Goal: Task Accomplishment & Management: Manage account settings

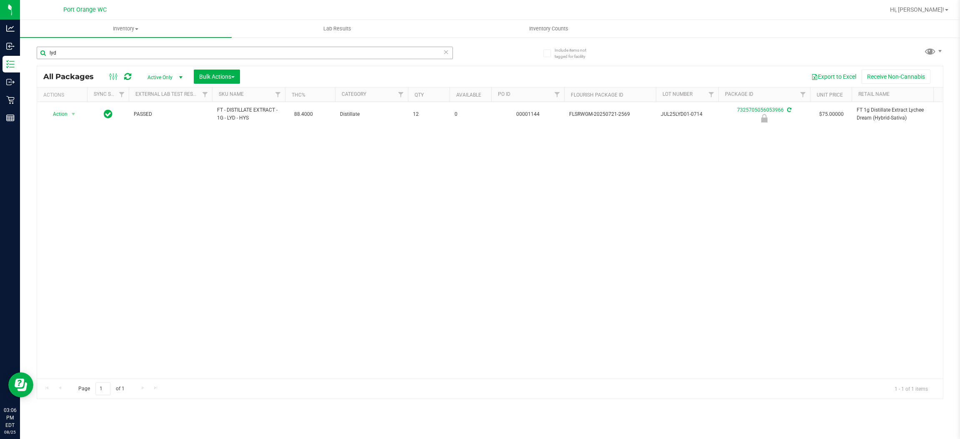
click at [81, 59] on input "lyd" at bounding box center [245, 53] width 416 height 13
click at [81, 60] on div "lyd" at bounding box center [245, 56] width 416 height 19
type input "0861153360102489"
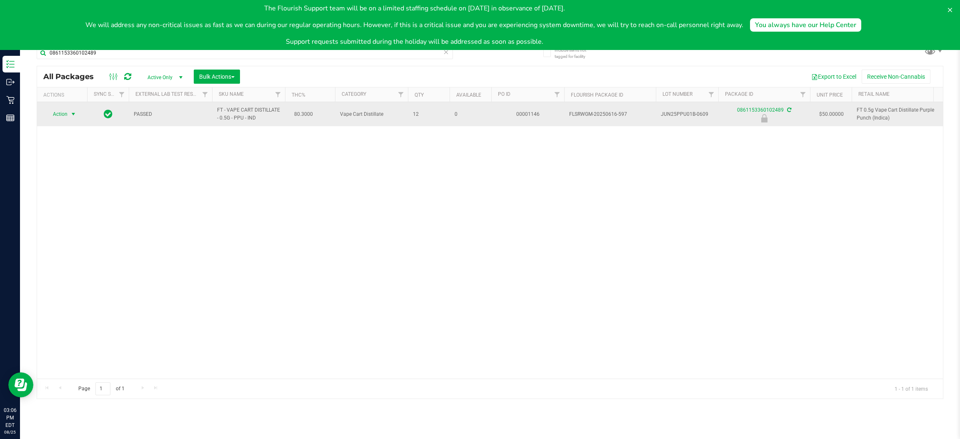
click at [68, 116] on span "select" at bounding box center [73, 114] width 10 height 12
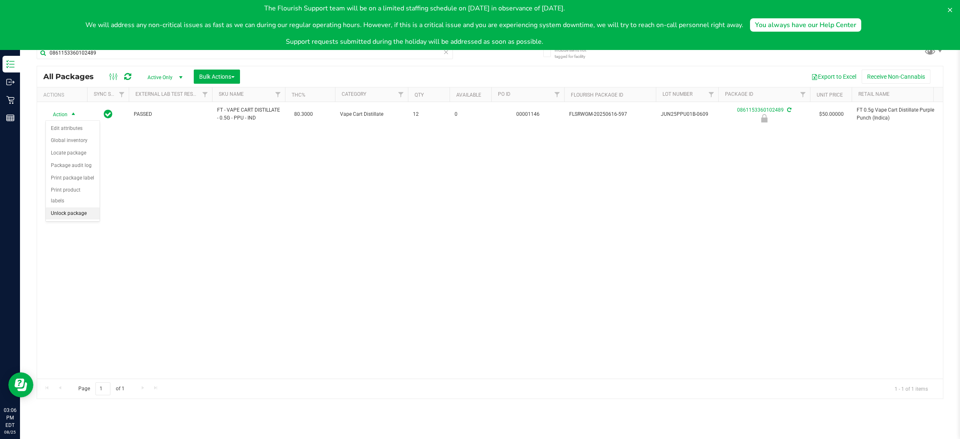
click at [77, 208] on li "Unlock package" at bounding box center [73, 214] width 54 height 13
click at [950, 10] on icon at bounding box center [950, 10] width 4 height 4
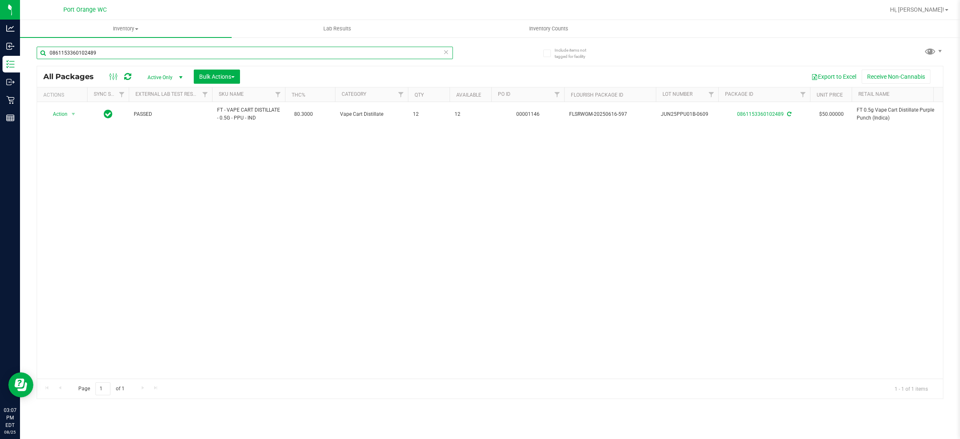
click at [191, 53] on input "0861153360102489" at bounding box center [245, 53] width 416 height 13
type input "7325705056053966"
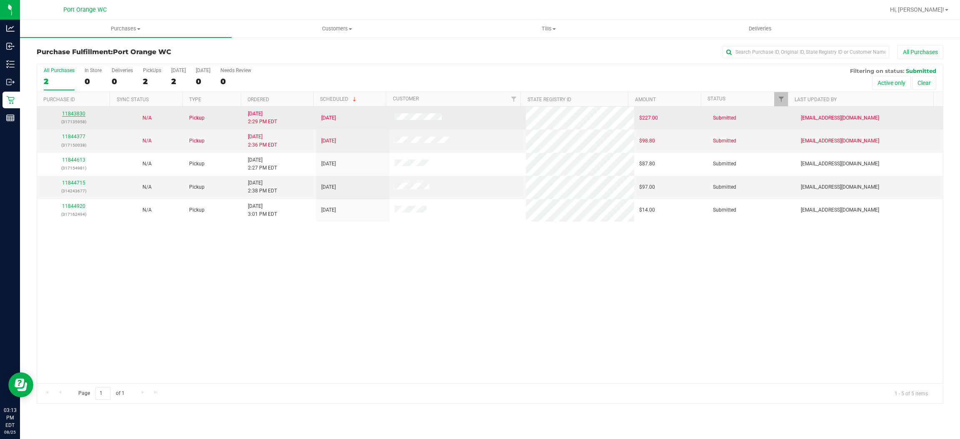
click at [81, 114] on link "11843830" at bounding box center [73, 114] width 23 height 6
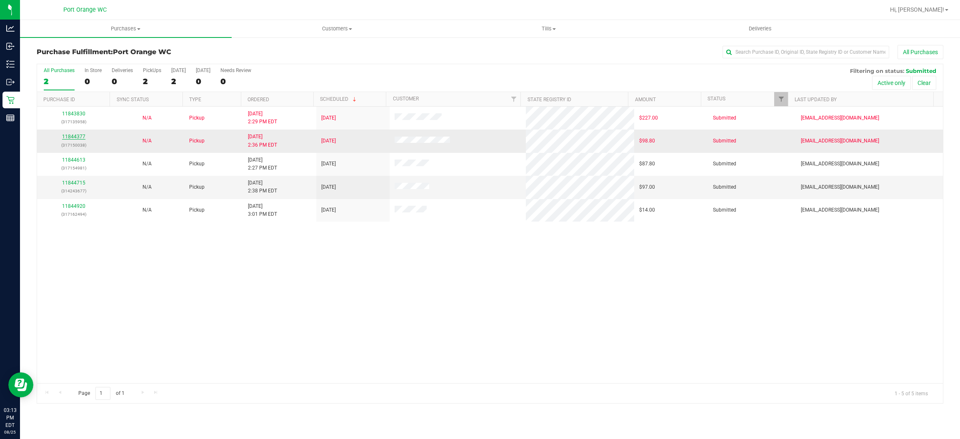
click at [81, 135] on link "11844377" at bounding box center [73, 137] width 23 height 6
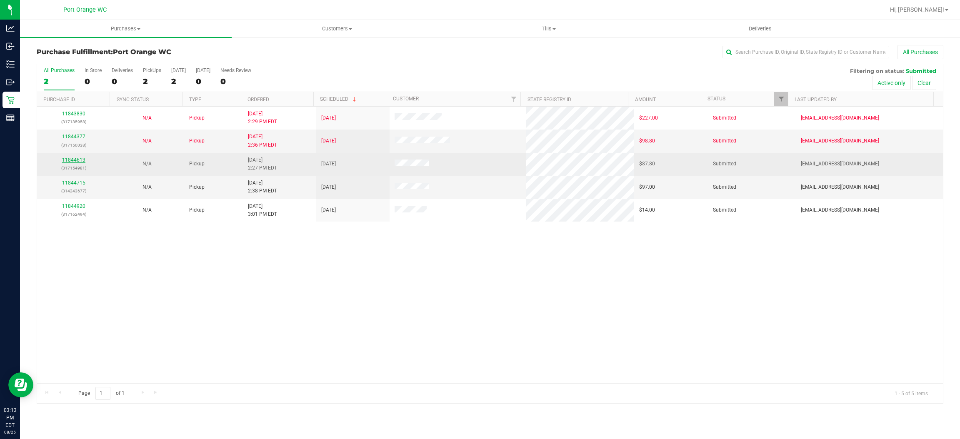
click at [78, 161] on link "11844613" at bounding box center [73, 160] width 23 height 6
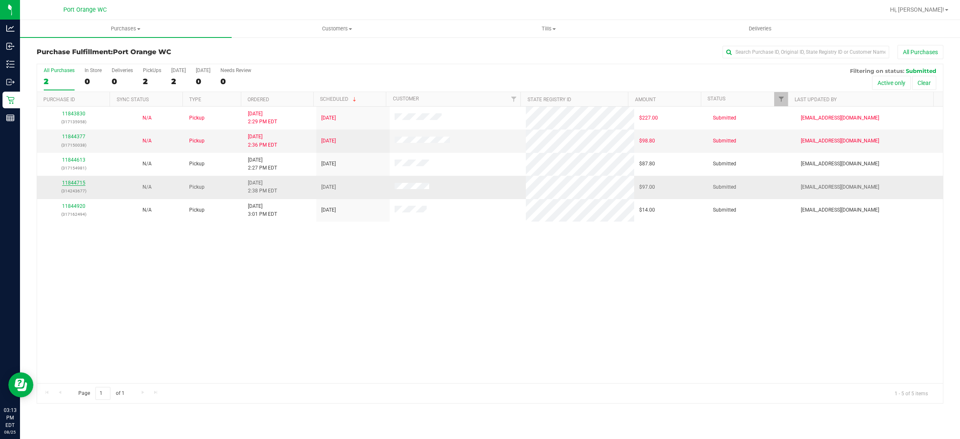
click at [78, 181] on link "11844715" at bounding box center [73, 183] width 23 height 6
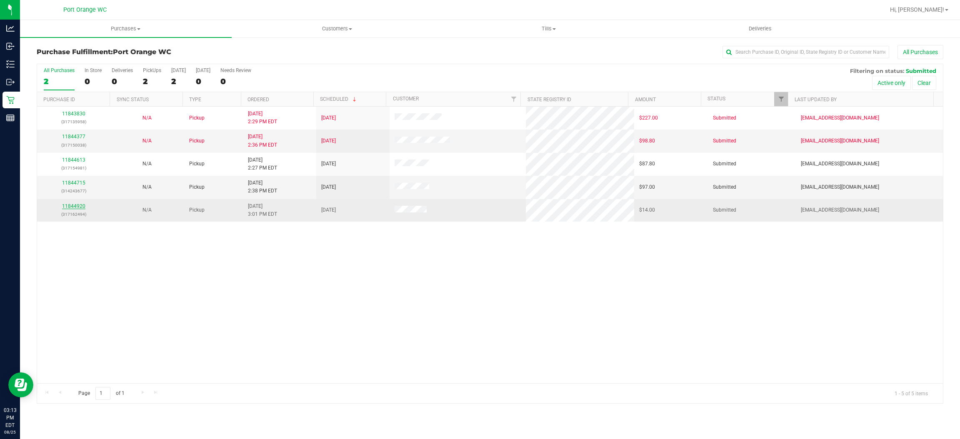
click at [81, 206] on link "11844920" at bounding box center [73, 206] width 23 height 6
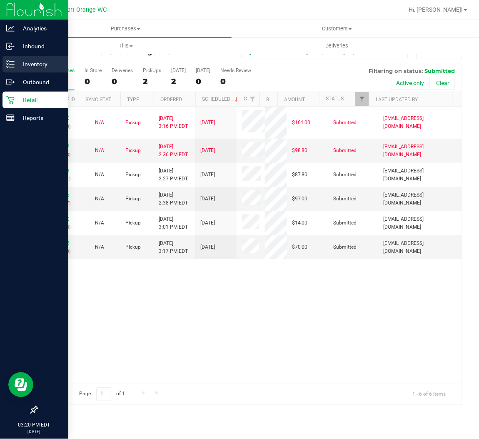
click at [39, 60] on p "Inventory" at bounding box center [40, 64] width 50 height 10
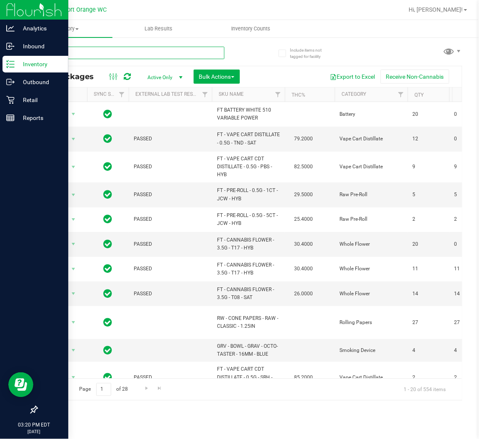
click at [84, 52] on input "text" at bounding box center [131, 53] width 188 height 13
type input "kush mintz"
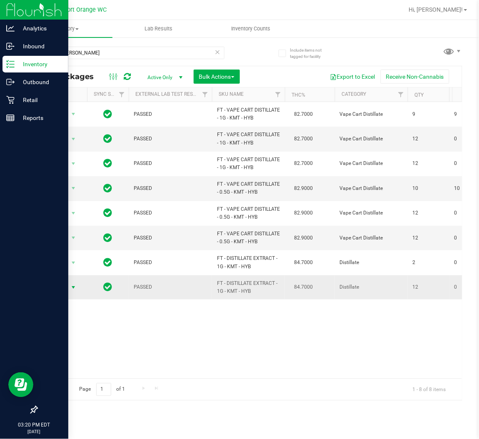
click at [69, 292] on span "select" at bounding box center [73, 288] width 10 height 12
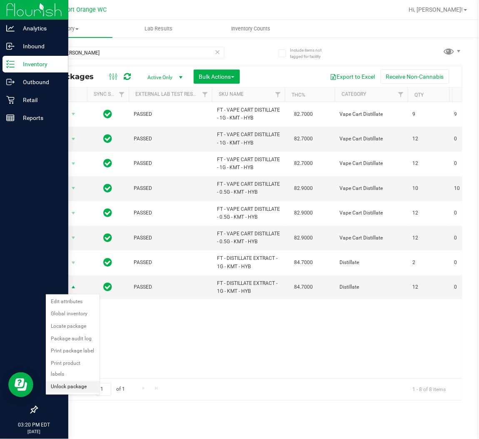
click at [71, 381] on li "Unlock package" at bounding box center [73, 387] width 54 height 13
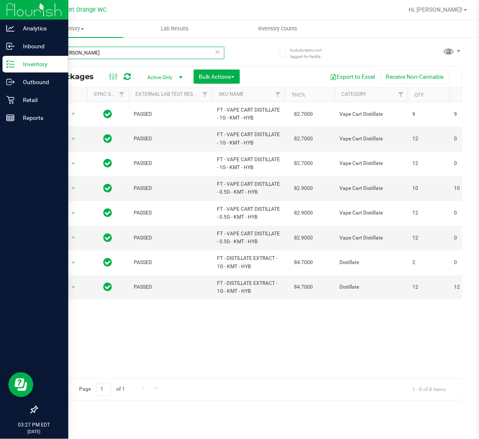
click at [64, 52] on input "kush mintz" at bounding box center [131, 53] width 188 height 13
type input "8658935669538429"
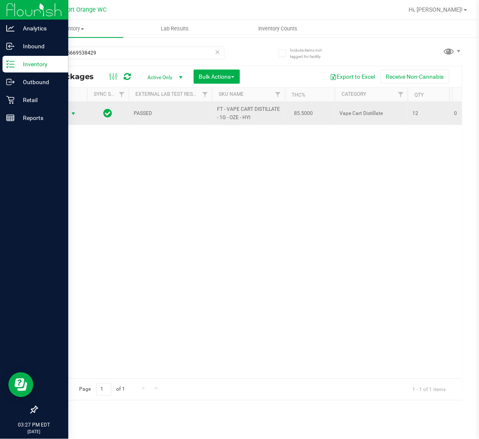
click at [75, 115] on span "select" at bounding box center [73, 113] width 7 height 7
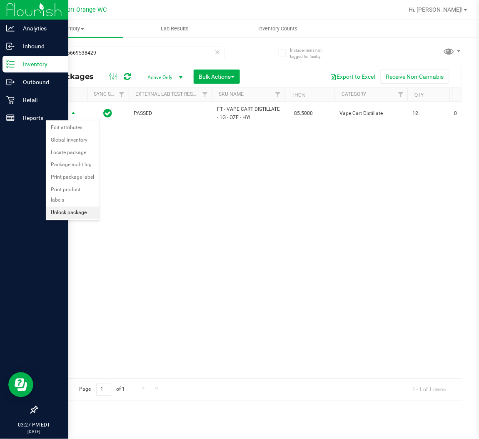
click at [70, 207] on li "Unlock package" at bounding box center [73, 213] width 54 height 13
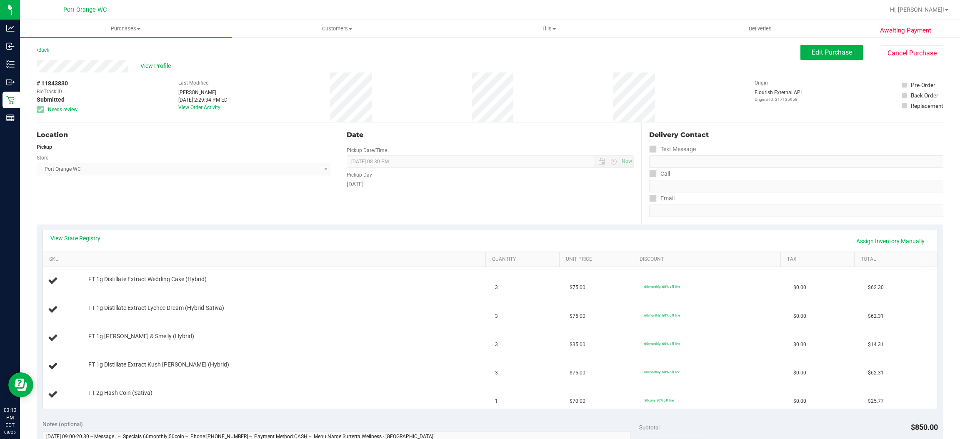
scroll to position [63, 0]
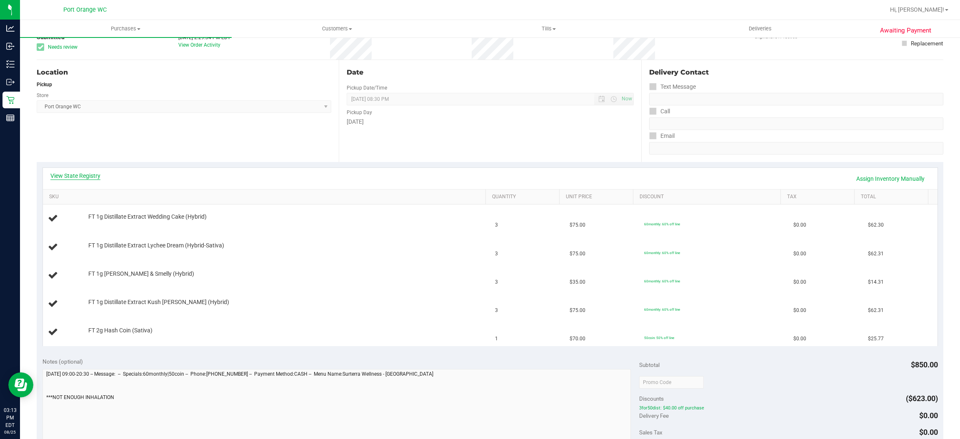
click at [91, 175] on link "View State Registry" at bounding box center [75, 176] width 50 height 8
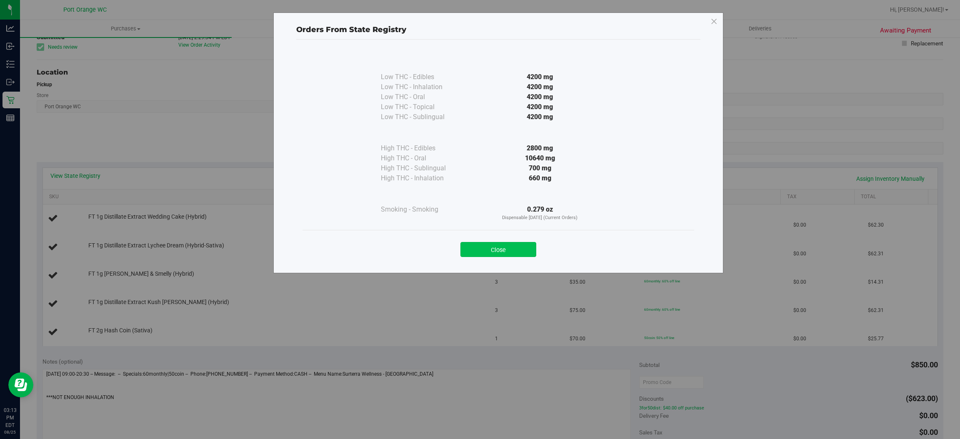
click at [522, 254] on button "Close" at bounding box center [498, 249] width 76 height 15
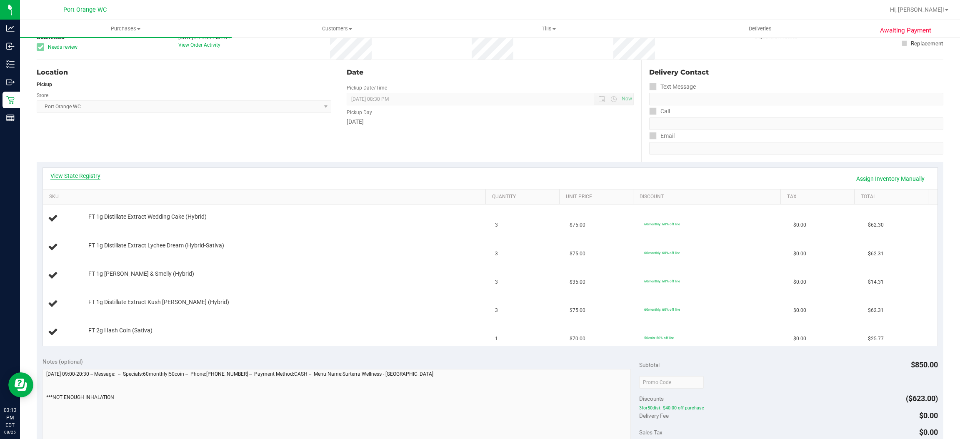
click at [91, 176] on link "View State Registry" at bounding box center [75, 176] width 50 height 8
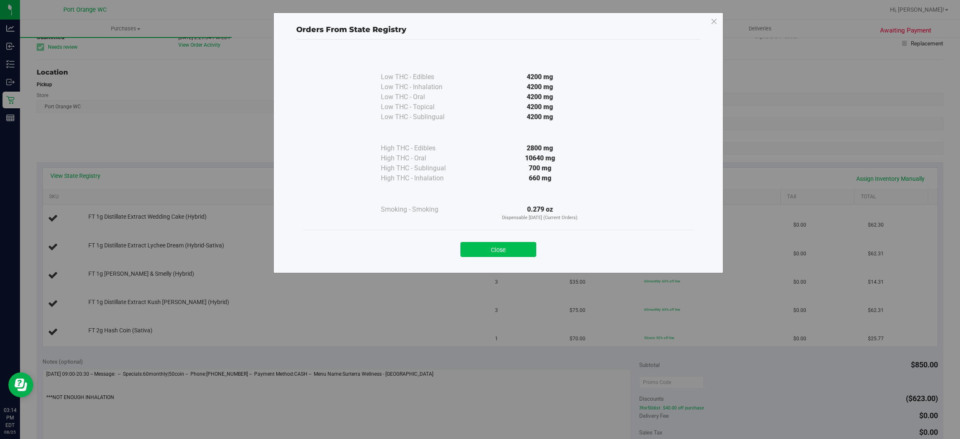
click at [514, 250] on button "Close" at bounding box center [498, 249] width 76 height 15
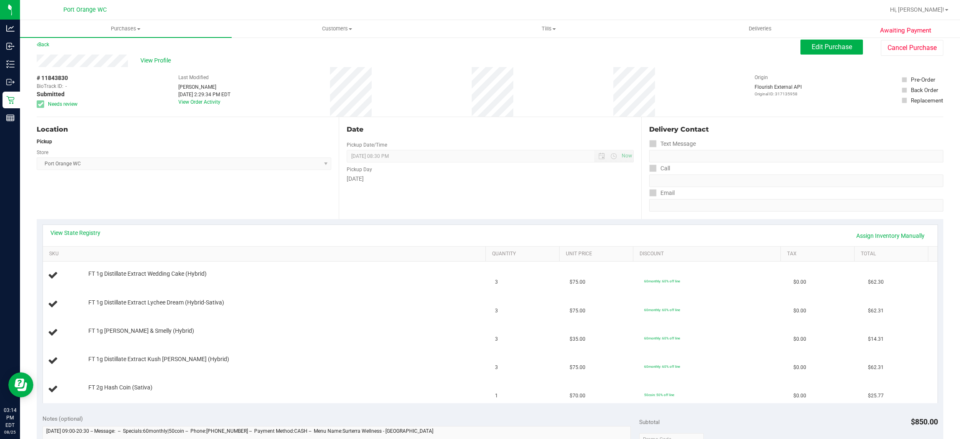
scroll to position [0, 0]
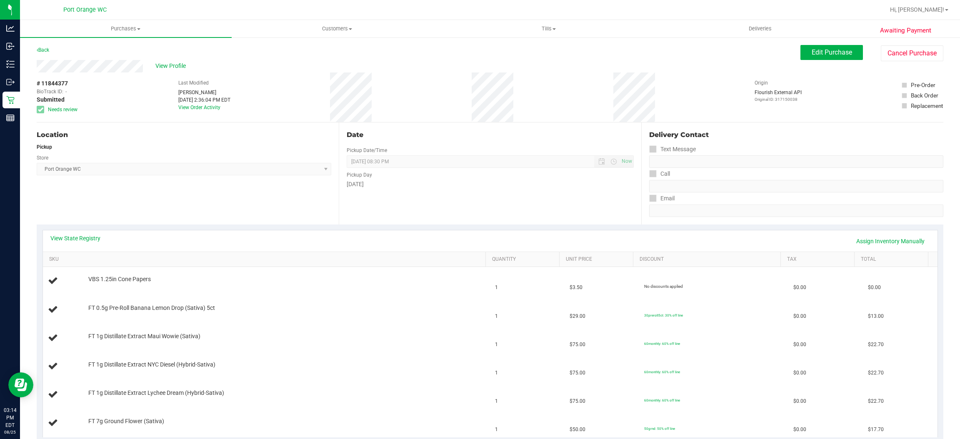
click at [94, 231] on div "View State Registry Assign Inventory Manually" at bounding box center [490, 240] width 895 height 21
click at [94, 234] on link "View State Registry" at bounding box center [75, 238] width 50 height 8
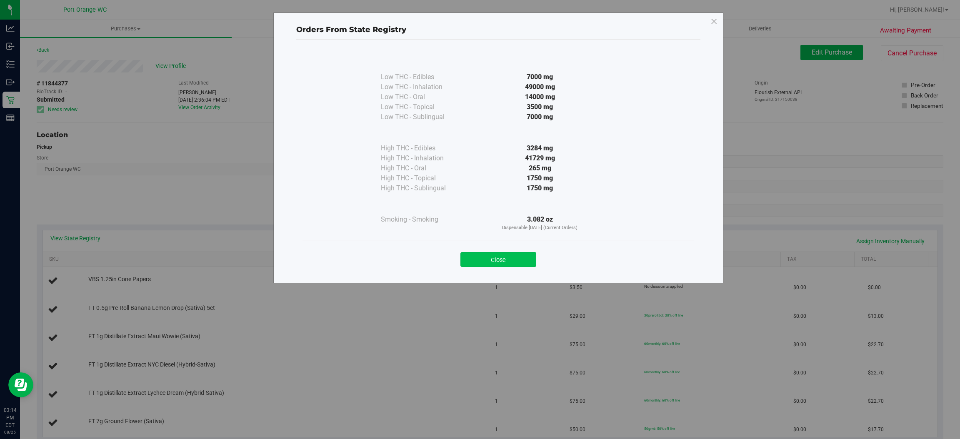
click at [481, 262] on button "Close" at bounding box center [498, 259] width 76 height 15
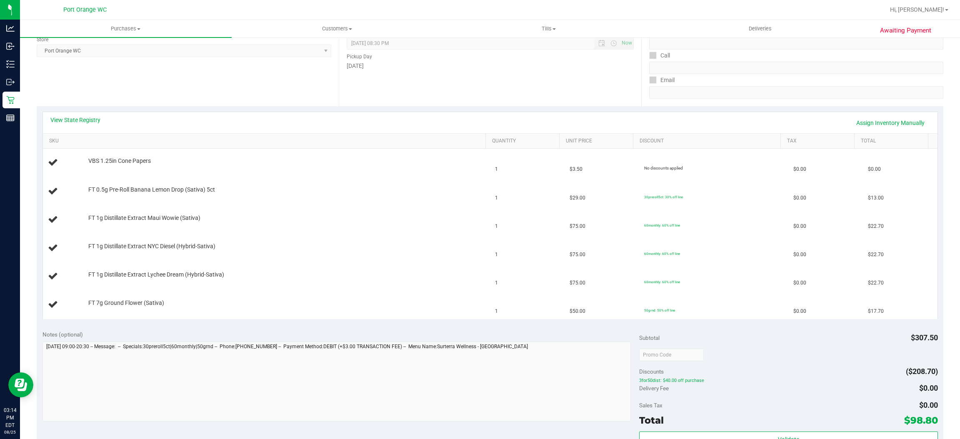
scroll to position [125, 0]
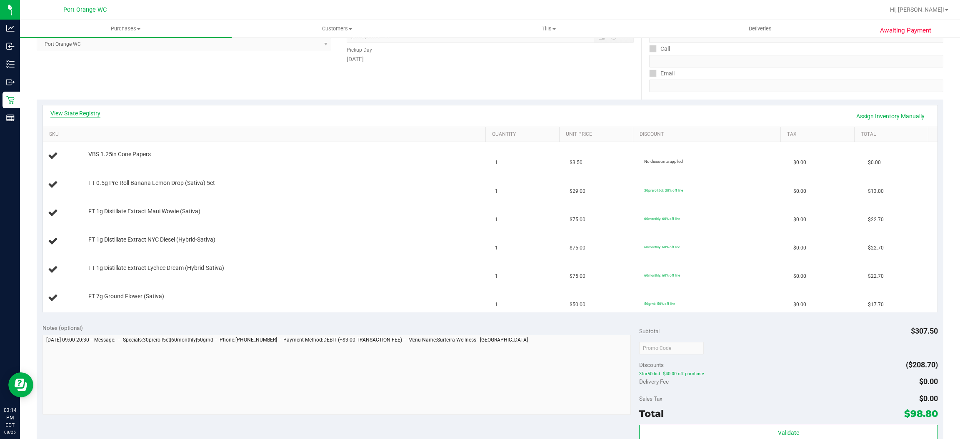
click at [98, 115] on link "View State Registry" at bounding box center [75, 113] width 50 height 8
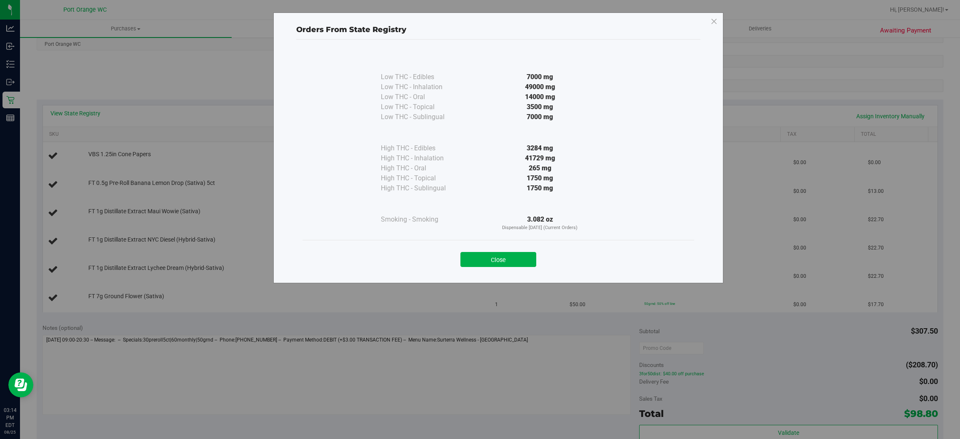
click at [269, 344] on div "Orders From State Registry Low THC - Edibles 7000 mg" at bounding box center [483, 219] width 966 height 439
click at [483, 267] on div "Close" at bounding box center [499, 257] width 392 height 34
click at [500, 257] on button "Close" at bounding box center [498, 259] width 76 height 15
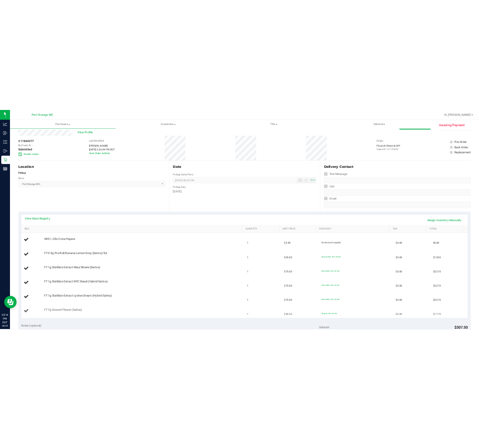
scroll to position [0, 0]
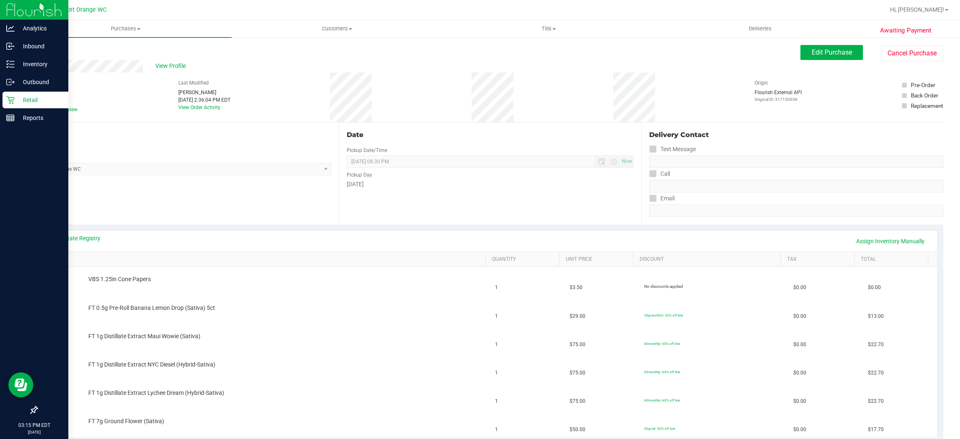
click at [22, 102] on p "Retail" at bounding box center [40, 100] width 50 height 10
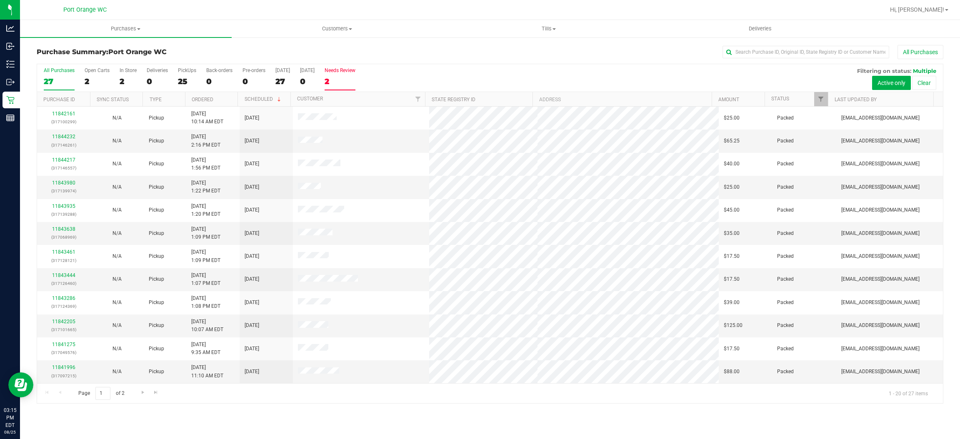
click at [337, 80] on div "2" at bounding box center [340, 82] width 31 height 10
click at [0, 0] on input "Needs Review 2" at bounding box center [0, 0] width 0 height 0
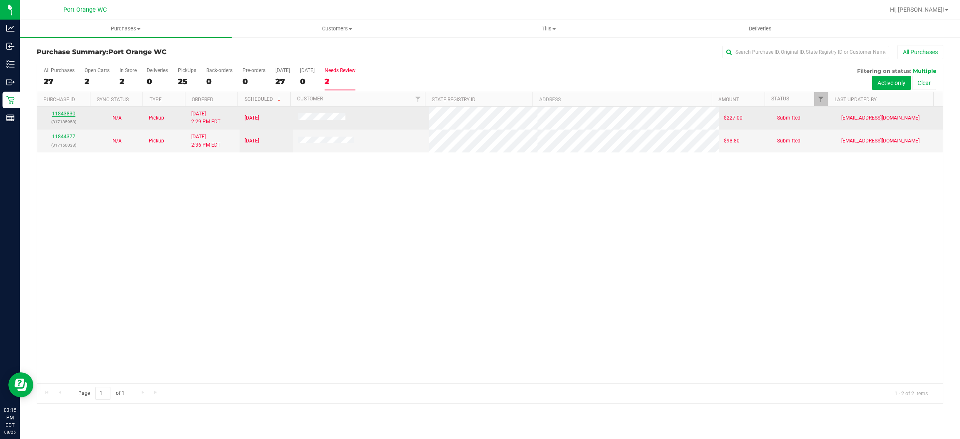
click at [71, 115] on link "11843830" at bounding box center [63, 114] width 23 height 6
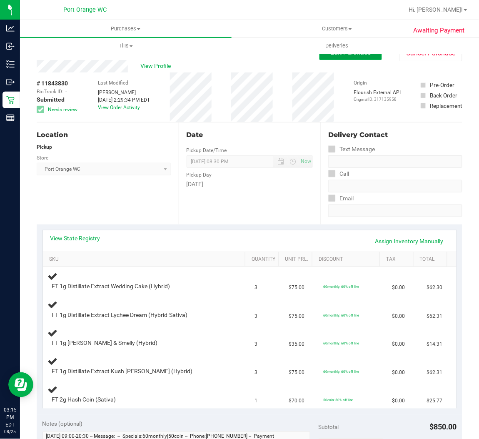
click at [360, 55] on span "Edit Purchase" at bounding box center [351, 52] width 40 height 8
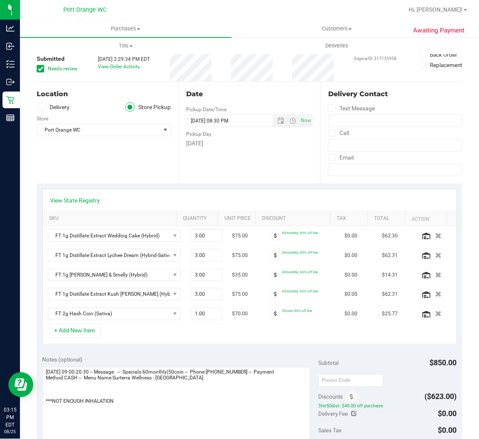
scroll to position [63, 0]
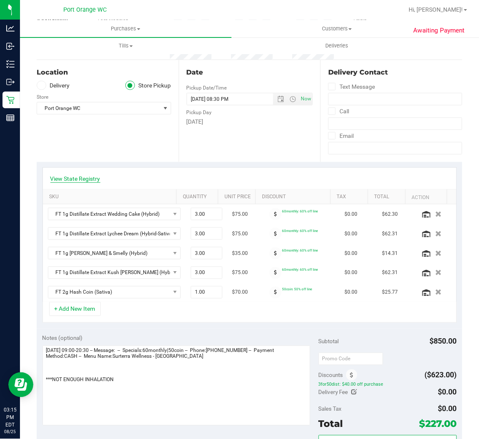
click at [89, 176] on link "View State Registry" at bounding box center [75, 179] width 50 height 8
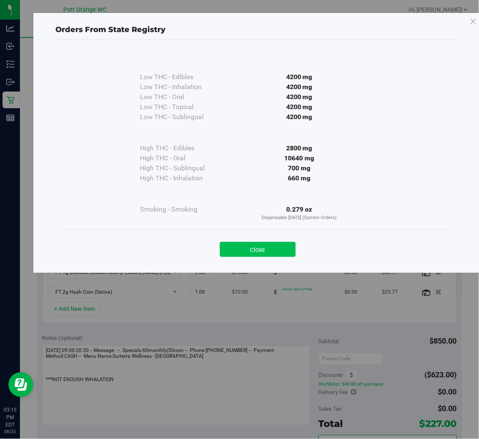
click at [249, 251] on button "Close" at bounding box center [258, 249] width 76 height 15
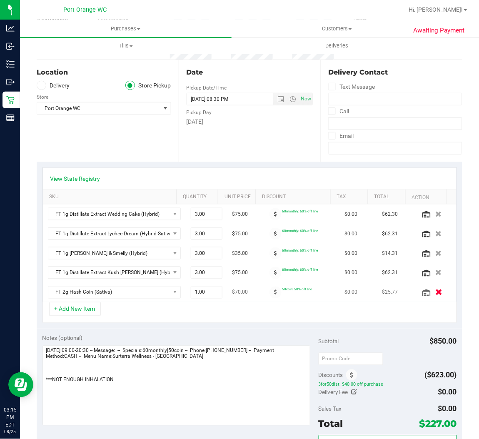
click at [435, 294] on icon "button" at bounding box center [438, 293] width 7 height 6
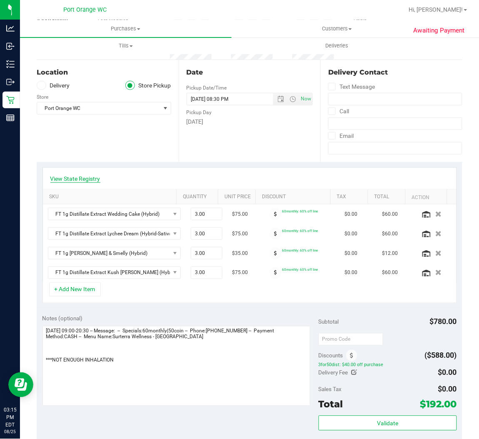
click at [93, 176] on link "View State Registry" at bounding box center [75, 179] width 50 height 8
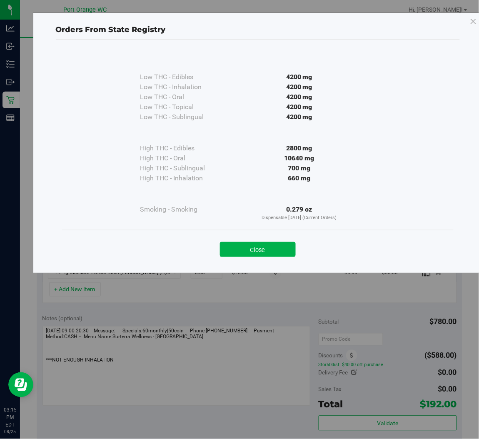
click at [257, 260] on div "Close" at bounding box center [258, 247] width 392 height 34
click at [260, 255] on button "Close" at bounding box center [258, 249] width 76 height 15
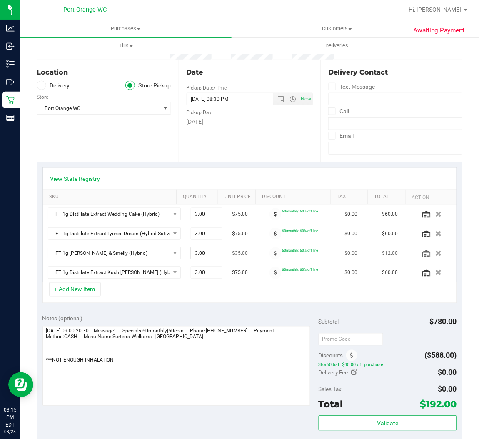
click at [195, 252] on span "3.00 3" at bounding box center [207, 253] width 32 height 13
click at [195, 252] on input "3" at bounding box center [206, 254] width 31 height 12
type input "1"
type input "1.00"
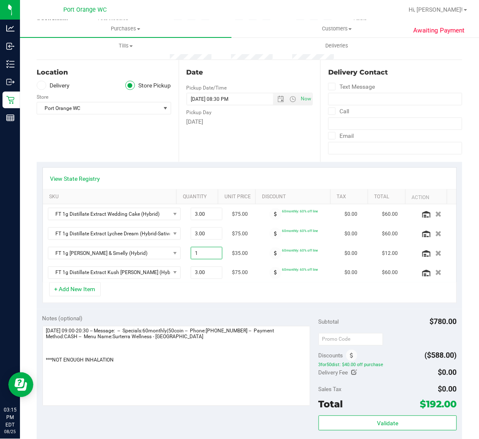
click at [223, 286] on div "+ Add New Item" at bounding box center [250, 293] width 415 height 21
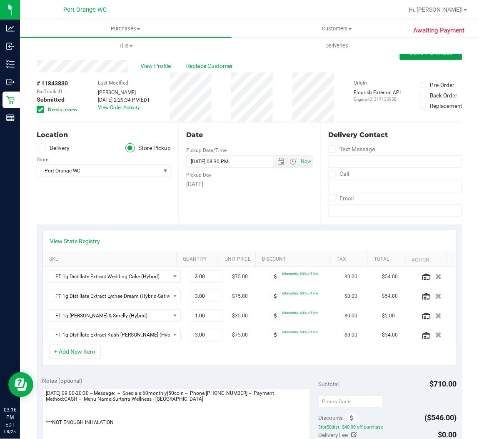
click at [424, 58] on button "Save Purchase" at bounding box center [431, 52] width 63 height 15
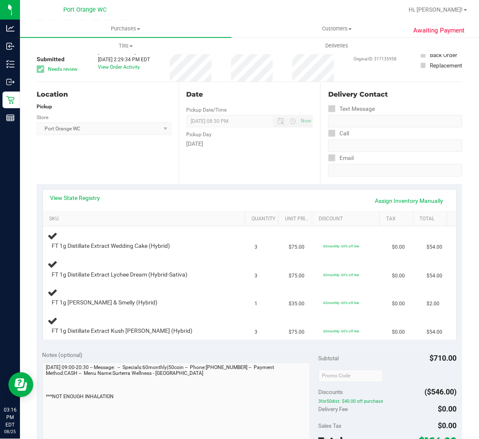
scroll to position [63, 0]
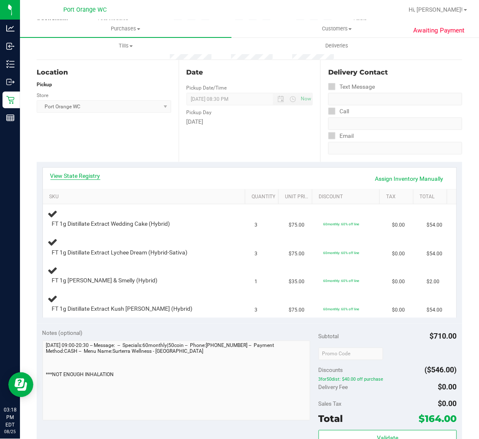
click at [68, 173] on link "View State Registry" at bounding box center [75, 176] width 50 height 8
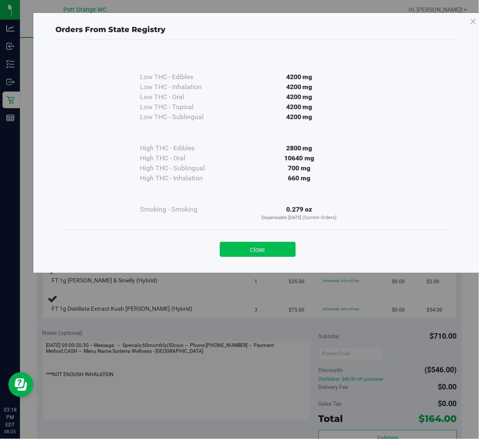
click at [247, 253] on button "Close" at bounding box center [258, 249] width 76 height 15
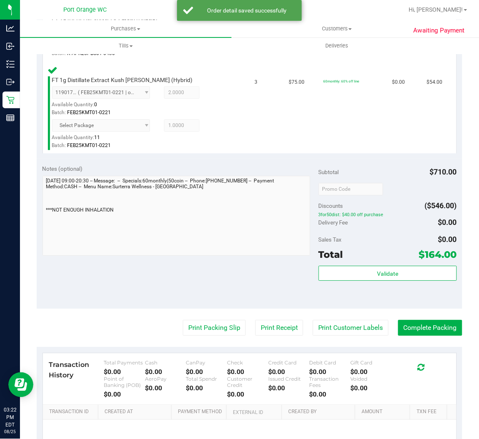
scroll to position [472, 0]
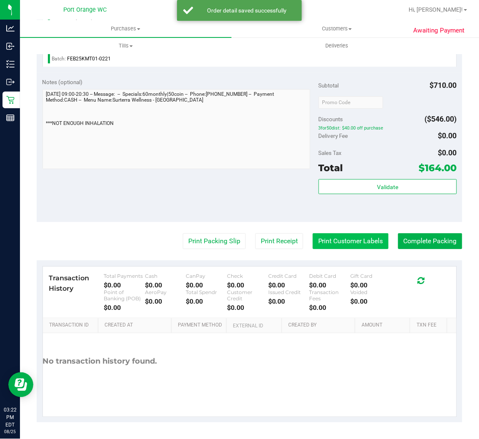
click at [363, 239] on button "Print Customer Labels" at bounding box center [351, 241] width 76 height 16
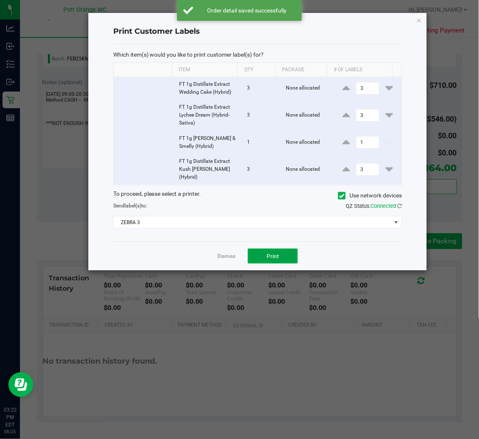
click at [282, 249] on button "Print" at bounding box center [273, 256] width 50 height 15
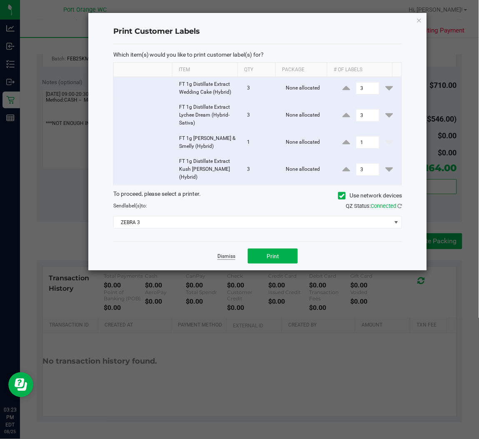
click at [219, 253] on link "Dismiss" at bounding box center [227, 256] width 18 height 7
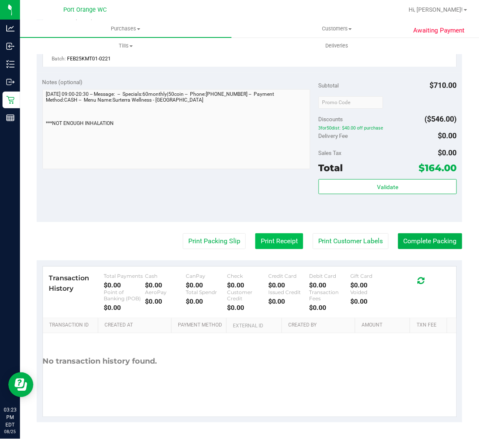
click at [264, 240] on button "Print Receipt" at bounding box center [279, 241] width 48 height 16
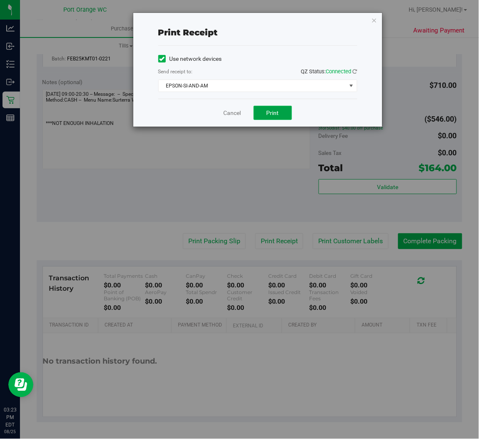
click at [278, 117] on button "Print" at bounding box center [273, 113] width 38 height 14
click at [235, 111] on link "Cancel" at bounding box center [233, 113] width 18 height 9
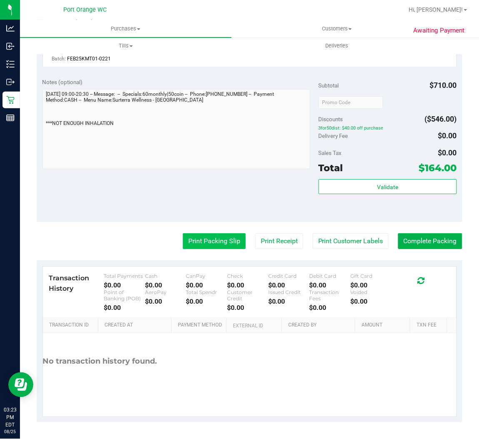
click at [210, 240] on button "Print Packing Slip" at bounding box center [214, 241] width 63 height 16
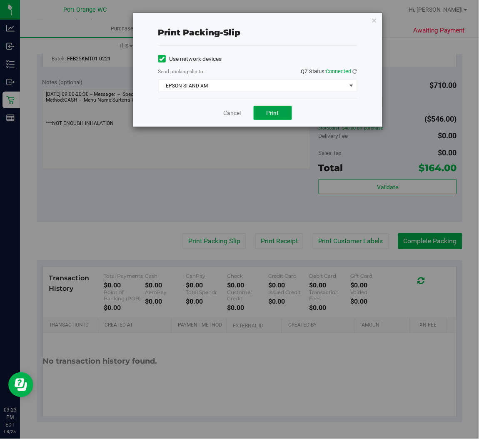
click at [275, 110] on span "Print" at bounding box center [273, 113] width 13 height 7
click at [231, 111] on link "Cancel" at bounding box center [233, 113] width 18 height 9
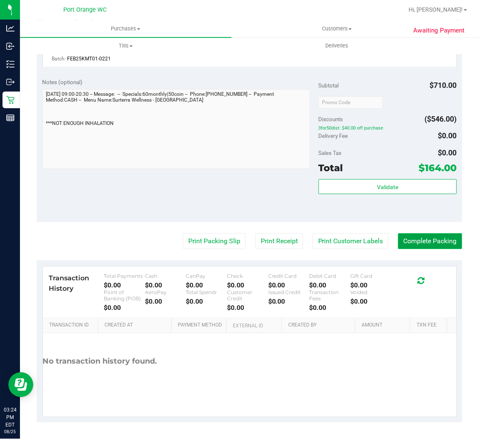
click at [412, 244] on button "Complete Packing" at bounding box center [430, 241] width 64 height 16
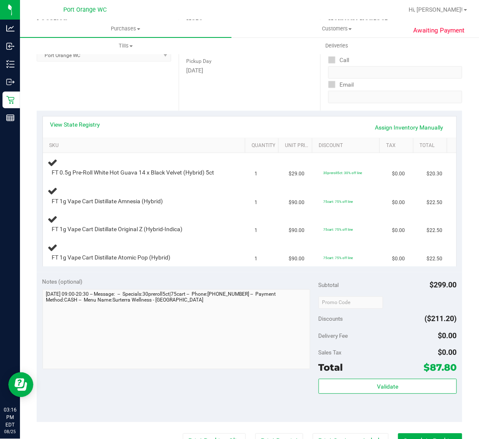
scroll to position [125, 0]
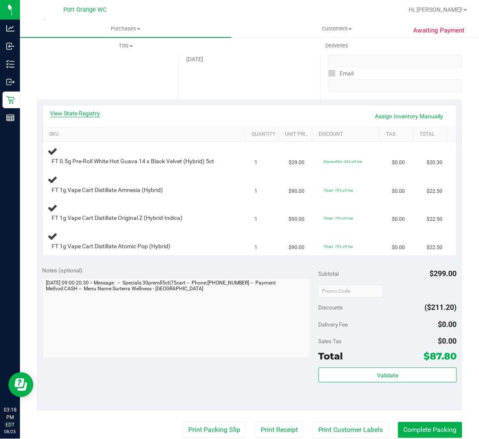
click at [79, 114] on link "View State Registry" at bounding box center [75, 113] width 50 height 8
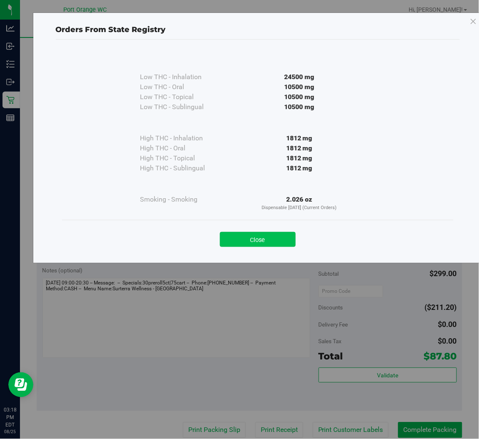
click at [239, 243] on button "Close" at bounding box center [258, 239] width 76 height 15
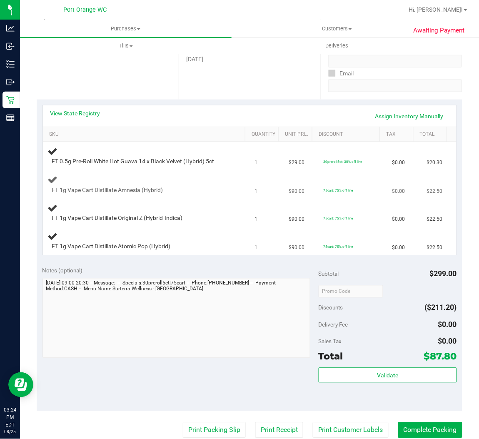
scroll to position [0, 0]
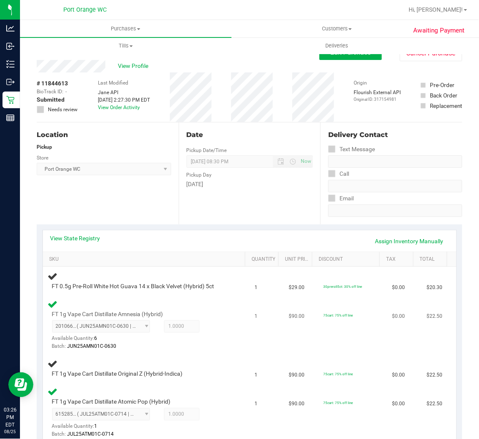
click at [268, 336] on td "1" at bounding box center [267, 326] width 35 height 60
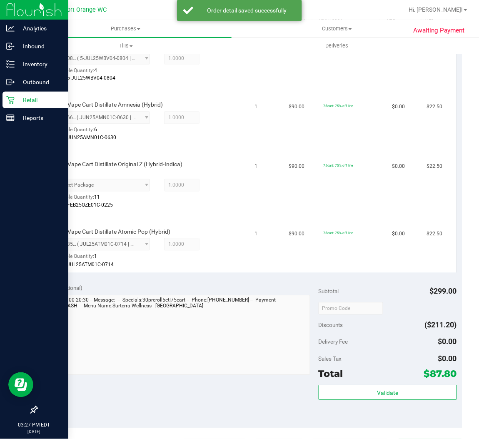
scroll to position [268, 0]
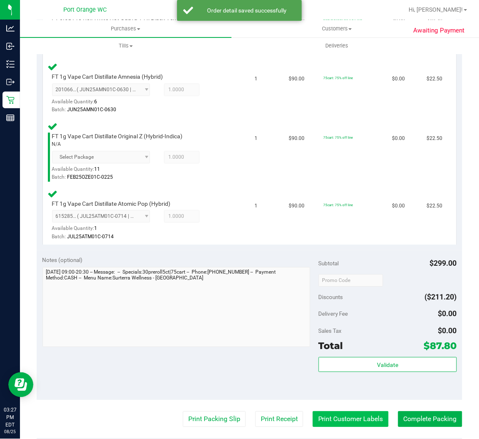
click at [364, 419] on button "Print Customer Labels" at bounding box center [351, 420] width 76 height 16
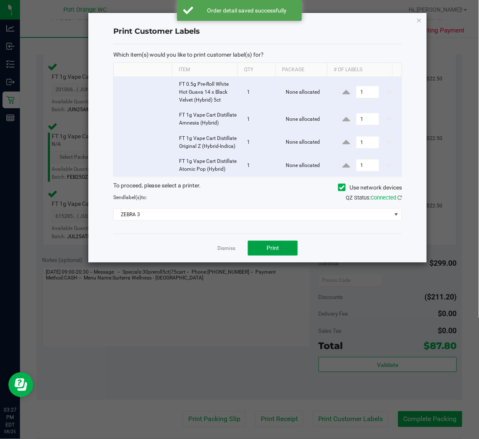
click at [279, 256] on button "Print" at bounding box center [273, 248] width 50 height 15
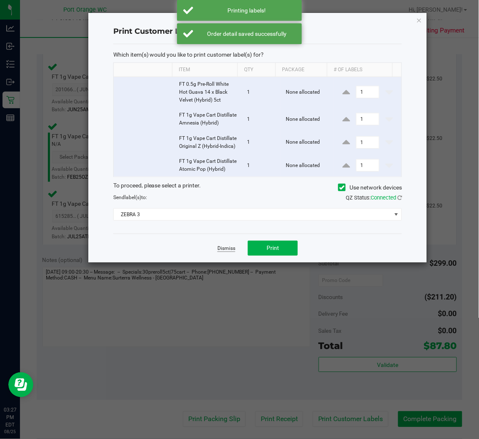
click at [228, 252] on link "Dismiss" at bounding box center [227, 248] width 18 height 7
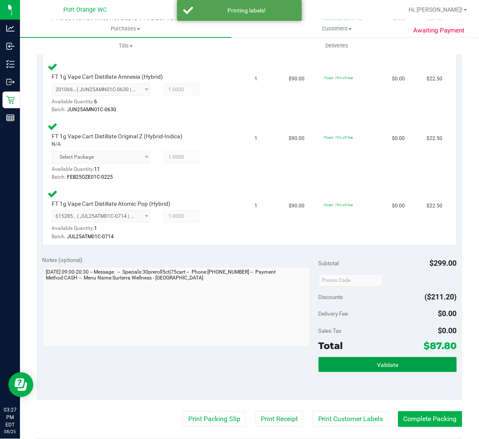
click at [366, 366] on button "Validate" at bounding box center [388, 365] width 138 height 15
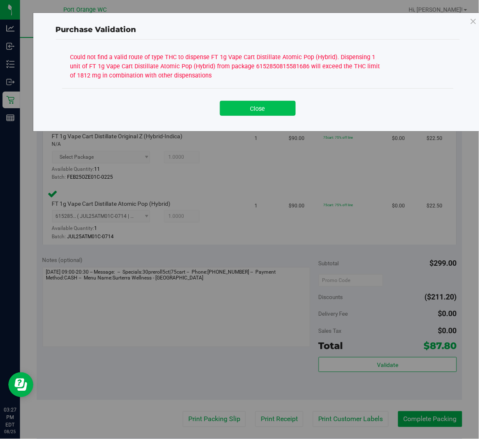
click at [258, 105] on button "Close" at bounding box center [258, 108] width 76 height 15
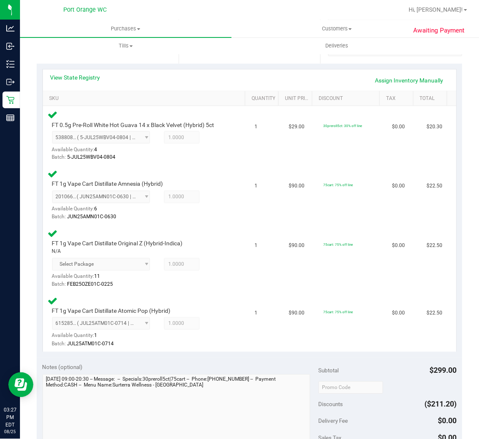
scroll to position [160, 0]
click at [93, 77] on link "View State Registry" at bounding box center [75, 78] width 50 height 8
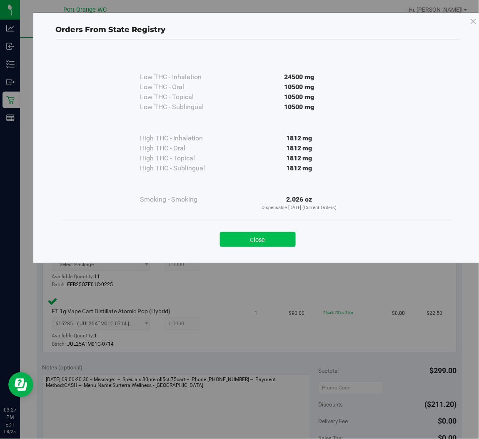
click at [275, 245] on button "Close" at bounding box center [258, 239] width 76 height 15
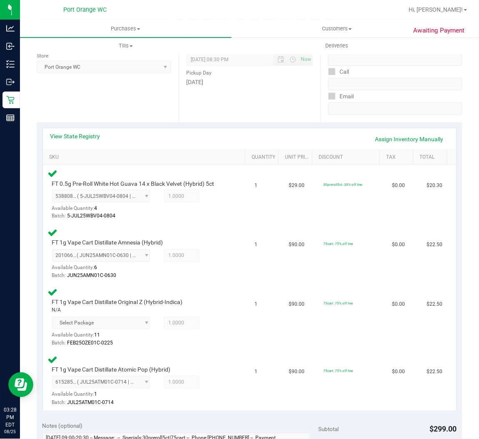
scroll to position [103, 0]
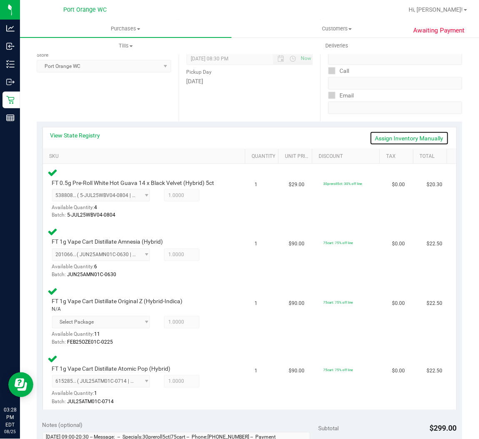
click at [406, 136] on link "Assign Inventory Manually" at bounding box center [409, 138] width 79 height 14
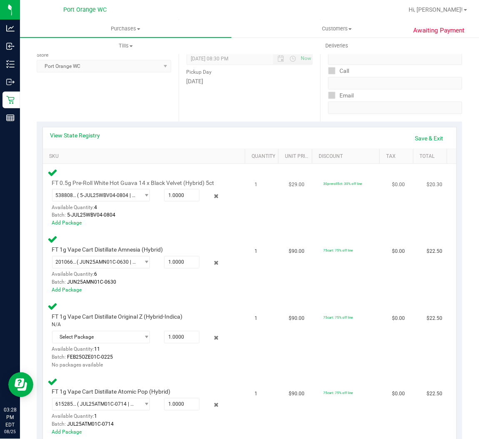
click at [200, 196] on div at bounding box center [207, 196] width 15 height 10
click at [212, 196] on icon at bounding box center [216, 197] width 9 height 10
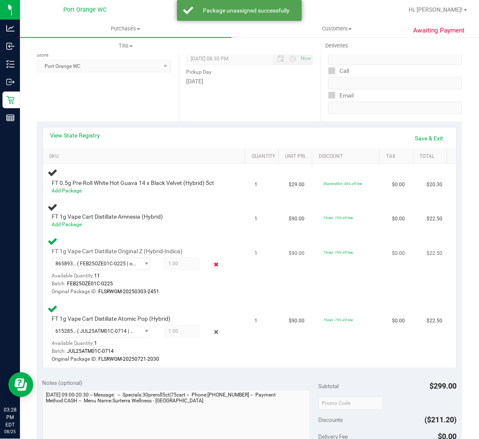
click at [212, 262] on icon at bounding box center [216, 265] width 9 height 10
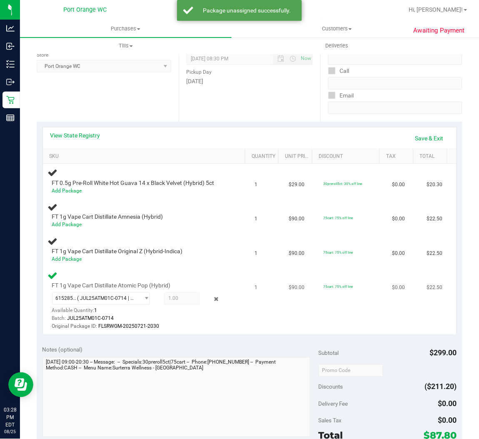
click at [213, 320] on div "Batch: JUL25ATM01C-0714" at bounding box center [140, 319] width 177 height 8
click at [212, 298] on icon at bounding box center [216, 300] width 9 height 10
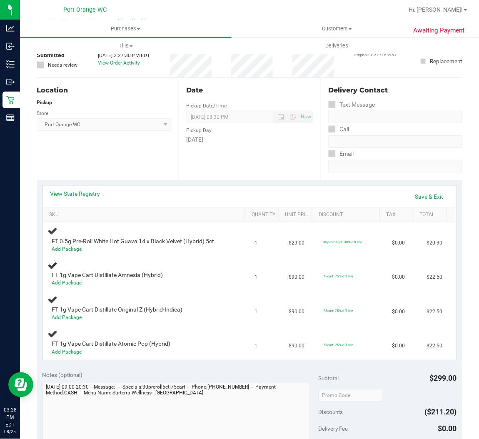
scroll to position [39, 0]
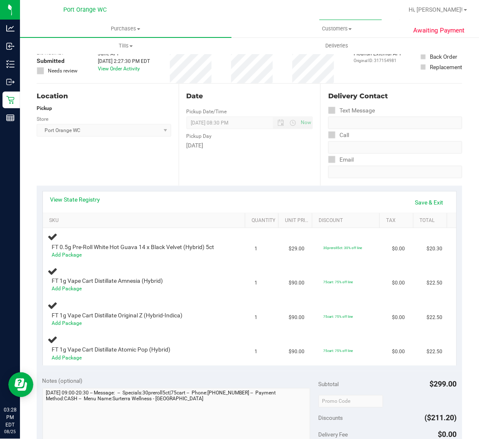
click at [40, 71] on icon at bounding box center [40, 71] width 5 height 0
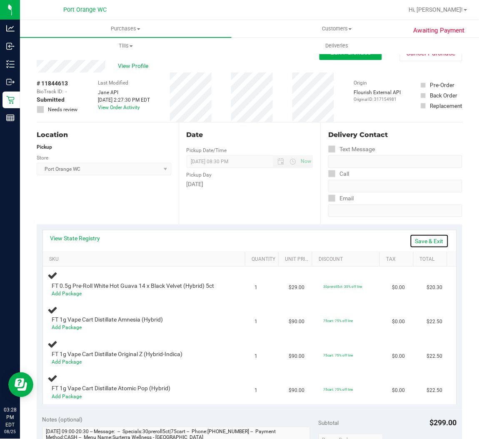
click at [422, 241] on link "Save & Exit" at bounding box center [429, 241] width 39 height 14
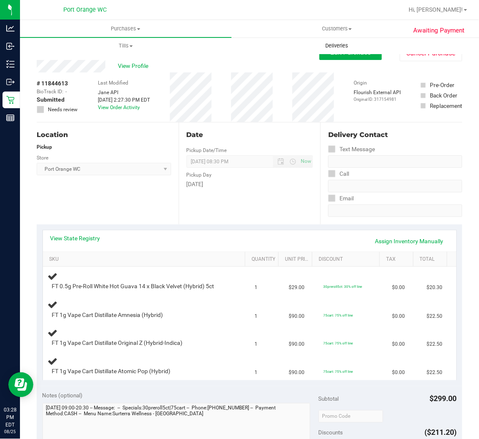
click at [342, 53] on uib-tab-heading "Deliveries" at bounding box center [337, 46] width 211 height 17
click at [346, 53] on uib-tab-heading "Deliveries" at bounding box center [338, 46] width 212 height 18
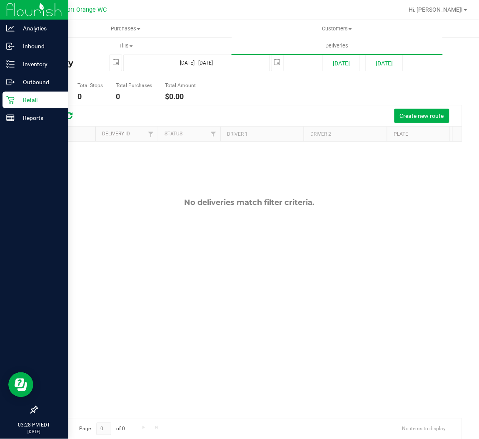
click at [15, 94] on div "Retail" at bounding box center [36, 100] width 66 height 17
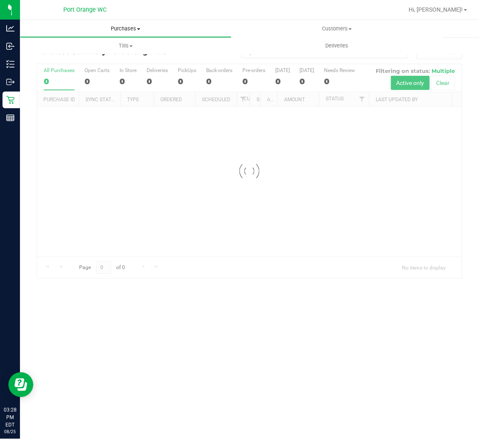
click at [118, 29] on span "Purchases" at bounding box center [125, 29] width 211 height 8
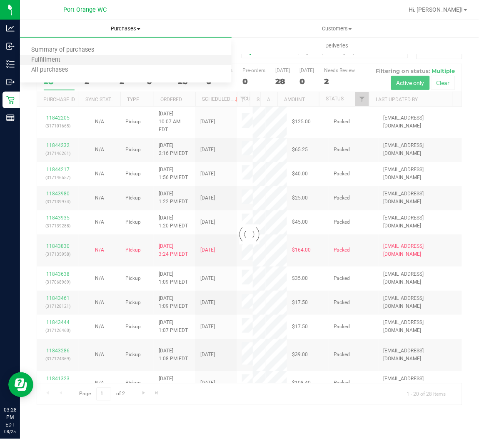
click at [76, 62] on li "Fulfillment" at bounding box center [126, 60] width 212 height 10
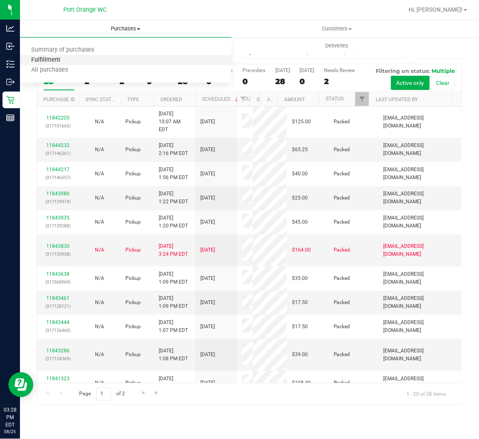
click at [57, 61] on span "Fulfillment" at bounding box center [46, 60] width 52 height 7
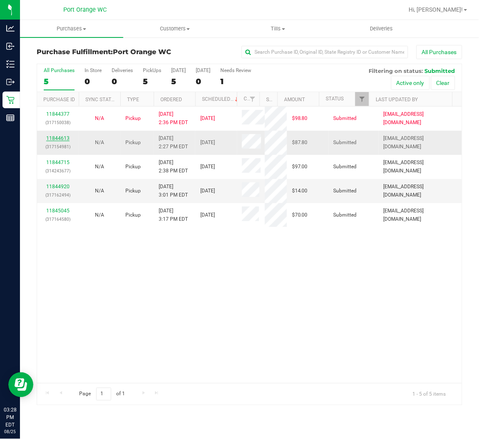
click at [62, 137] on link "11844613" at bounding box center [57, 138] width 23 height 6
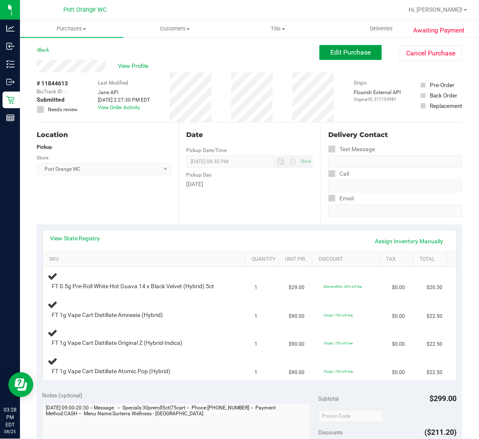
click at [332, 51] on span "Edit Purchase" at bounding box center [351, 52] width 40 height 8
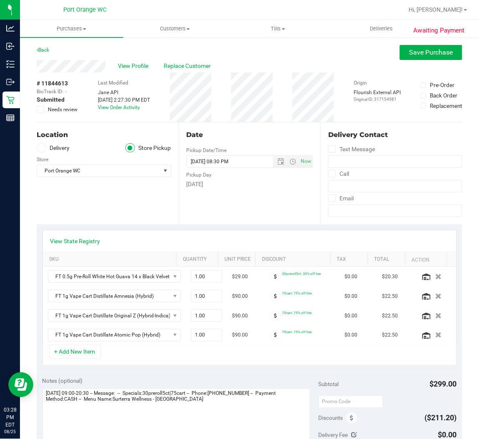
click at [38, 110] on icon at bounding box center [40, 110] width 5 height 0
click at [0, 0] on input "Needs review" at bounding box center [0, 0] width 0 height 0
click at [45, 394] on textarea at bounding box center [177, 429] width 268 height 80
click at [50, 396] on textarea at bounding box center [177, 429] width 268 height 80
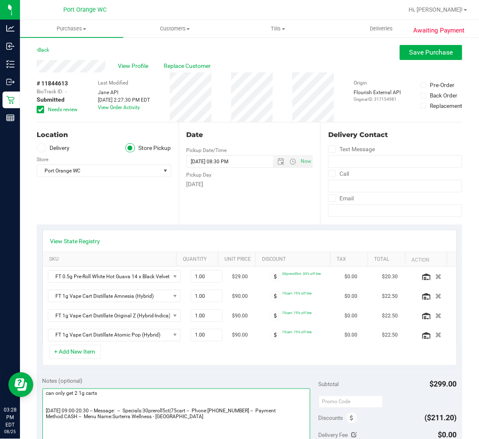
type textarea "can only get 2 1g carts Monday 08/25/2025 09:00-20:30 -- Message: -- Specials:3…"
click at [430, 60] on div "View Profile Replace Customer" at bounding box center [250, 66] width 426 height 13
click at [431, 55] on span "Save Purchase" at bounding box center [432, 52] width 44 height 8
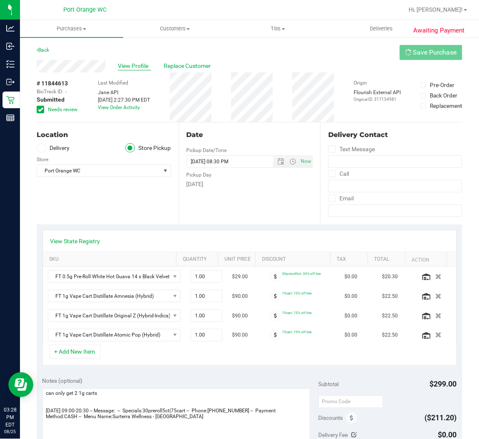
click at [143, 63] on span "View Profile" at bounding box center [134, 66] width 33 height 9
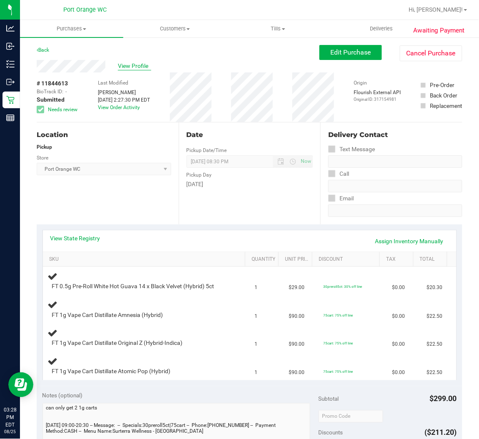
click at [136, 67] on span "View Profile" at bounding box center [134, 66] width 33 height 9
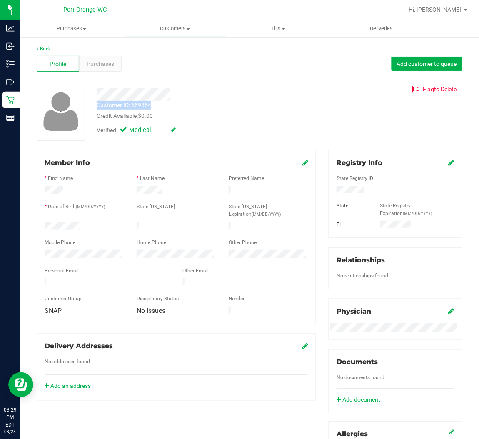
drag, startPoint x: 160, startPoint y: 102, endPoint x: 97, endPoint y: 107, distance: 62.7
click at [97, 107] on div "Customer ID: 669354 Credit Available: $0.00" at bounding box center [199, 111] width 219 height 20
copy div "Customer ID: 669354"
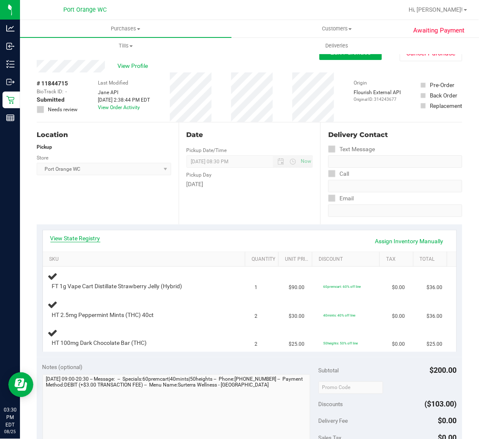
click at [85, 237] on link "View State Registry" at bounding box center [75, 238] width 50 height 8
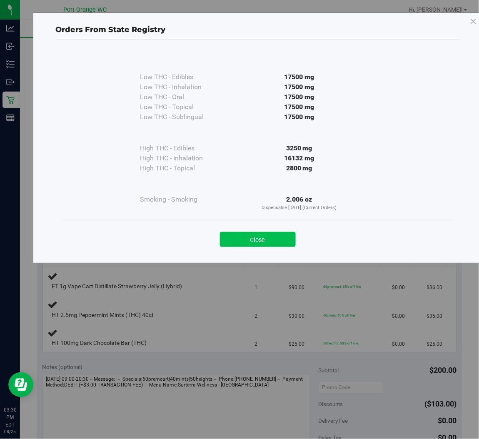
click at [276, 244] on button "Close" at bounding box center [258, 239] width 76 height 15
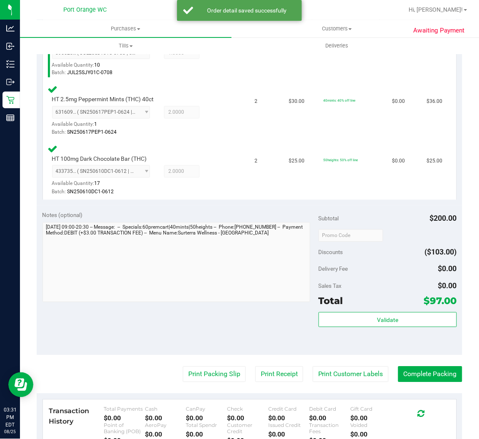
scroll to position [245, 0]
click at [349, 375] on button "Print Customer Labels" at bounding box center [351, 375] width 76 height 16
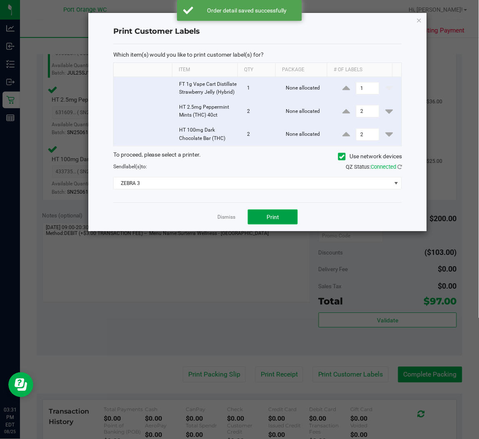
click at [274, 220] on span "Print" at bounding box center [273, 217] width 13 height 7
click at [222, 221] on link "Dismiss" at bounding box center [227, 217] width 18 height 7
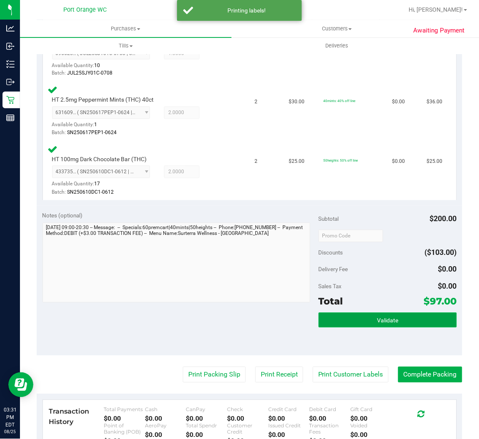
click at [375, 316] on button "Validate" at bounding box center [388, 320] width 138 height 15
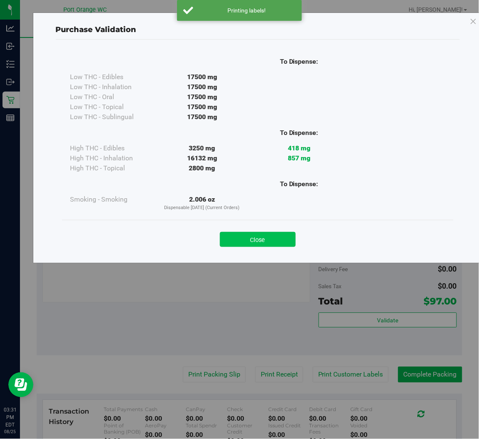
click at [272, 244] on button "Close" at bounding box center [258, 239] width 76 height 15
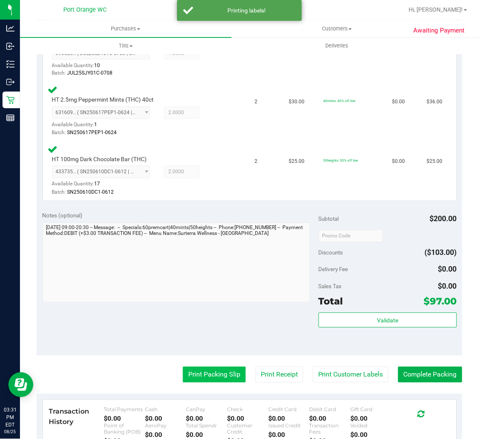
click at [203, 375] on button "Print Packing Slip" at bounding box center [214, 375] width 63 height 16
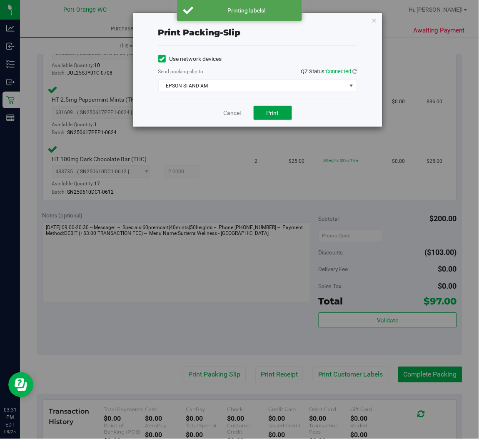
click at [273, 112] on span "Print" at bounding box center [273, 113] width 13 height 7
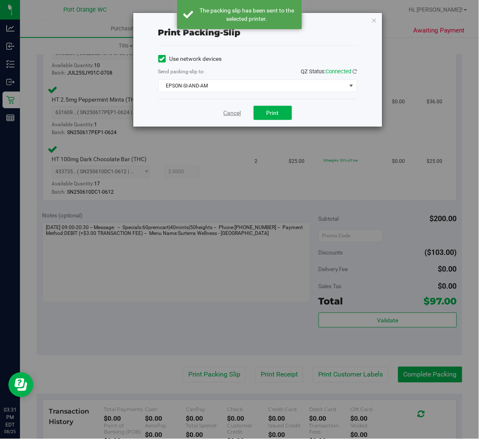
click at [229, 113] on link "Cancel" at bounding box center [233, 113] width 18 height 9
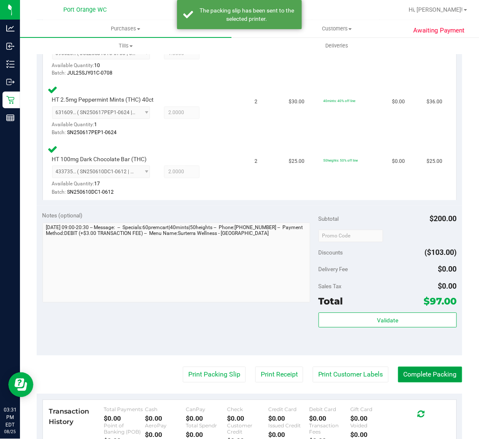
click at [434, 374] on button "Complete Packing" at bounding box center [430, 375] width 64 height 16
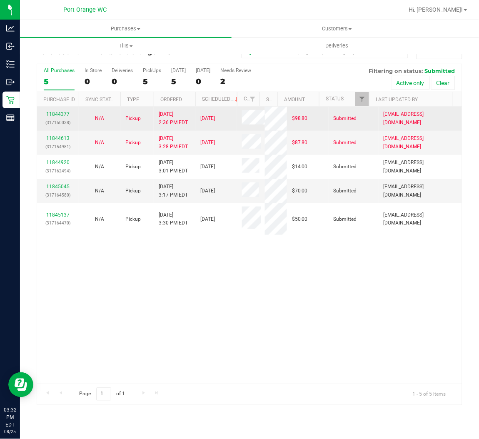
click at [63, 109] on td "11844377 (317150038)" at bounding box center [58, 119] width 42 height 24
click at [65, 119] on p "(317150038)" at bounding box center [58, 123] width 32 height 8
click at [65, 116] on link "11844377" at bounding box center [57, 114] width 23 height 6
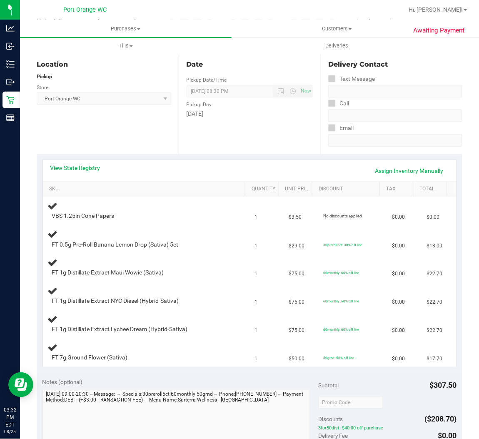
scroll to position [71, 0]
click at [55, 168] on link "View State Registry" at bounding box center [75, 167] width 50 height 8
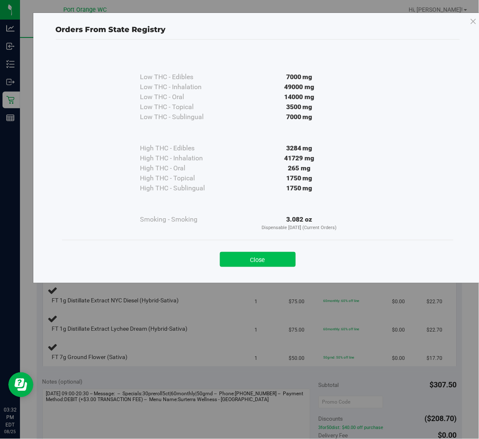
click at [244, 265] on button "Close" at bounding box center [258, 259] width 76 height 15
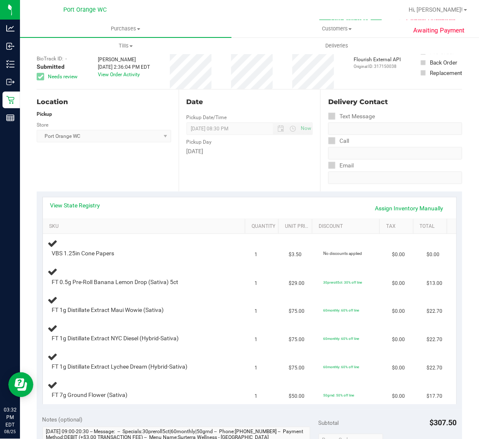
scroll to position [0, 0]
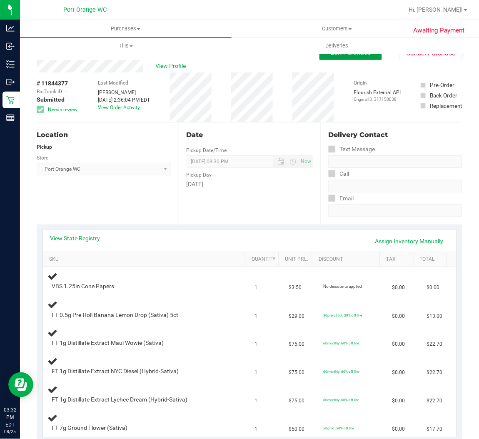
click at [331, 56] on span "Edit Purchase" at bounding box center [351, 52] width 40 height 8
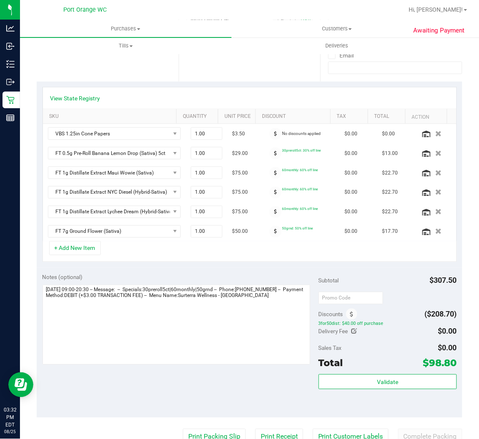
scroll to position [250, 0]
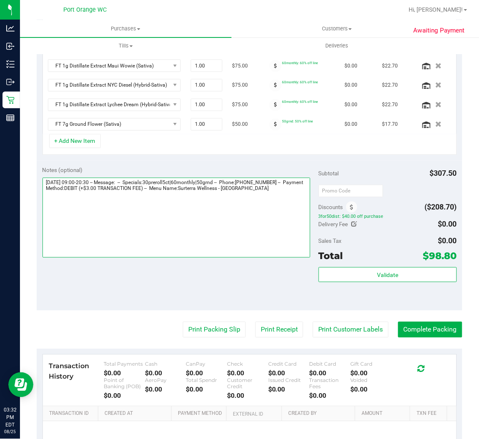
click at [44, 191] on textarea at bounding box center [177, 218] width 268 height 80
click at [45, 187] on textarea at bounding box center [177, 218] width 268 height 80
click at [57, 187] on textarea at bounding box center [177, 218] width 268 height 80
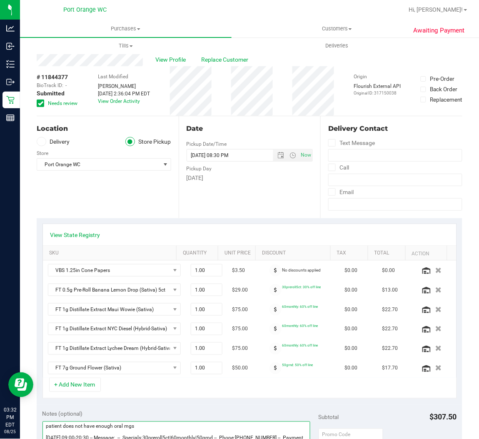
scroll to position [0, 0]
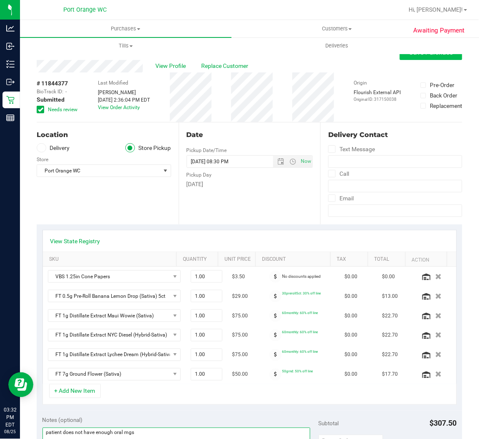
type textarea "patient does not have enough oral mgs Monday 08/25/2025 09:00-20:30 -- Message:…"
click at [442, 58] on button "Save Purchase" at bounding box center [431, 52] width 63 height 15
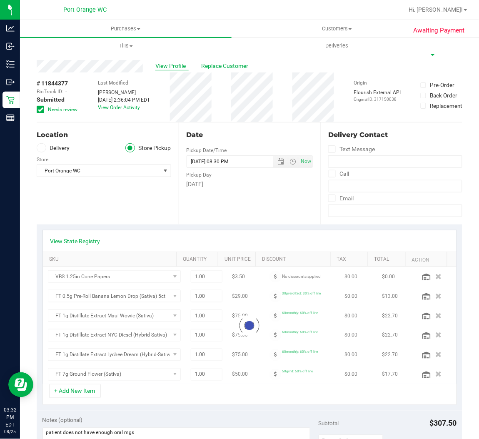
click at [166, 68] on span "View Profile" at bounding box center [171, 66] width 33 height 9
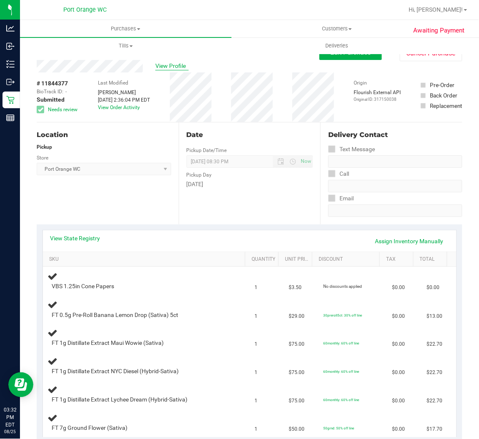
click at [169, 68] on span "View Profile" at bounding box center [171, 66] width 33 height 9
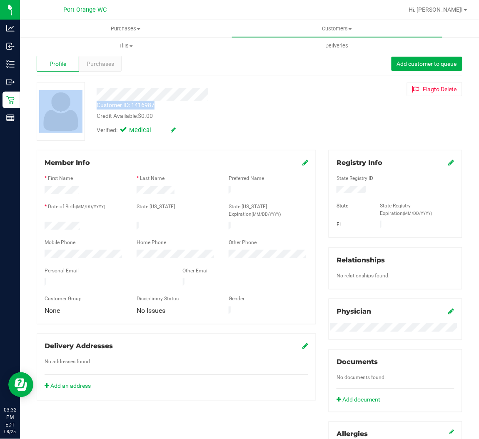
drag, startPoint x: 114, startPoint y: 105, endPoint x: 89, endPoint y: 104, distance: 25.0
click at [89, 104] on div "Customer ID: 1416987 Credit Available: $0.00 Verified: Medical Flag to Delete" at bounding box center [249, 111] width 438 height 59
drag, startPoint x: 130, startPoint y: 115, endPoint x: 131, endPoint y: 105, distance: 9.6
click at [129, 112] on div "Credit Available: $0.00" at bounding box center [200, 116] width 207 height 9
click at [132, 104] on div "Customer ID: 1416987" at bounding box center [126, 105] width 58 height 9
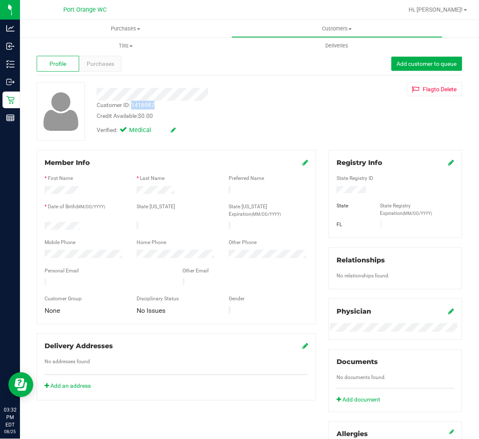
click at [132, 103] on div "Customer ID: 1416987" at bounding box center [126, 105] width 58 height 9
copy div "Customer ID: 1416987"
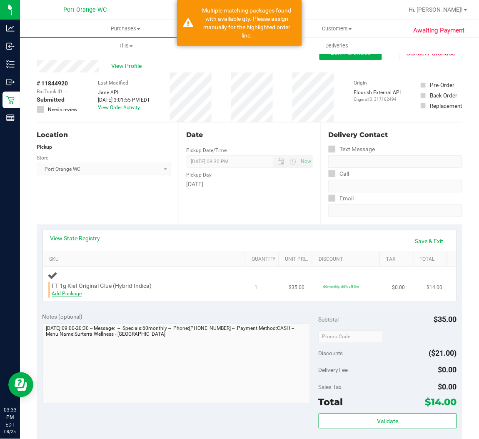
click at [70, 293] on link "Add Package" at bounding box center [67, 294] width 30 height 6
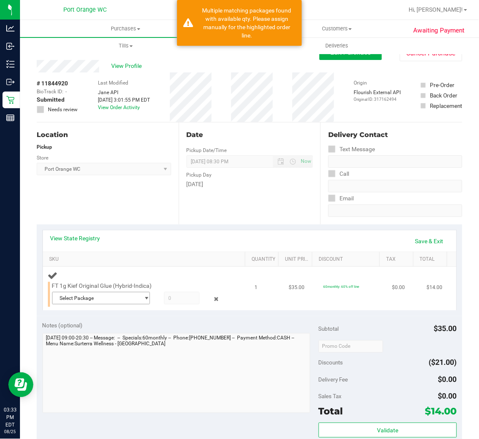
click at [143, 298] on span "select" at bounding box center [146, 298] width 6 height 7
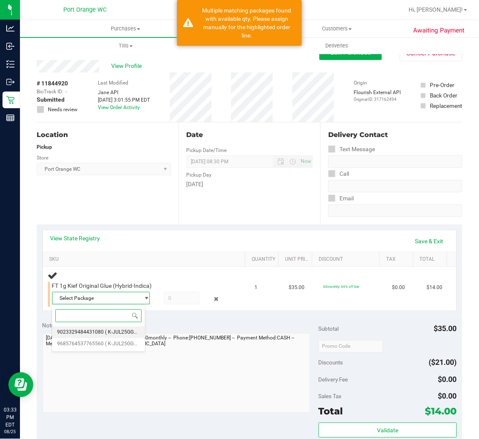
click at [109, 330] on span "( K-JUL25GG401-0715 | orig: FLSRWGM-20250721-2641 )" at bounding box center [169, 333] width 129 height 6
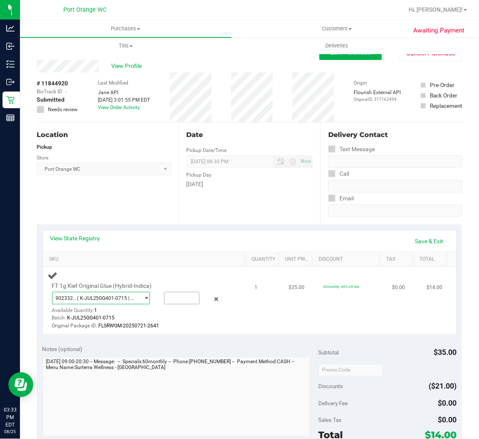
click at [172, 298] on input "text" at bounding box center [182, 299] width 35 height 12
type input "1"
click at [421, 242] on link "Save & Exit" at bounding box center [429, 241] width 39 height 14
type input "1.0000"
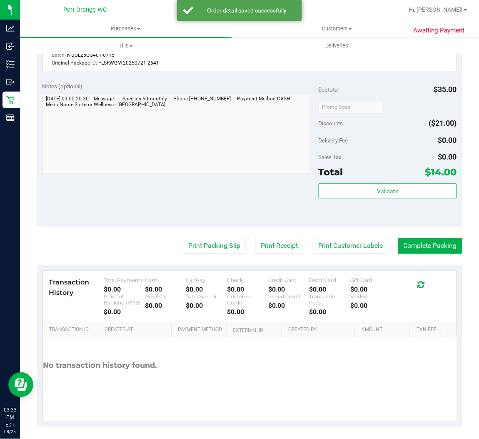
scroll to position [265, 0]
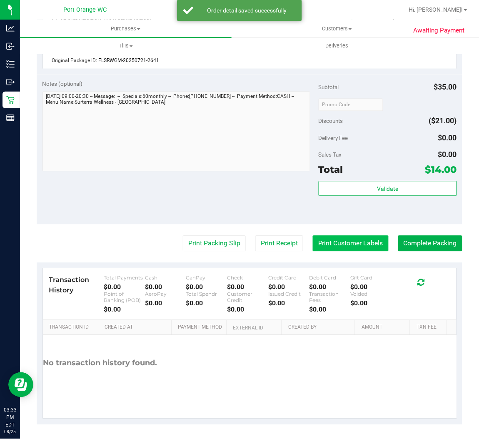
click at [350, 247] on button "Print Customer Labels" at bounding box center [351, 244] width 76 height 16
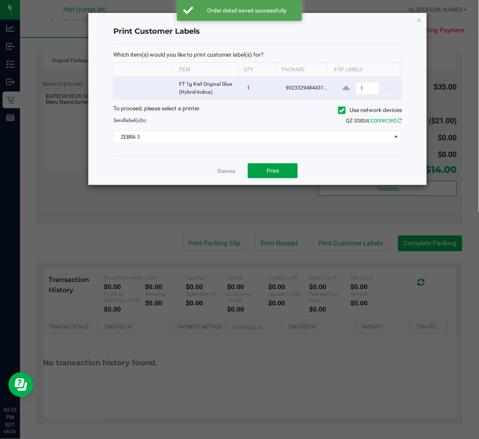
click at [273, 172] on span "Print" at bounding box center [273, 171] width 13 height 7
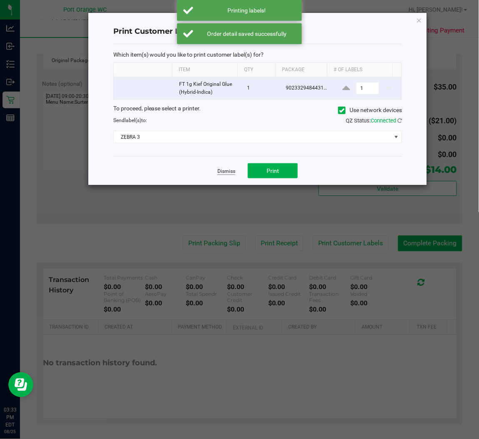
click at [218, 173] on link "Dismiss" at bounding box center [227, 171] width 18 height 7
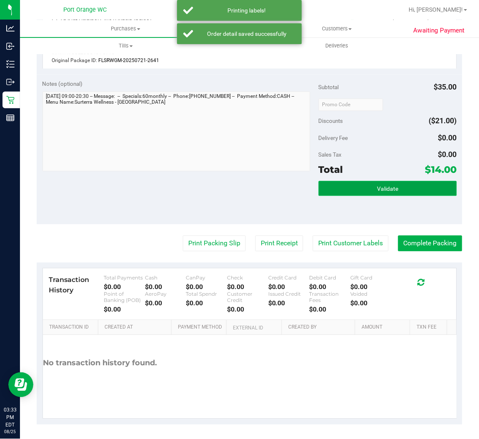
click at [377, 188] on span "Validate" at bounding box center [387, 189] width 21 height 7
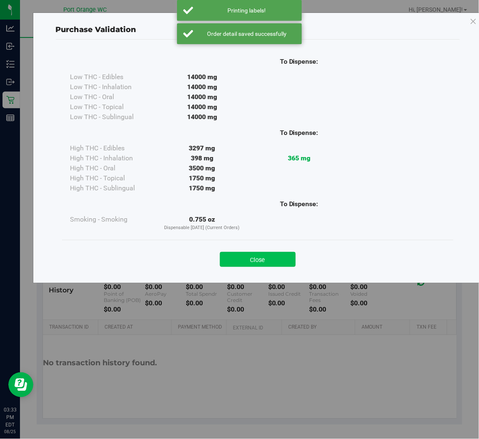
click at [257, 254] on button "Close" at bounding box center [258, 259] width 76 height 15
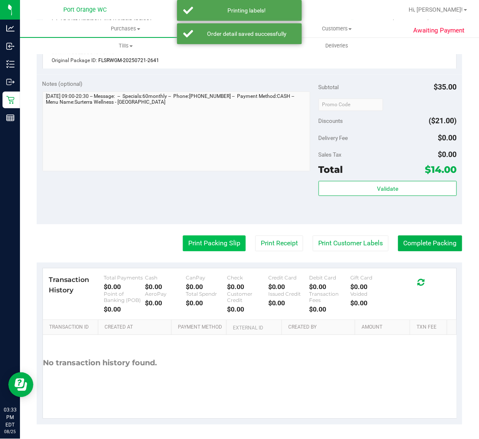
click at [200, 243] on button "Print Packing Slip" at bounding box center [214, 244] width 63 height 16
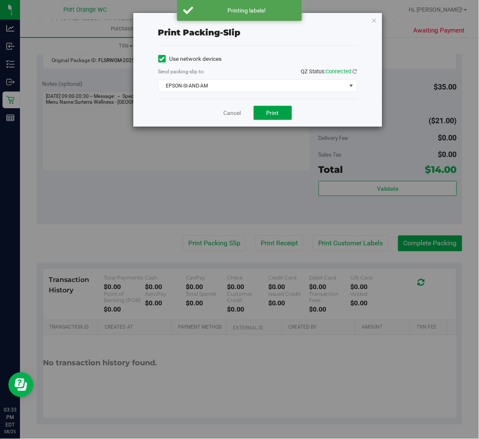
click at [271, 110] on span "Print" at bounding box center [273, 113] width 13 height 7
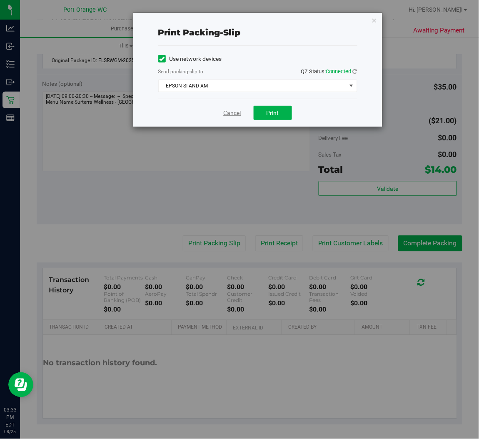
click at [230, 113] on link "Cancel" at bounding box center [233, 113] width 18 height 9
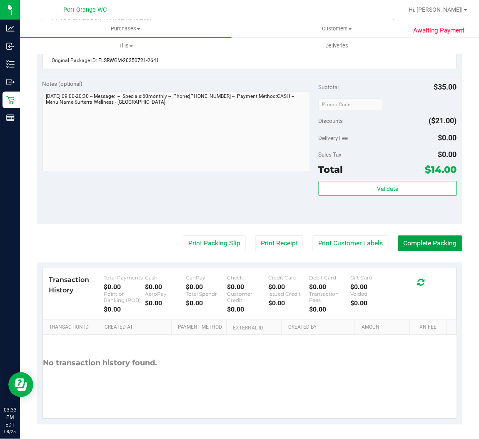
click at [441, 243] on button "Complete Packing" at bounding box center [430, 244] width 64 height 16
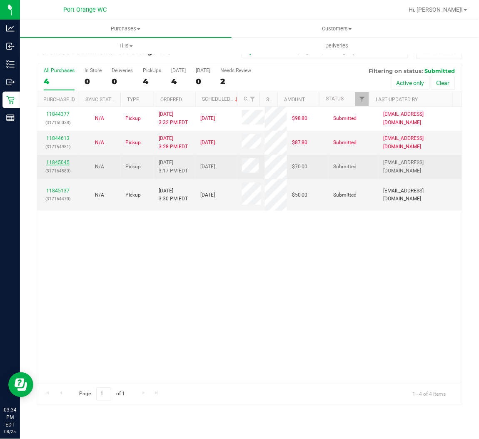
click at [54, 160] on link "11845045" at bounding box center [57, 163] width 23 height 6
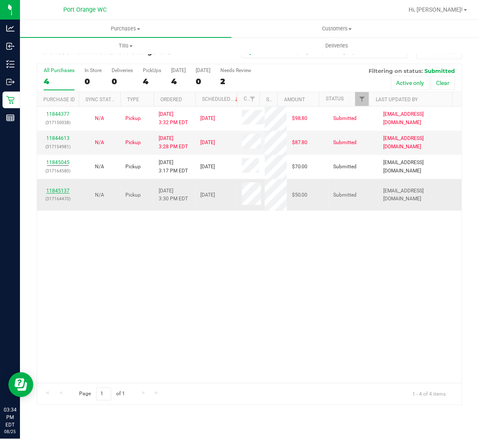
click at [54, 188] on link "11845137" at bounding box center [57, 191] width 23 height 6
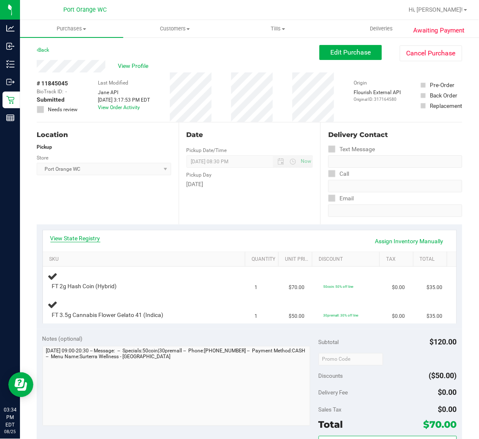
click at [62, 237] on link "View State Registry" at bounding box center [75, 238] width 50 height 8
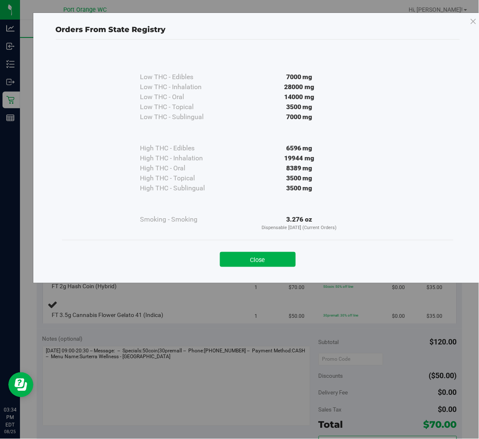
click at [268, 251] on div "Close" at bounding box center [257, 257] width 379 height 21
click at [266, 252] on button "Close" at bounding box center [258, 259] width 76 height 15
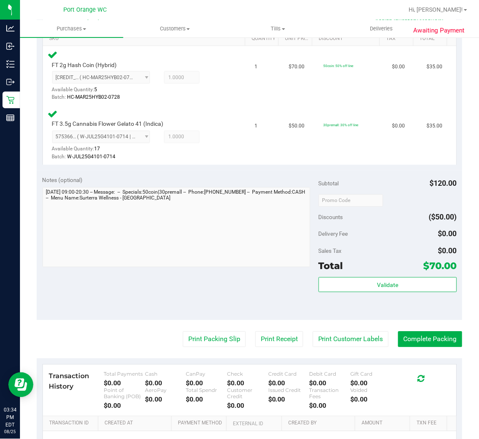
scroll to position [221, 0]
click at [370, 339] on button "Print Customer Labels" at bounding box center [351, 339] width 76 height 16
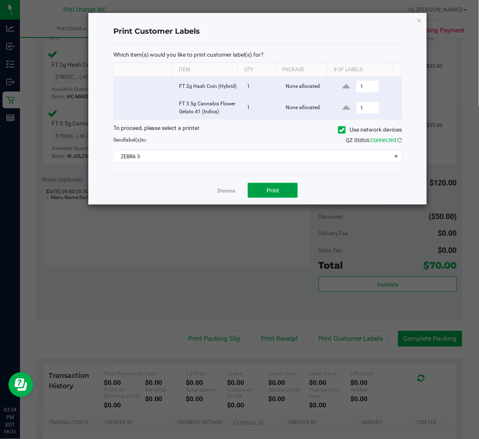
click at [280, 195] on button "Print" at bounding box center [273, 190] width 50 height 15
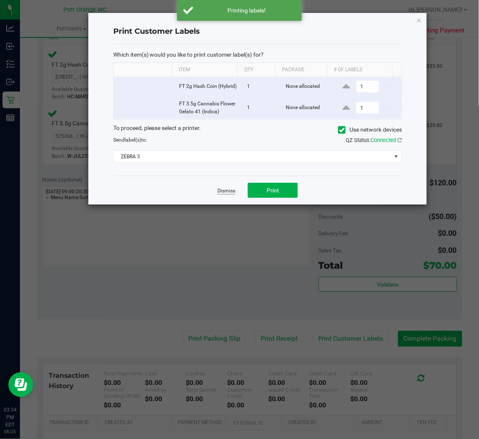
click at [225, 195] on link "Dismiss" at bounding box center [227, 191] width 18 height 7
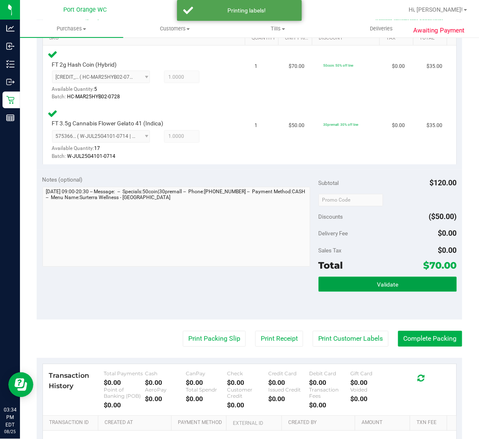
click at [391, 277] on button "Validate" at bounding box center [388, 284] width 138 height 15
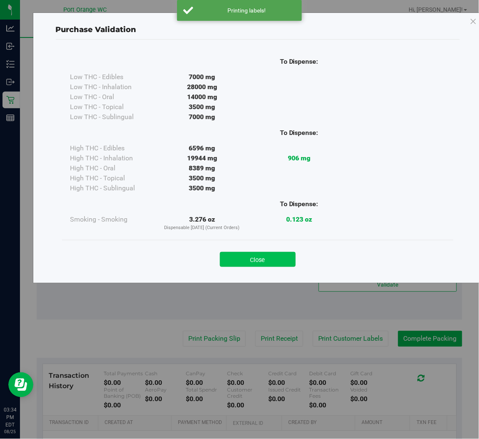
click at [265, 253] on button "Close" at bounding box center [258, 259] width 76 height 15
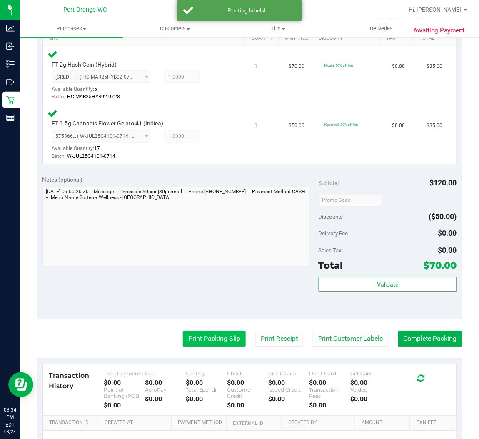
click at [193, 341] on button "Print Packing Slip" at bounding box center [214, 339] width 63 height 16
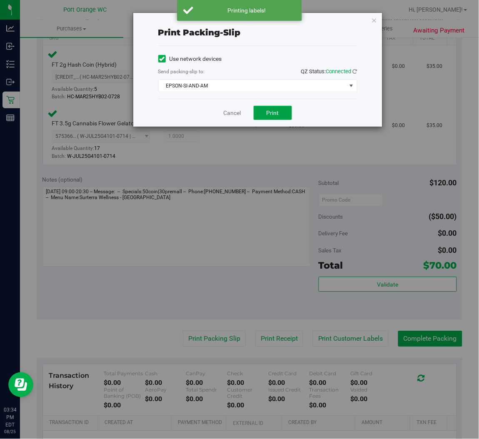
click at [288, 120] on button "Print" at bounding box center [273, 113] width 38 height 14
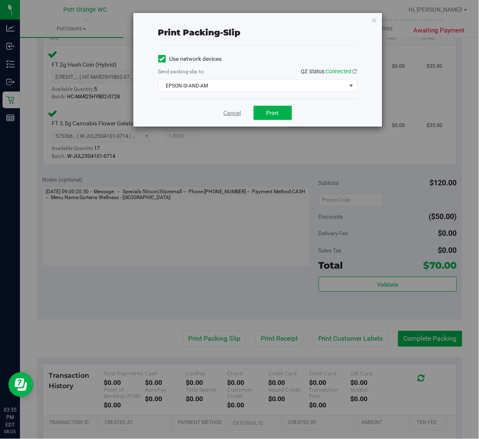
click at [232, 112] on link "Cancel" at bounding box center [233, 113] width 18 height 9
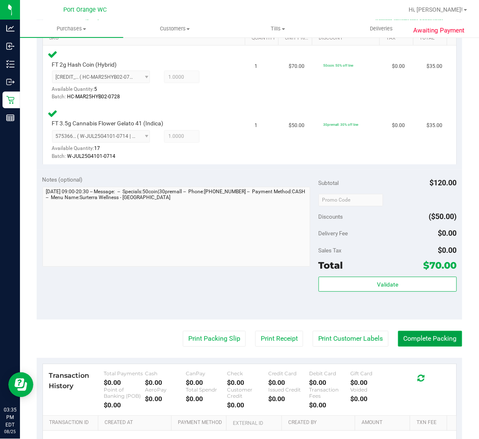
click at [422, 344] on button "Complete Packing" at bounding box center [430, 339] width 64 height 16
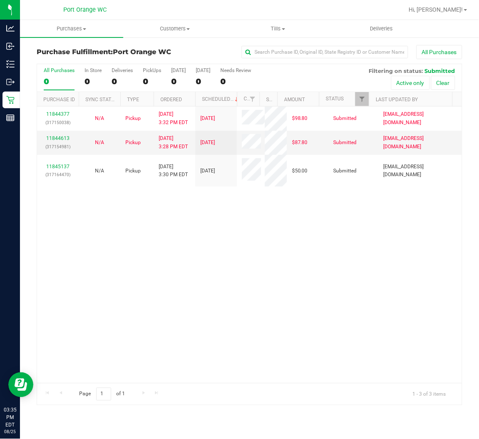
click at [302, 336] on div "11844377 (317150038) N/A Pickup 8/25/2025 3:32 PM EDT 8/25/2025 $98.80 Submitte…" at bounding box center [249, 245] width 425 height 277
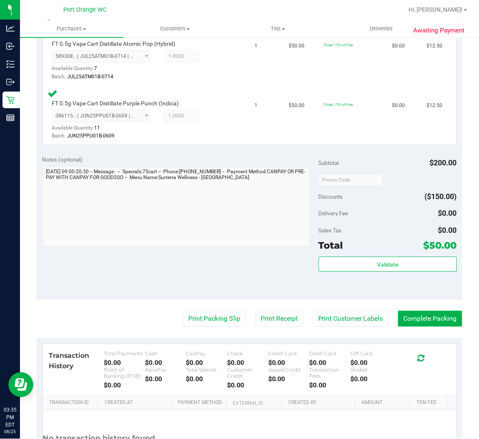
scroll to position [379, 0]
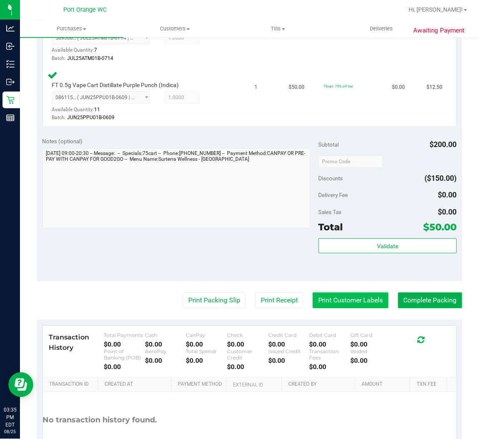
click at [362, 304] on button "Print Customer Labels" at bounding box center [351, 301] width 76 height 16
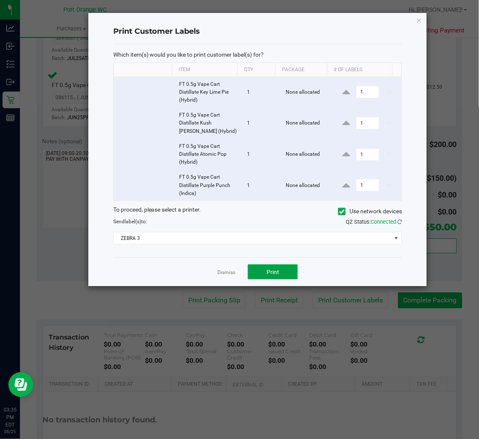
click at [270, 270] on span "Print" at bounding box center [273, 272] width 13 height 7
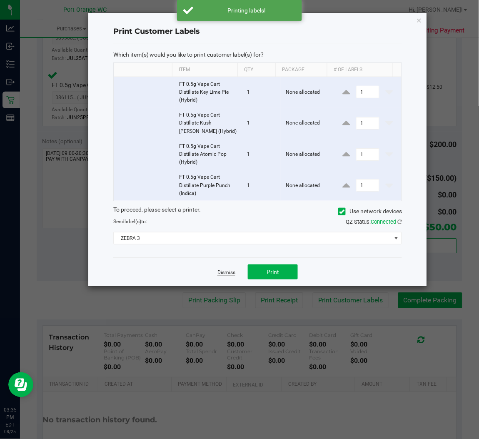
click at [225, 275] on link "Dismiss" at bounding box center [227, 272] width 18 height 7
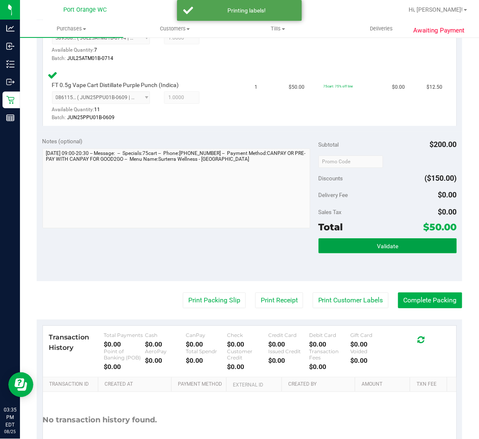
click at [380, 245] on span "Validate" at bounding box center [387, 246] width 21 height 7
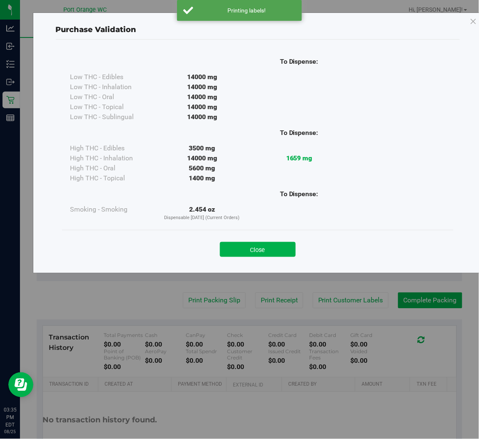
click at [192, 297] on div "Purchase Validation To Dispense: Low THC - Edibles 14000 mg" at bounding box center [242, 219] width 485 height 439
click at [266, 243] on button "Close" at bounding box center [258, 249] width 76 height 15
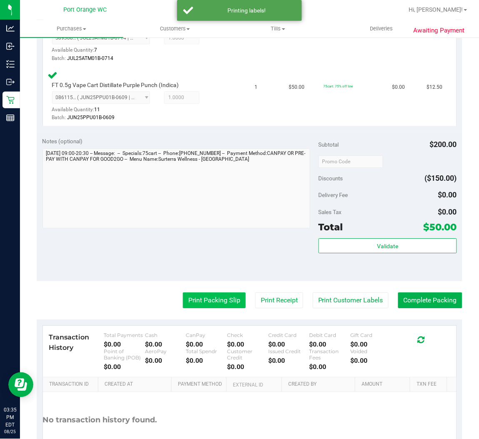
click at [213, 295] on button "Print Packing Slip" at bounding box center [214, 301] width 63 height 16
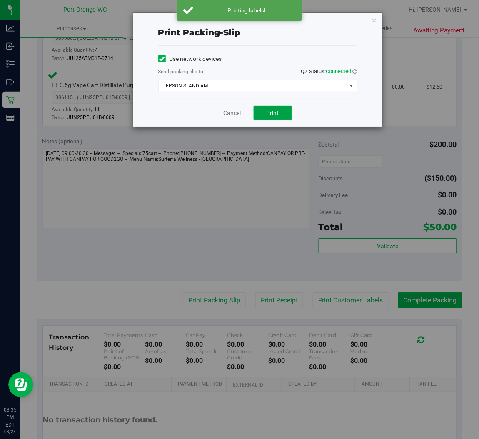
click at [279, 110] on button "Print" at bounding box center [273, 113] width 38 height 14
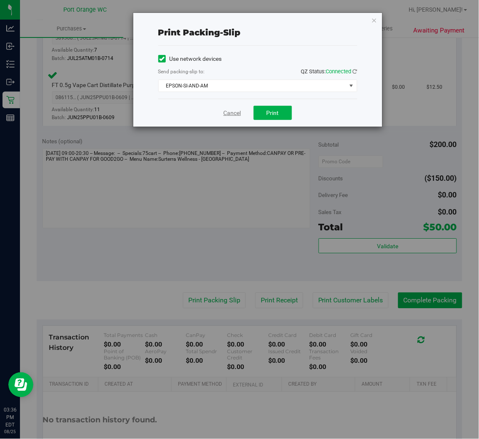
click at [235, 113] on link "Cancel" at bounding box center [233, 113] width 18 height 9
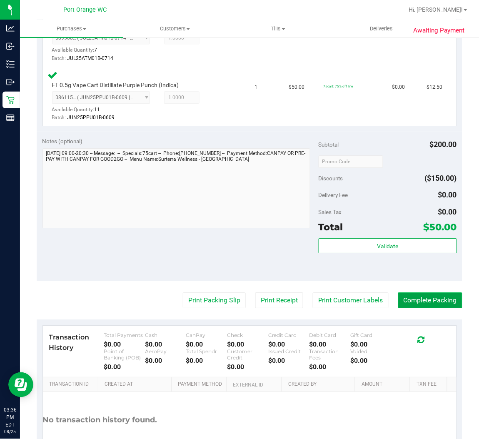
click at [428, 300] on button "Complete Packing" at bounding box center [430, 301] width 64 height 16
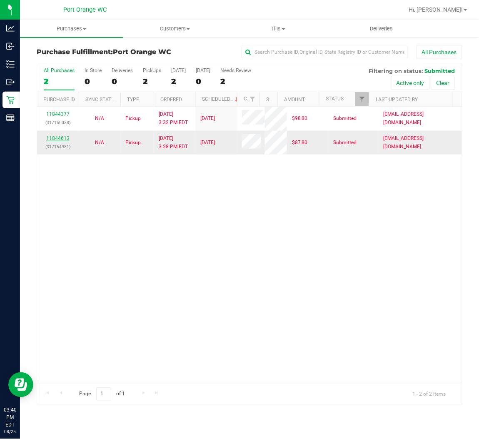
click at [66, 137] on link "11844613" at bounding box center [57, 138] width 23 height 6
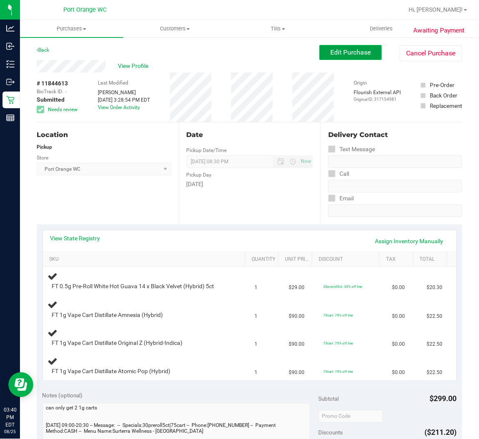
click at [352, 58] on button "Edit Purchase" at bounding box center [351, 52] width 63 height 15
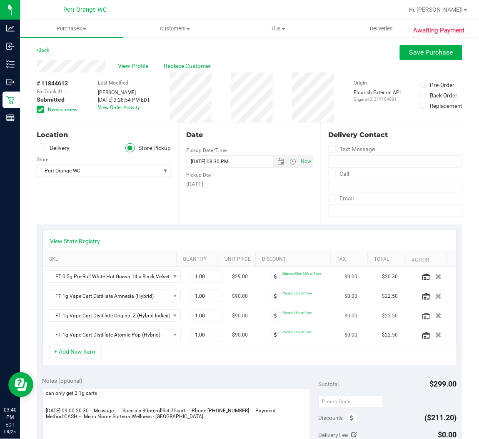
click at [419, 321] on td at bounding box center [436, 316] width 42 height 20
click at [435, 314] on icon "button" at bounding box center [438, 316] width 7 height 6
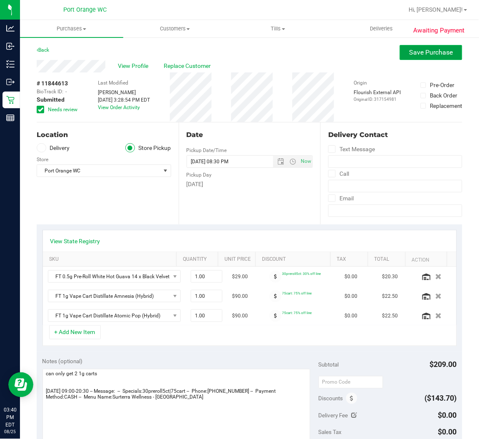
click at [413, 58] on button "Save Purchase" at bounding box center [431, 52] width 63 height 15
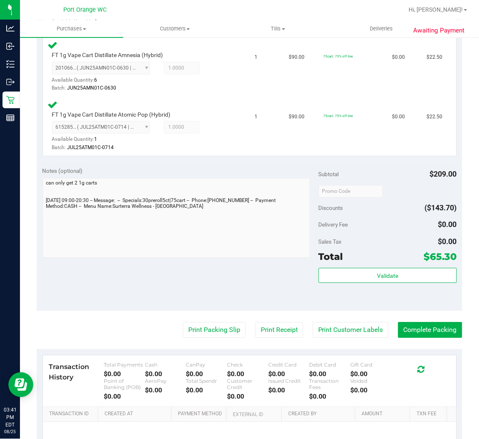
scroll to position [314, 0]
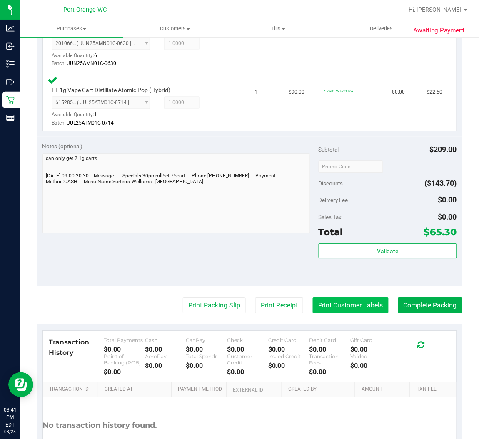
click at [369, 302] on button "Print Customer Labels" at bounding box center [351, 306] width 76 height 16
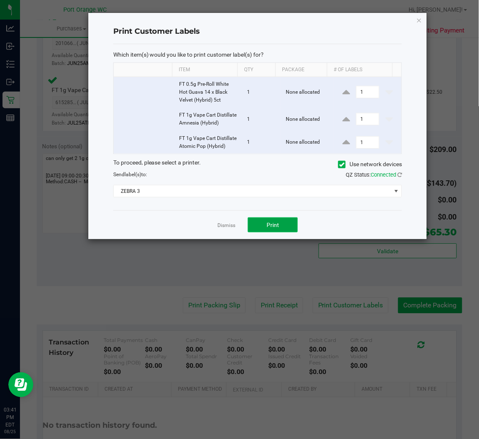
click at [284, 233] on button "Print" at bounding box center [273, 225] width 50 height 15
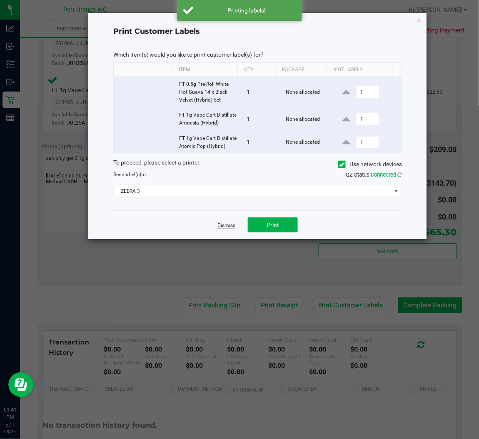
click at [227, 229] on link "Dismiss" at bounding box center [227, 225] width 18 height 7
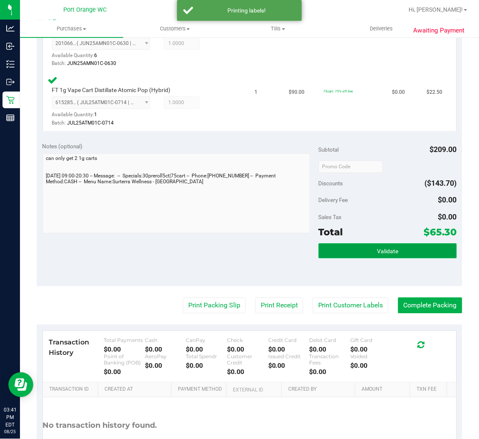
click at [409, 244] on button "Validate" at bounding box center [388, 251] width 138 height 15
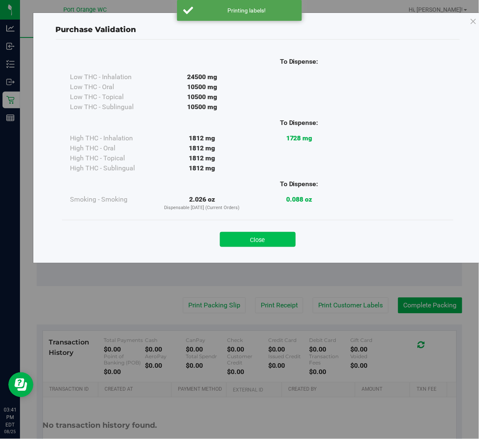
click at [288, 236] on button "Close" at bounding box center [258, 239] width 76 height 15
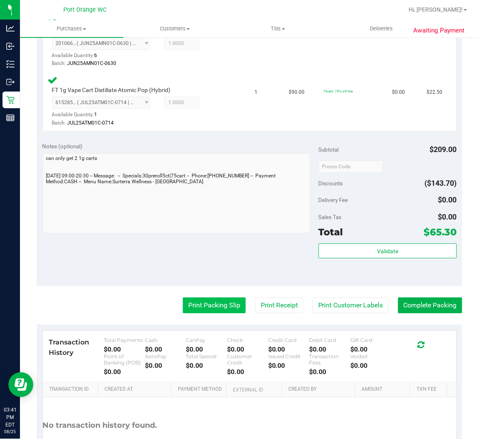
click at [210, 307] on button "Print Packing Slip" at bounding box center [214, 306] width 63 height 16
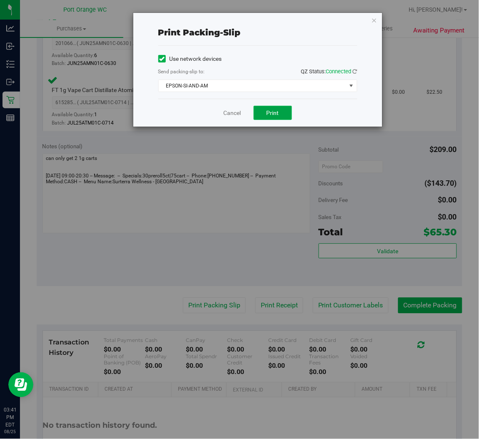
click at [280, 115] on button "Print" at bounding box center [273, 113] width 38 height 14
click at [234, 113] on link "Cancel" at bounding box center [233, 113] width 18 height 9
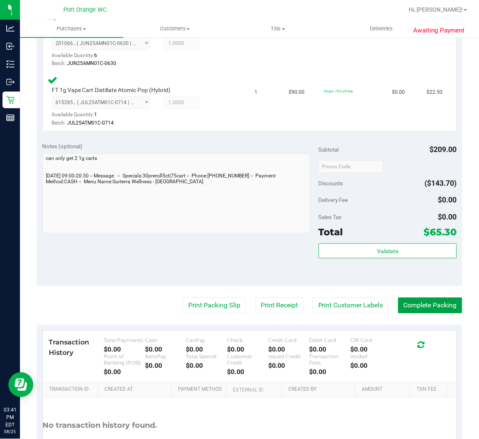
click at [432, 307] on button "Complete Packing" at bounding box center [430, 306] width 64 height 16
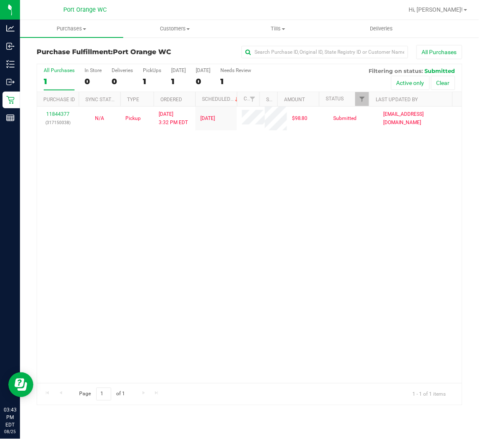
click at [288, 326] on div "11844377 (317150038) N/A Pickup 8/25/2025 3:32 PM EDT 8/25/2025 $98.80 Submitte…" at bounding box center [249, 245] width 425 height 277
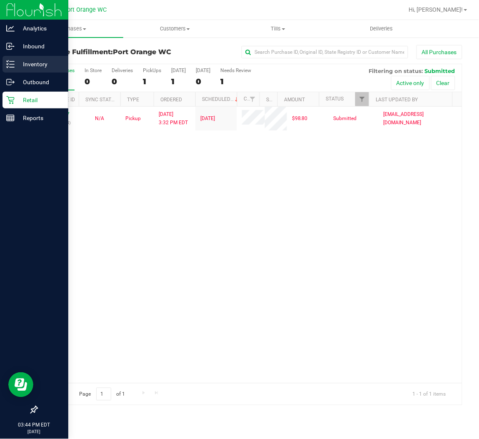
click at [26, 64] on p "Inventory" at bounding box center [40, 64] width 50 height 10
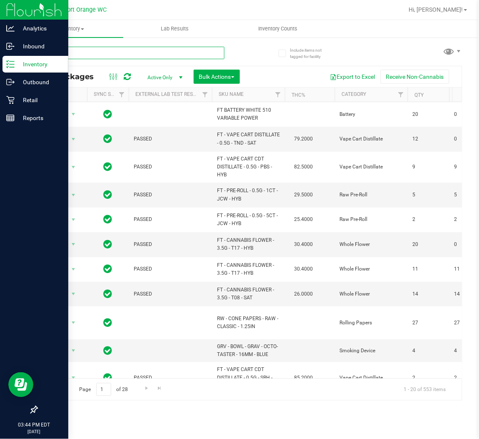
click at [109, 51] on input "text" at bounding box center [131, 53] width 188 height 13
type input "ground"
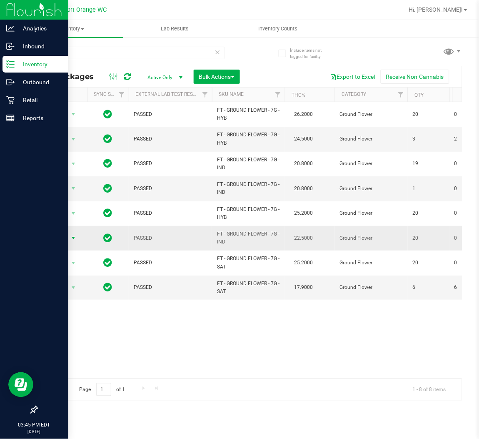
click at [55, 240] on span "Action" at bounding box center [56, 238] width 23 height 12
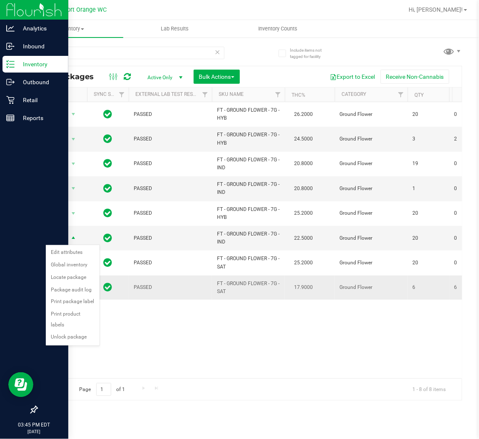
click at [246, 291] on span "FT - GROUND FLOWER - 7G - SAT" at bounding box center [248, 288] width 63 height 16
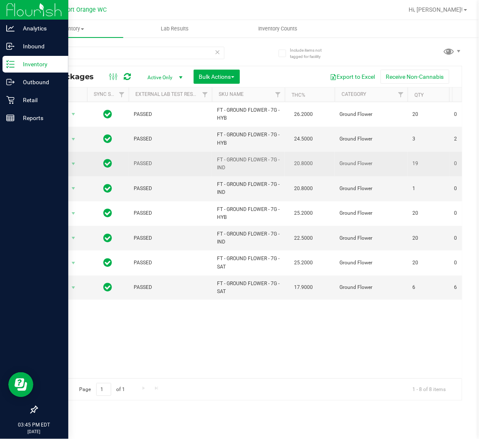
drag, startPoint x: 101, startPoint y: 375, endPoint x: 66, endPoint y: 168, distance: 209.2
click at [66, 168] on span "Action" at bounding box center [56, 164] width 23 height 12
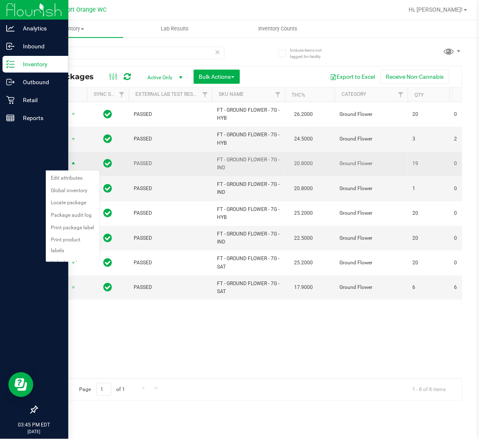
click at [66, 168] on span "Action" at bounding box center [56, 164] width 23 height 12
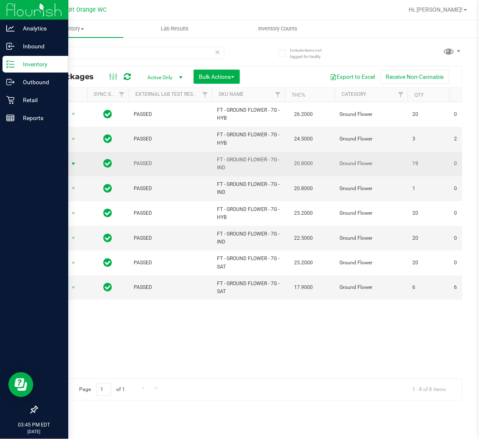
click at [66, 168] on span "Action" at bounding box center [56, 164] width 23 height 12
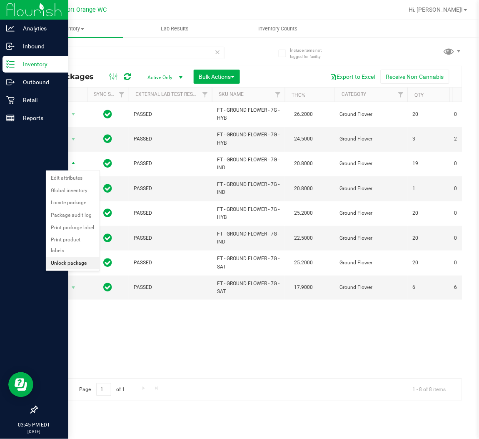
click at [65, 257] on li "Unlock package" at bounding box center [73, 263] width 54 height 13
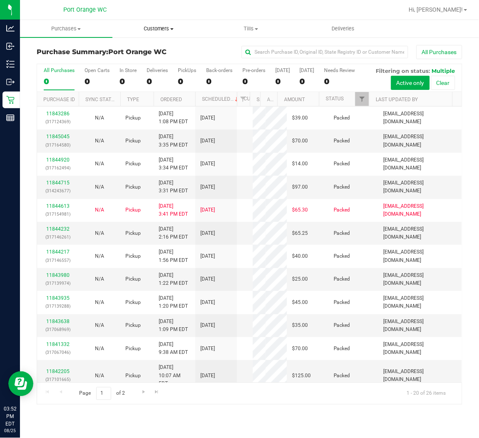
click at [120, 33] on uib-tab-heading "Customers All customers Add a new customer All physicians" at bounding box center [159, 28] width 92 height 17
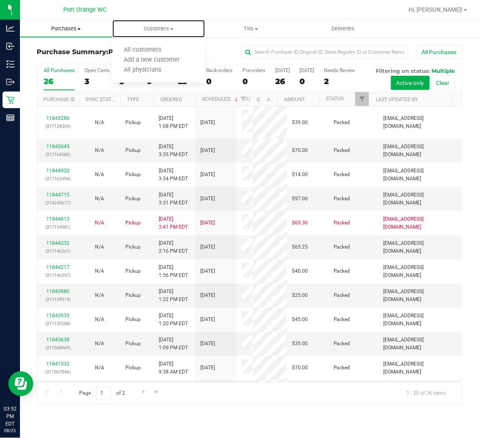
click at [74, 28] on span "Purchases" at bounding box center [66, 29] width 92 height 8
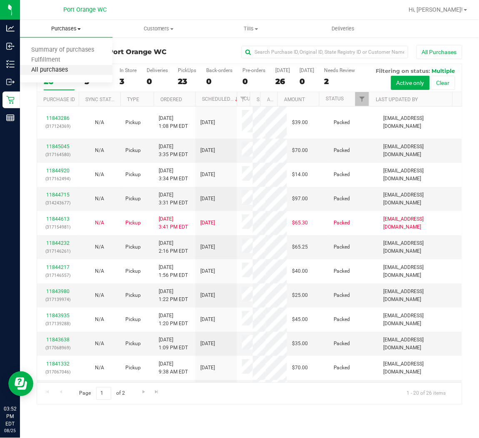
click at [57, 67] on span "All purchases" at bounding box center [49, 70] width 59 height 7
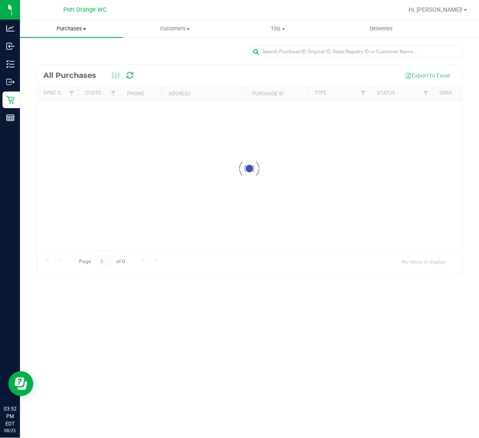
click at [77, 32] on span "Purchases" at bounding box center [71, 29] width 103 height 8
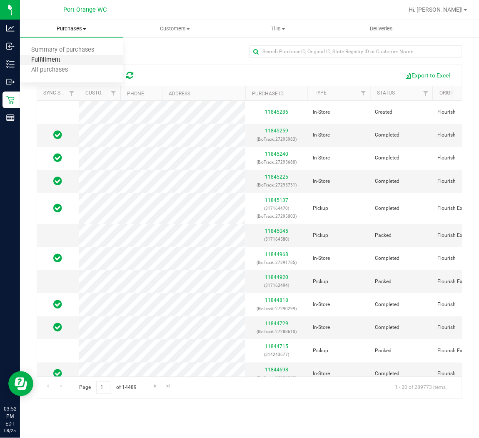
click at [51, 59] on span "Fulfillment" at bounding box center [46, 60] width 52 height 7
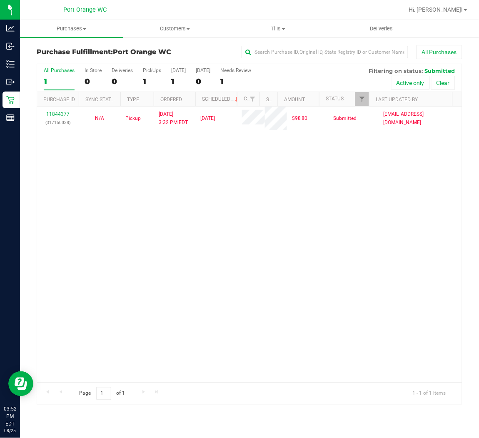
click at [382, 262] on div "11844377 (317150038) N/A Pickup [DATE] 3:32 PM EDT 8/25/2025 $98.80 Submitted […" at bounding box center [249, 245] width 425 height 276
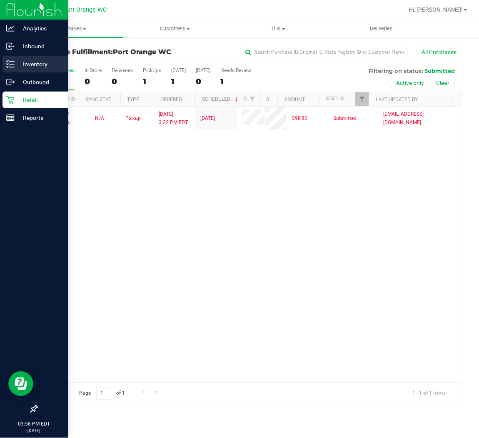
click at [7, 66] on icon at bounding box center [10, 64] width 8 height 8
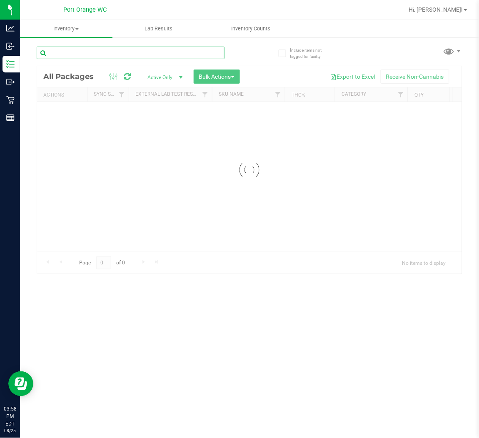
click at [147, 52] on input "text" at bounding box center [131, 53] width 188 height 13
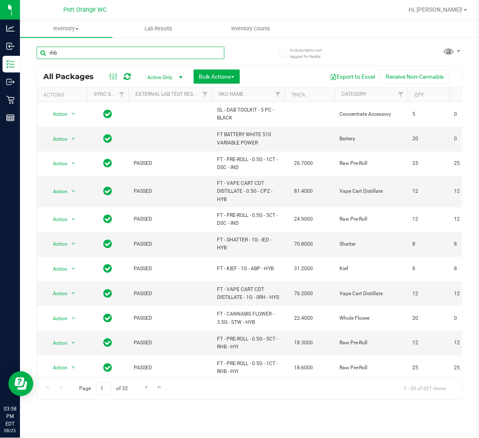
type input "rhb"
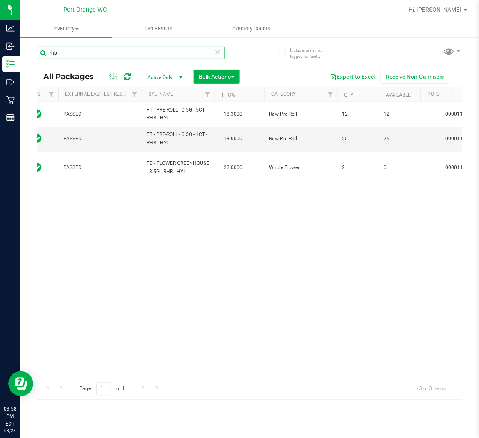
scroll to position [0, 70]
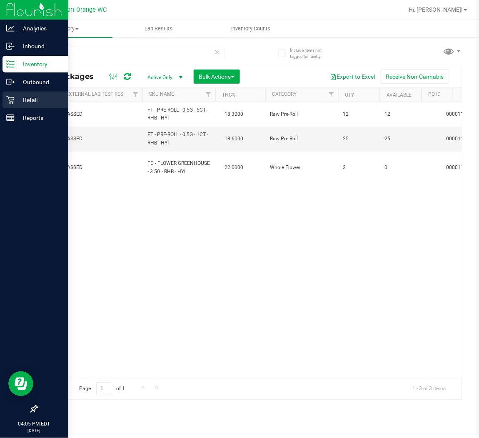
click at [10, 100] on icon at bounding box center [10, 100] width 8 height 8
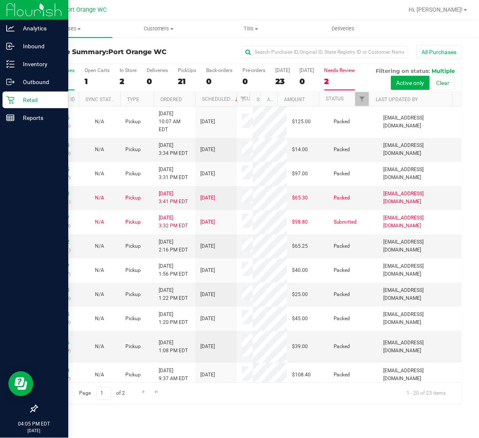
click at [334, 82] on div "2" at bounding box center [340, 82] width 31 height 10
click at [0, 0] on input "Needs Review 2" at bounding box center [0, 0] width 0 height 0
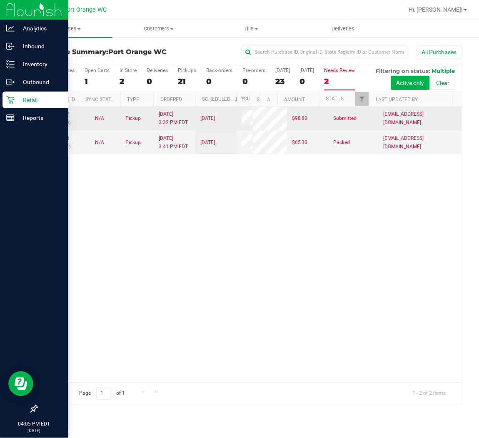
click at [65, 115] on link "11844377" at bounding box center [57, 114] width 23 height 6
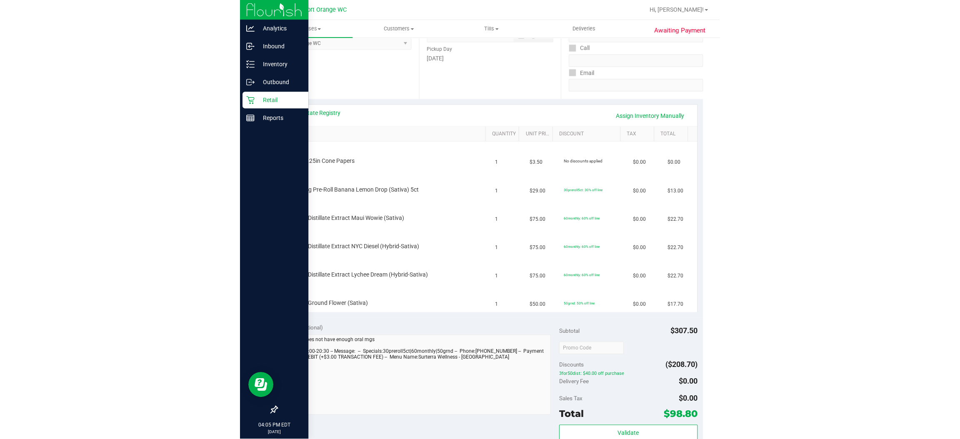
scroll to position [126, 0]
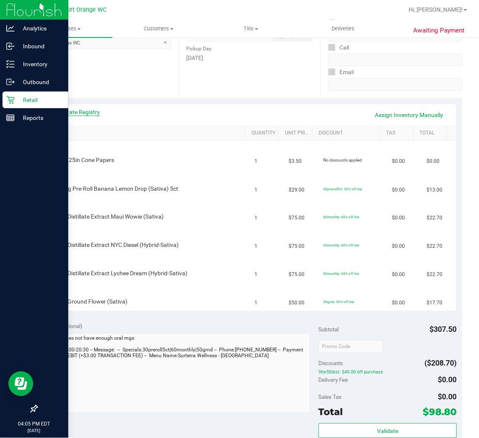
click at [90, 110] on link "View State Registry" at bounding box center [75, 112] width 50 height 8
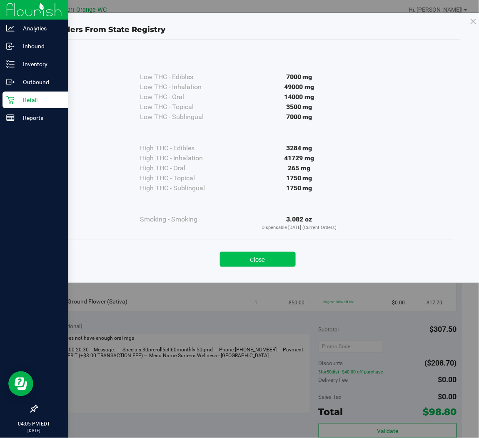
click at [288, 263] on button "Close" at bounding box center [258, 259] width 76 height 15
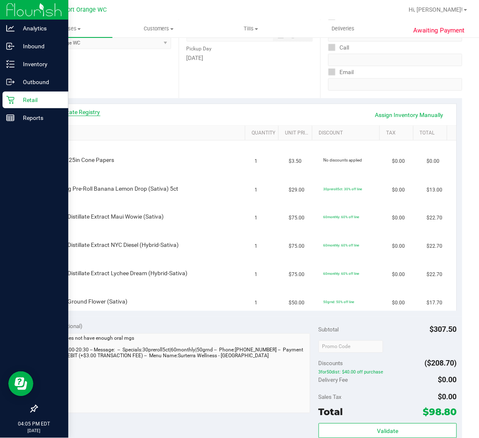
click at [83, 108] on link "View State Registry" at bounding box center [75, 112] width 50 height 8
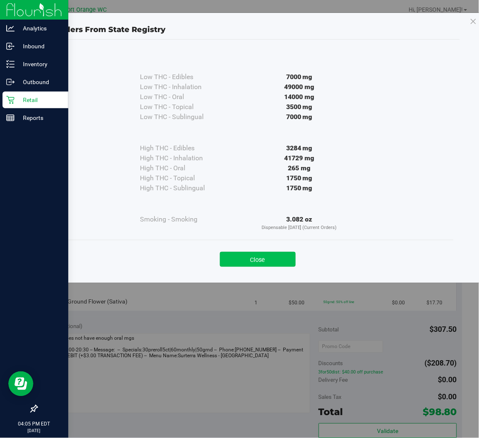
click at [269, 254] on button "Close" at bounding box center [258, 259] width 76 height 15
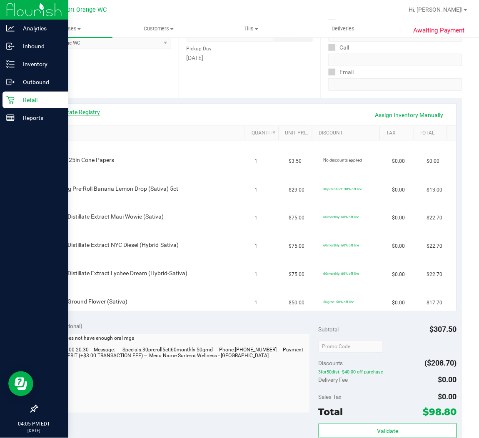
click at [90, 112] on link "View State Registry" at bounding box center [75, 112] width 50 height 8
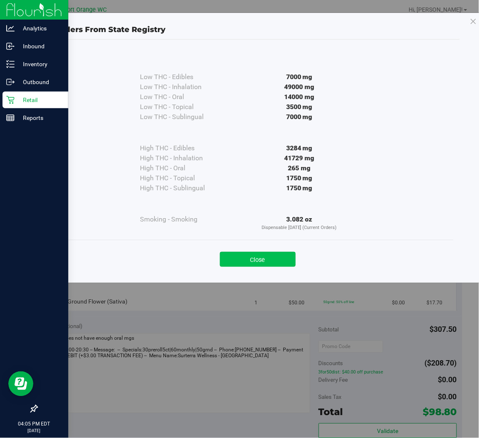
click at [277, 262] on button "Close" at bounding box center [258, 259] width 76 height 15
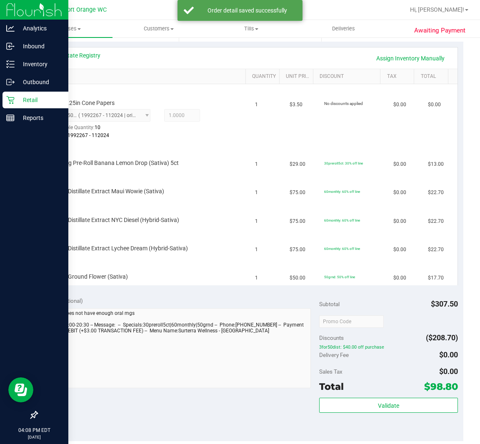
scroll to position [182, 0]
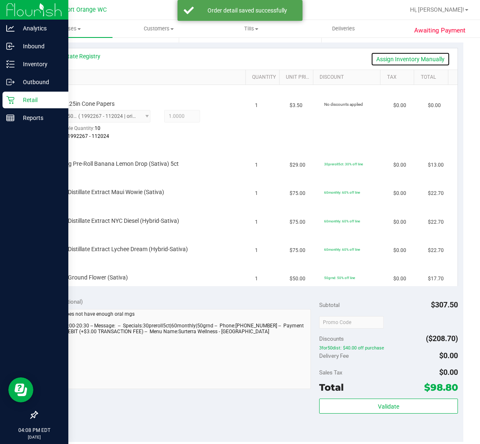
click at [418, 58] on link "Assign Inventory Manually" at bounding box center [410, 59] width 79 height 14
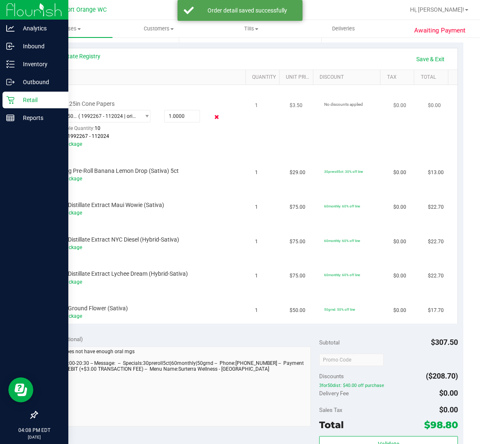
click at [213, 117] on icon at bounding box center [217, 118] width 9 height 10
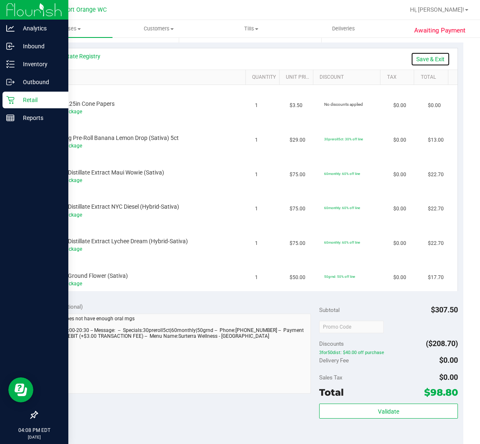
click at [430, 54] on link "Save & Exit" at bounding box center [430, 59] width 39 height 14
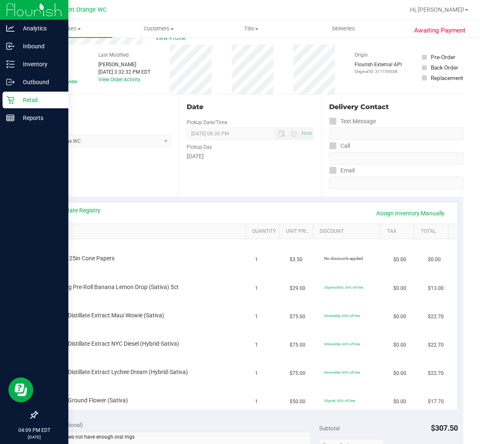
scroll to position [0, 0]
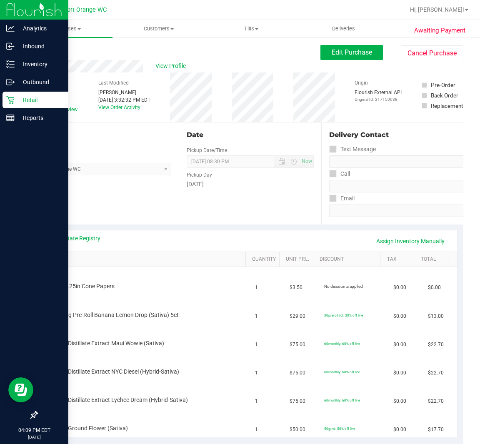
click at [232, 94] on div "# 11844377 BioTrack ID: - Submitted Needs review Last Modified Paige Stephens A…" at bounding box center [250, 98] width 427 height 50
click at [434, 52] on button "Cancel Purchase" at bounding box center [432, 53] width 63 height 16
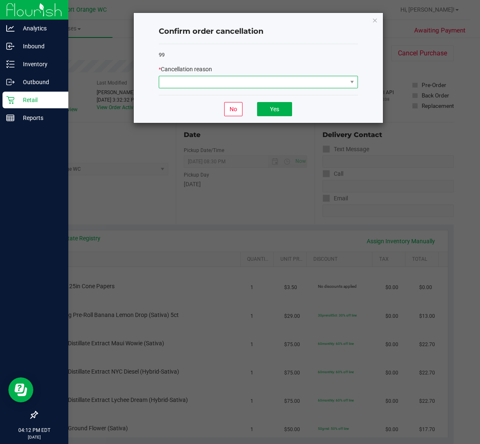
click at [298, 80] on span at bounding box center [253, 82] width 188 height 12
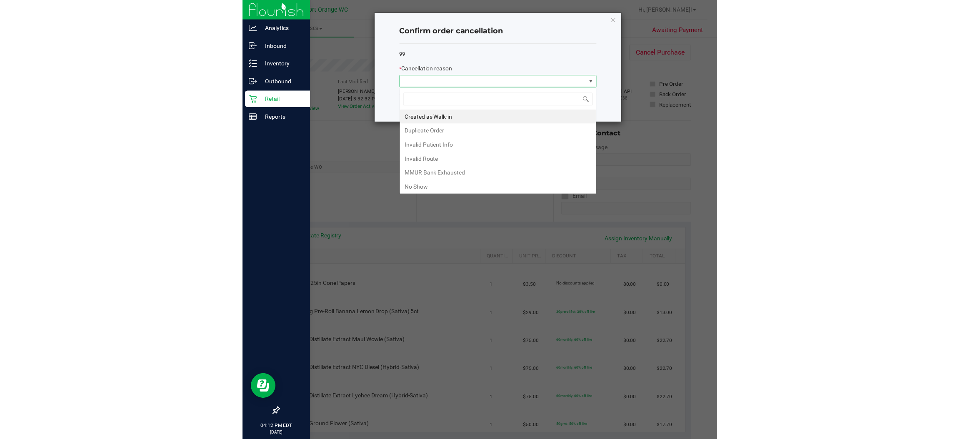
scroll to position [13, 199]
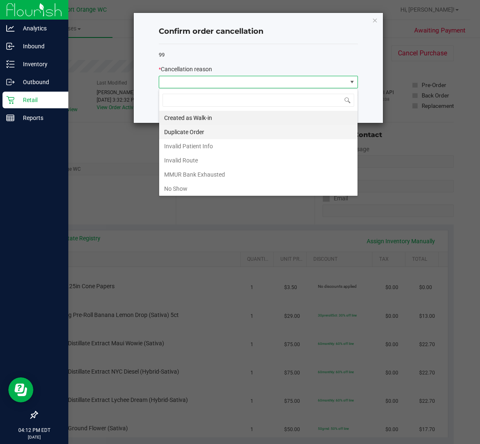
click at [211, 133] on li "Duplicate Order" at bounding box center [258, 132] width 198 height 14
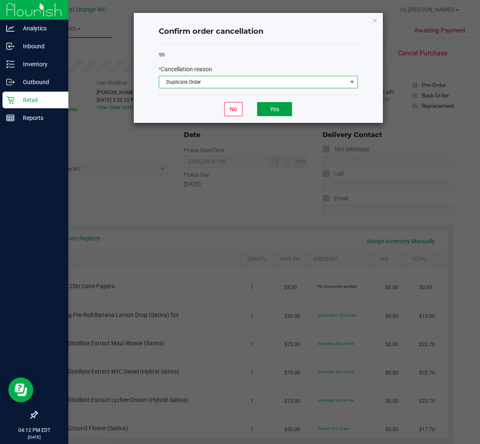
click at [286, 110] on button "Yes" at bounding box center [274, 109] width 35 height 14
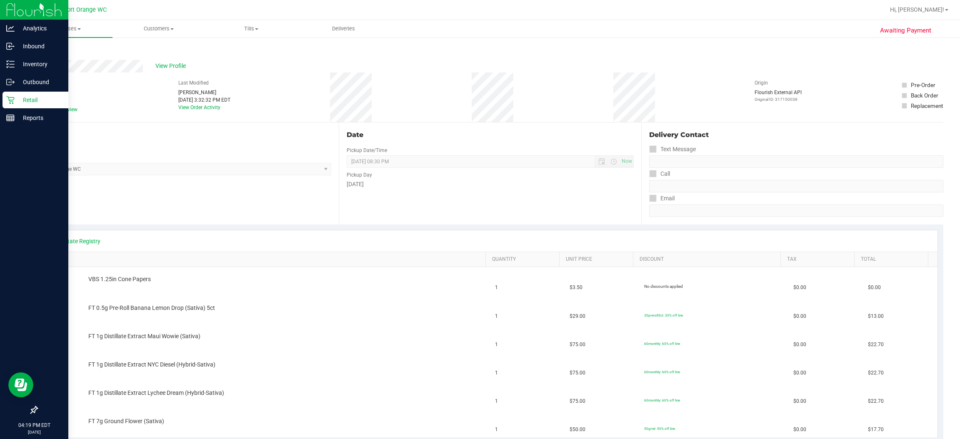
click at [9, 100] on icon at bounding box center [10, 100] width 8 height 8
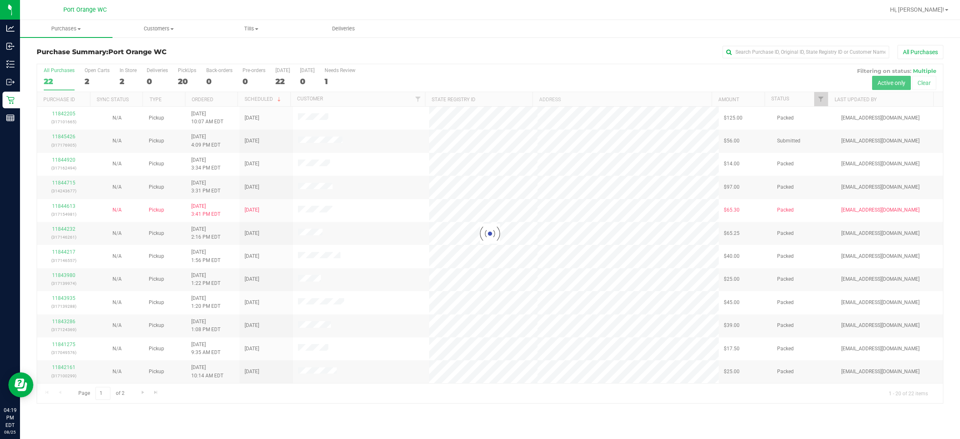
click at [479, 65] on div "All Purchases 22 Open Carts 2 In Store 2 Deliveries 0 PickUps 20 Back-orders 0 …" at bounding box center [490, 67] width 906 height 7
click at [79, 28] on span at bounding box center [79, 29] width 3 height 2
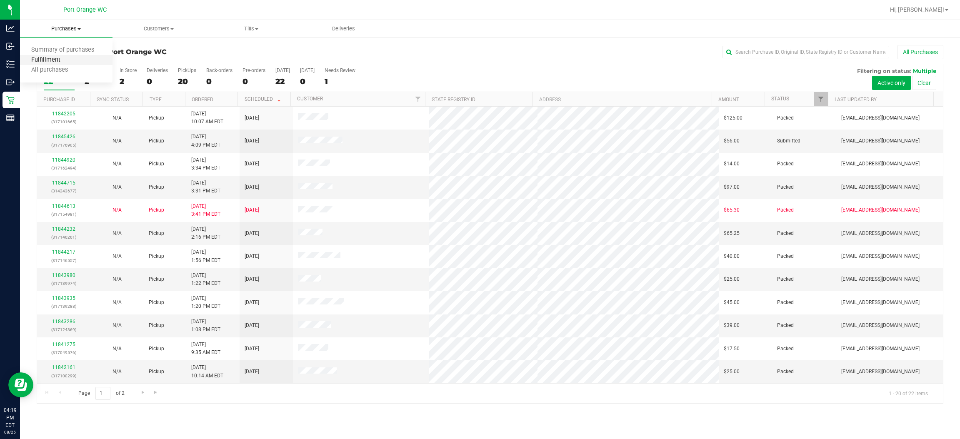
click at [60, 60] on span "Fulfillment" at bounding box center [46, 60] width 52 height 7
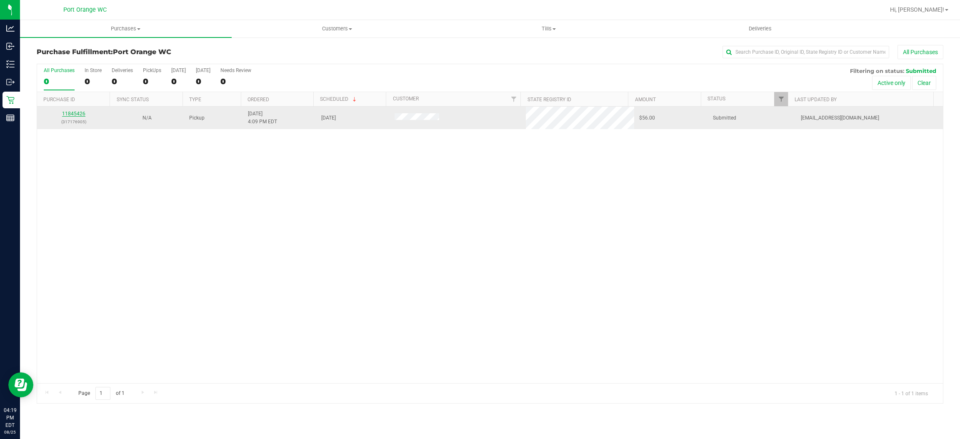
click at [75, 114] on link "11845426" at bounding box center [73, 114] width 23 height 6
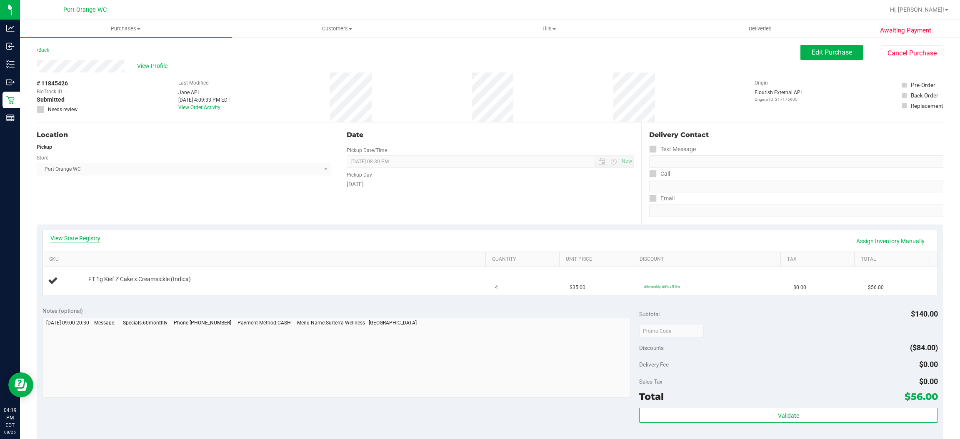
click at [99, 241] on link "View State Registry" at bounding box center [75, 238] width 50 height 8
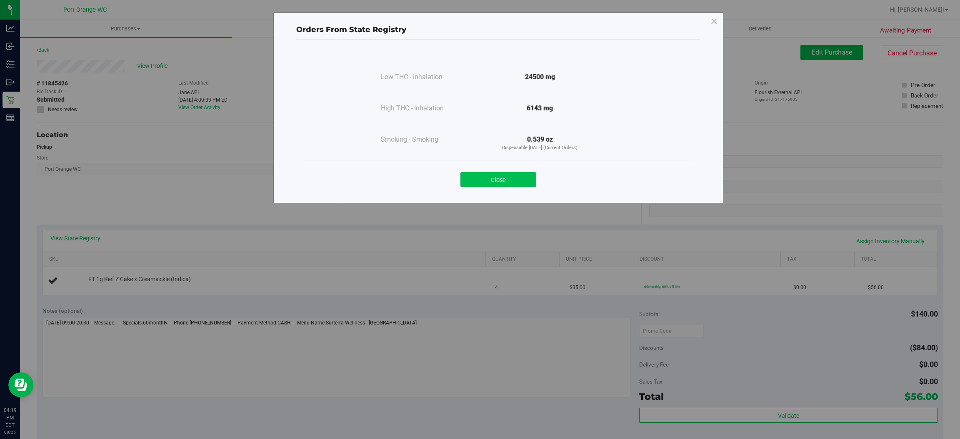
click at [479, 182] on button "Close" at bounding box center [498, 179] width 76 height 15
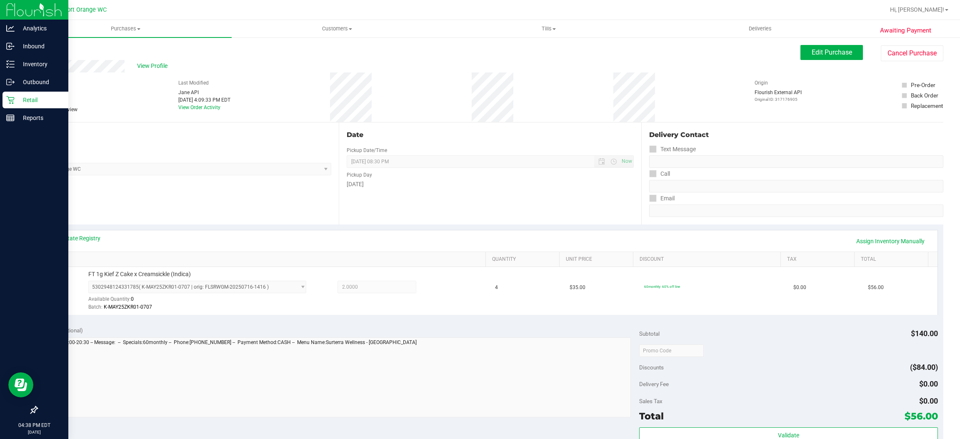
click at [10, 100] on icon at bounding box center [10, 100] width 8 height 8
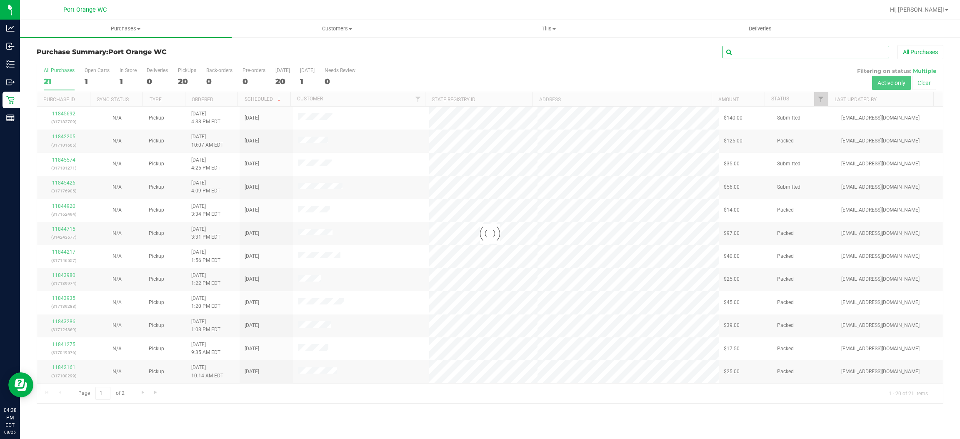
click at [479, 54] on input "text" at bounding box center [806, 52] width 167 height 13
type input "cam"
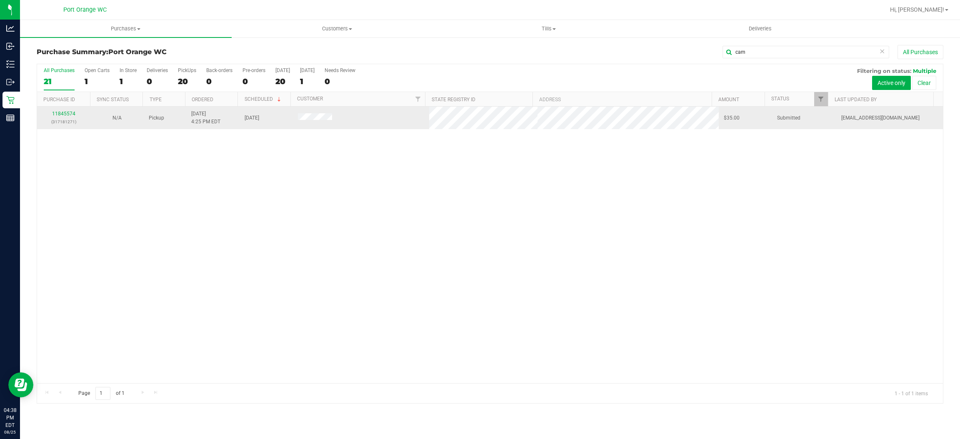
click at [96, 112] on td "N/A" at bounding box center [116, 118] width 53 height 23
click at [70, 114] on link "11845574" at bounding box center [63, 114] width 23 height 6
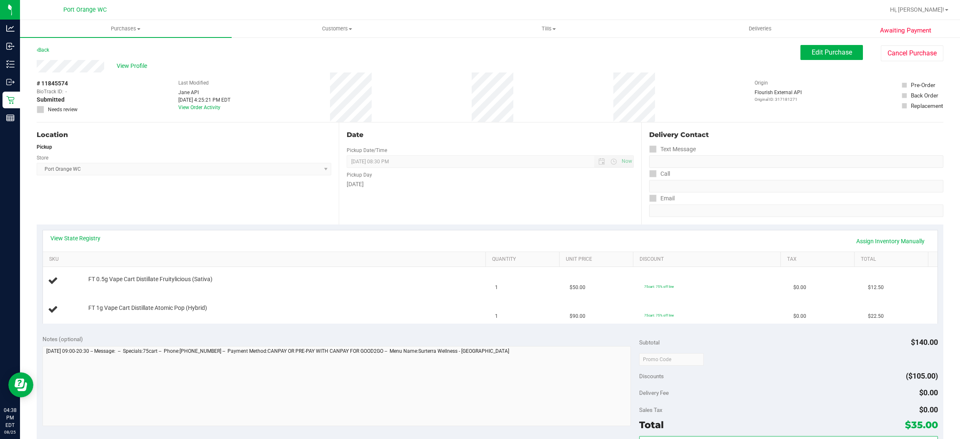
click at [97, 220] on div "Location Pickup Store Port Orange WC Select Store Bonita Springs WC Boynton Bea…" at bounding box center [188, 174] width 302 height 102
click at [92, 238] on link "View State Registry" at bounding box center [75, 238] width 50 height 8
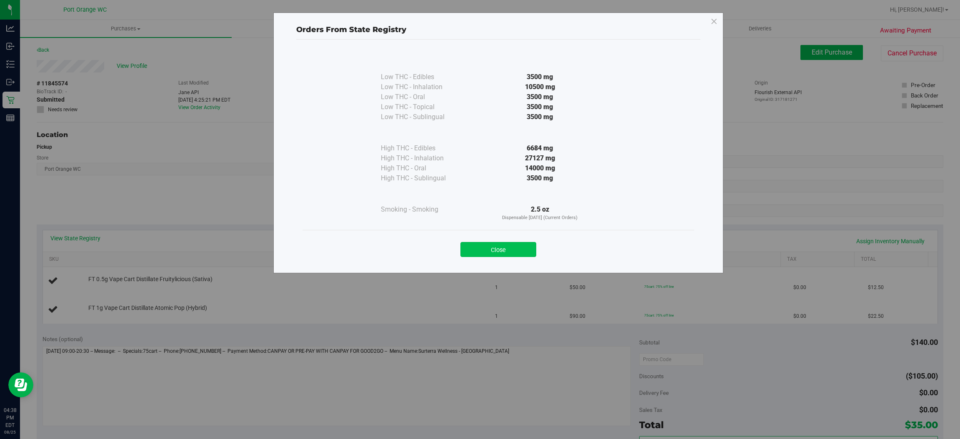
click at [479, 251] on button "Close" at bounding box center [498, 249] width 76 height 15
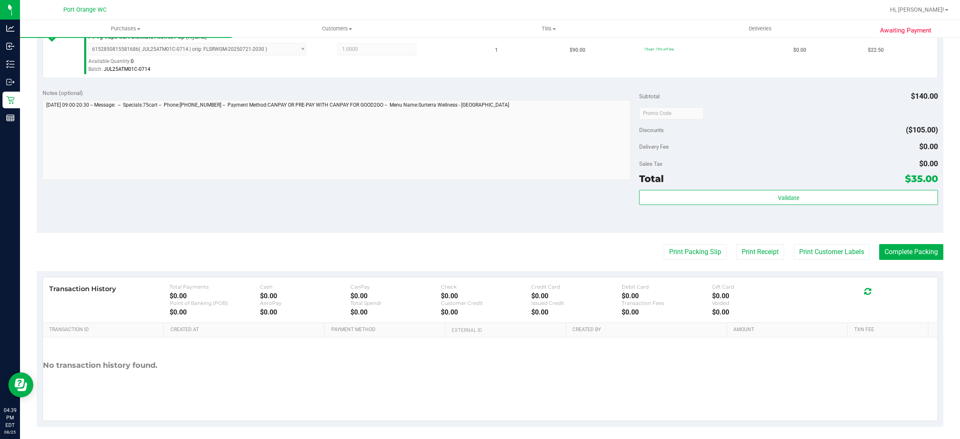
scroll to position [292, 0]
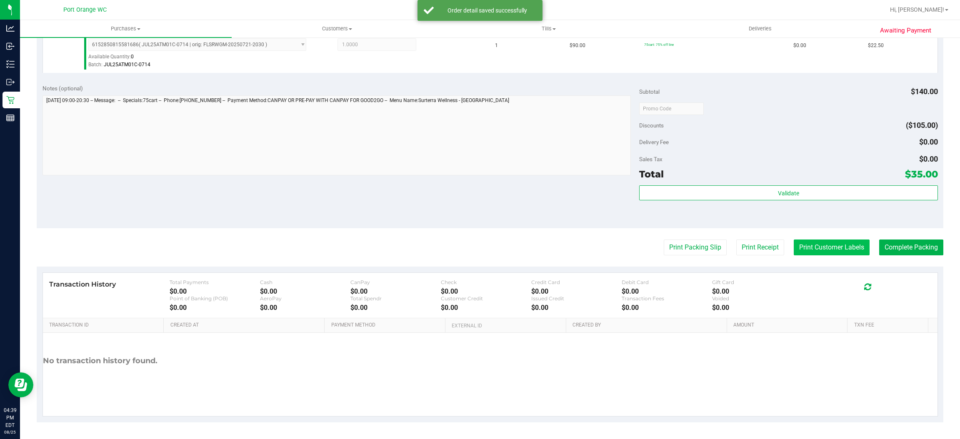
click at [479, 246] on button "Print Customer Labels" at bounding box center [832, 248] width 76 height 16
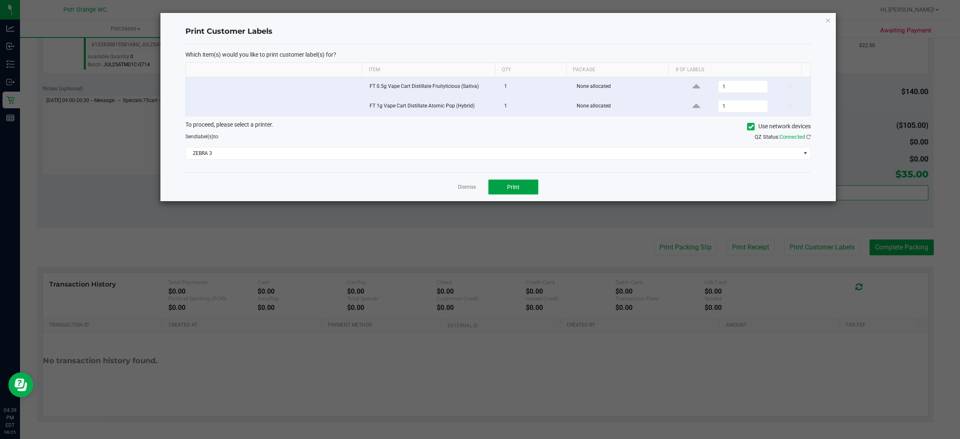
click at [479, 187] on span "Print" at bounding box center [513, 187] width 13 height 7
click at [461, 186] on div at bounding box center [497, 107] width 675 height 188
click at [458, 188] on link "Dismiss" at bounding box center [467, 187] width 18 height 7
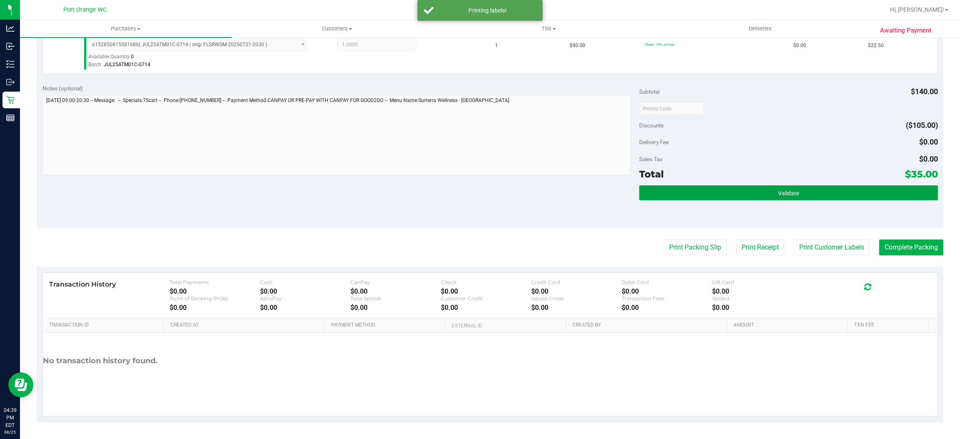
click at [479, 194] on button "Validate" at bounding box center [788, 192] width 298 height 15
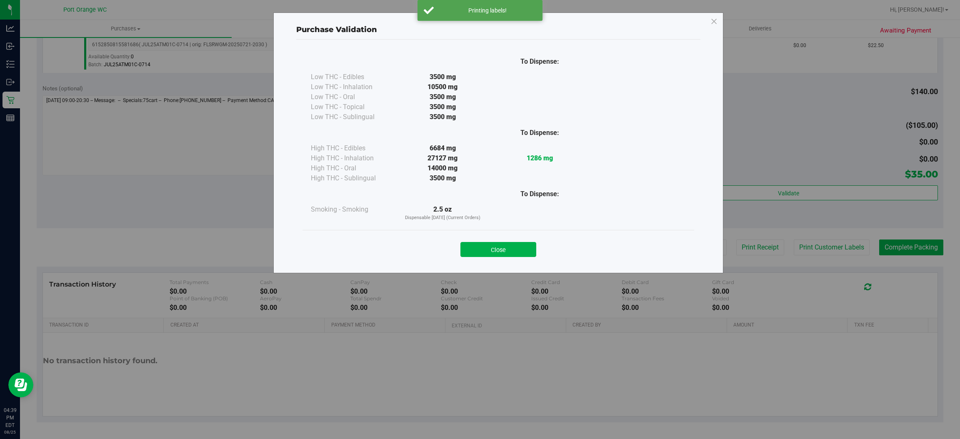
click at [479, 248] on div "Purchase Validation To Dispense: Low THC - Edibles 3500 mg" at bounding box center [483, 219] width 966 height 439
click at [479, 256] on button "Close" at bounding box center [498, 249] width 76 height 15
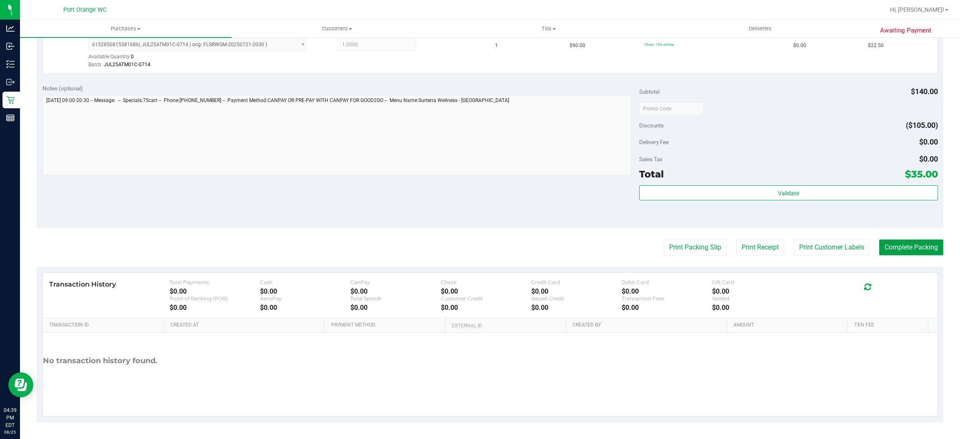
click at [479, 250] on button "Complete Packing" at bounding box center [911, 248] width 64 height 16
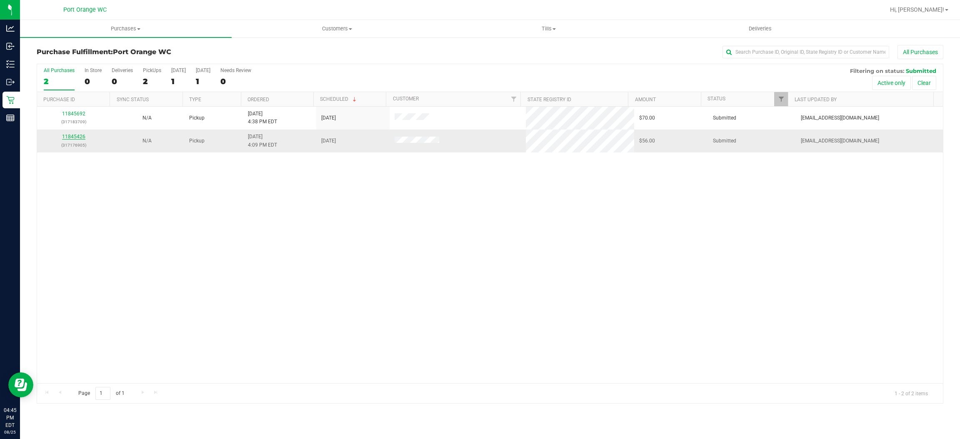
click at [72, 137] on link "11845426" at bounding box center [73, 137] width 23 height 6
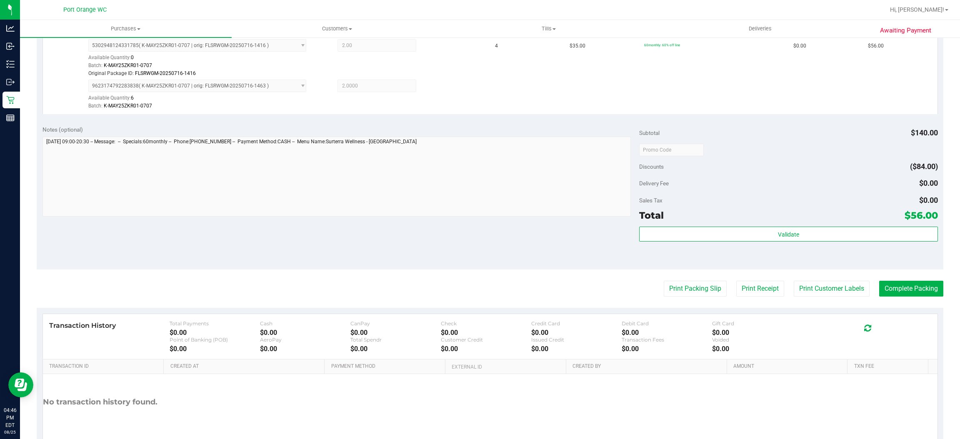
scroll to position [249, 0]
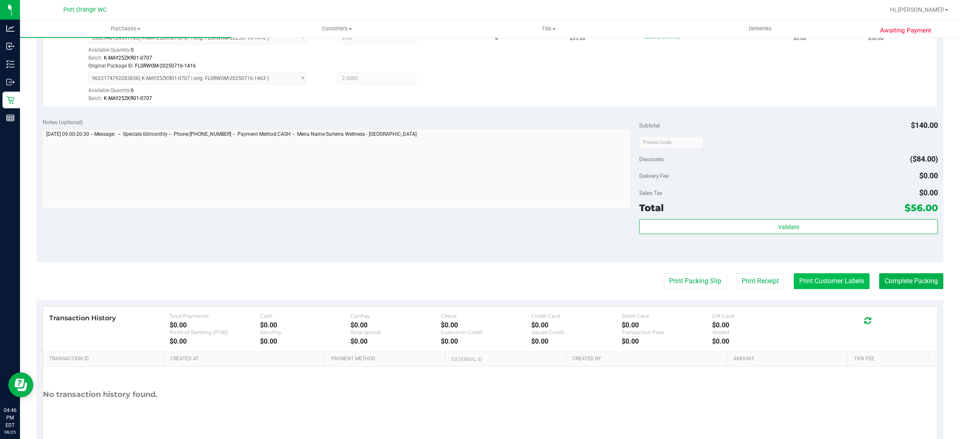
click at [479, 285] on button "Print Customer Labels" at bounding box center [832, 281] width 76 height 16
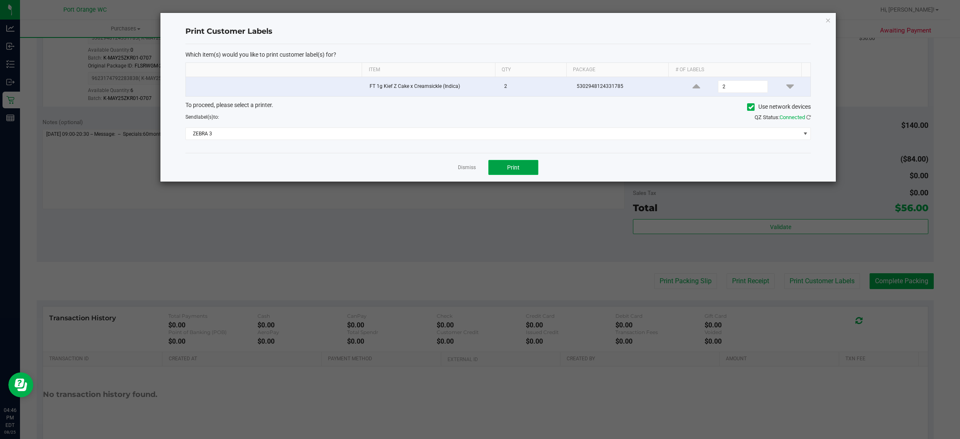
click at [479, 166] on button "Print" at bounding box center [513, 167] width 50 height 15
click at [461, 165] on link "Dismiss" at bounding box center [467, 167] width 18 height 7
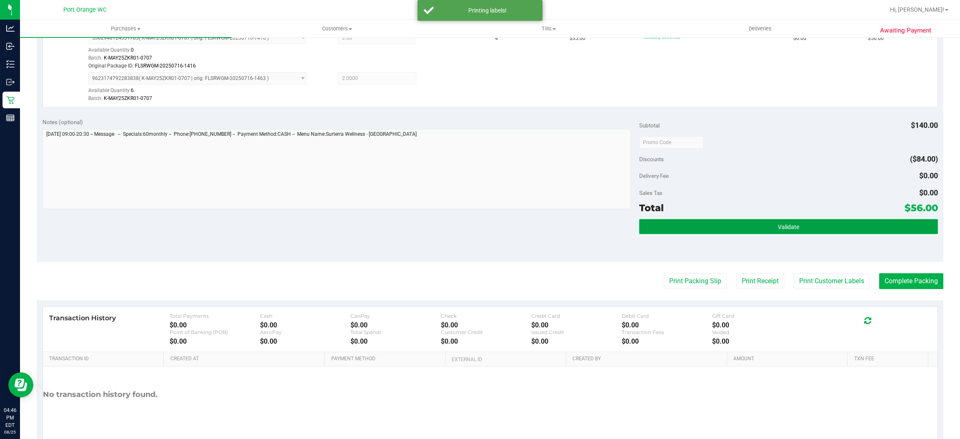
click at [479, 219] on button "Validate" at bounding box center [788, 226] width 298 height 15
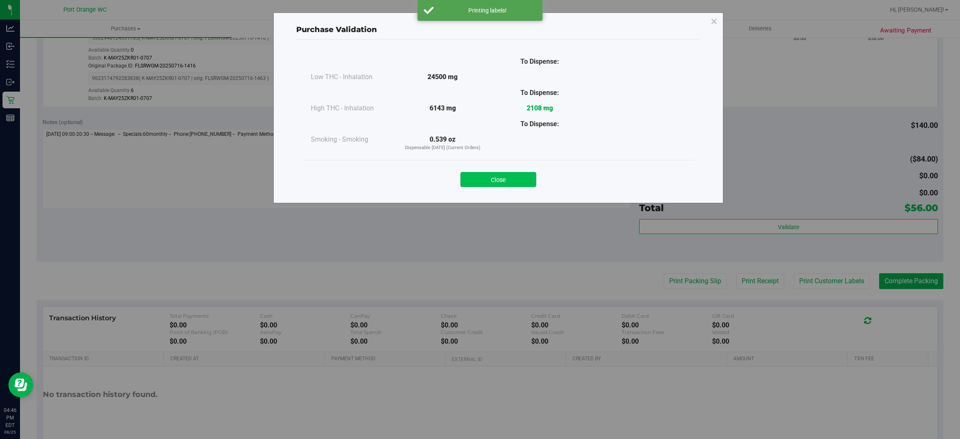
click at [479, 178] on button "Close" at bounding box center [498, 179] width 76 height 15
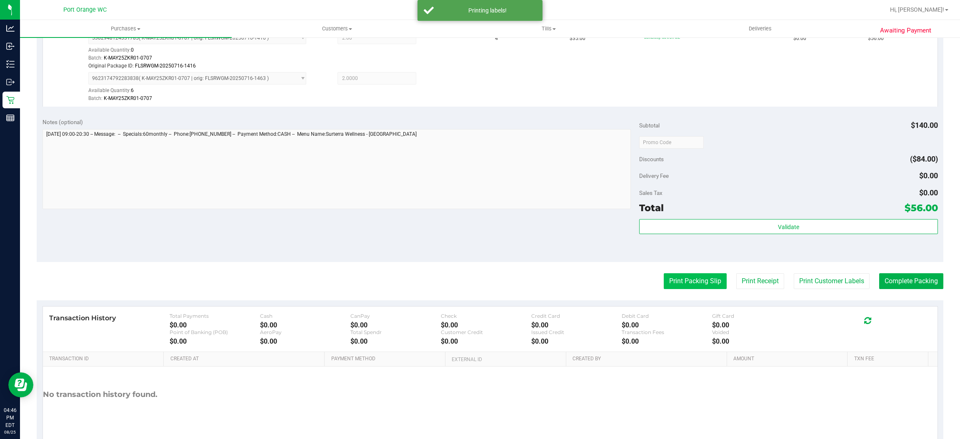
click at [479, 284] on button "Print Packing Slip" at bounding box center [695, 281] width 63 height 16
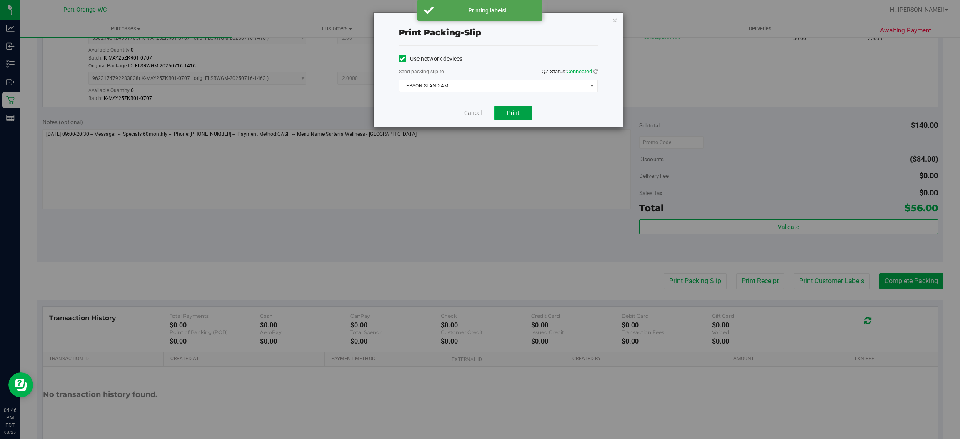
click at [479, 112] on span "Print" at bounding box center [513, 113] width 13 height 7
click at [470, 113] on link "Cancel" at bounding box center [473, 113] width 18 height 9
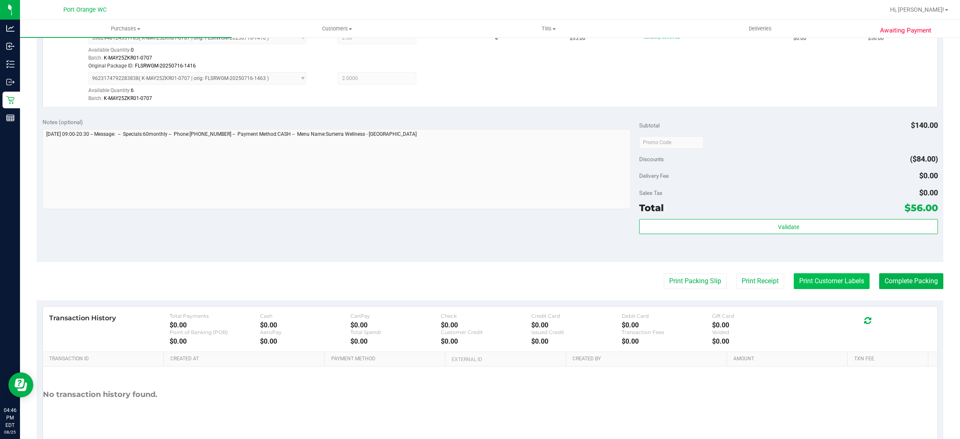
click at [479, 281] on button "Print Customer Labels" at bounding box center [832, 281] width 76 height 16
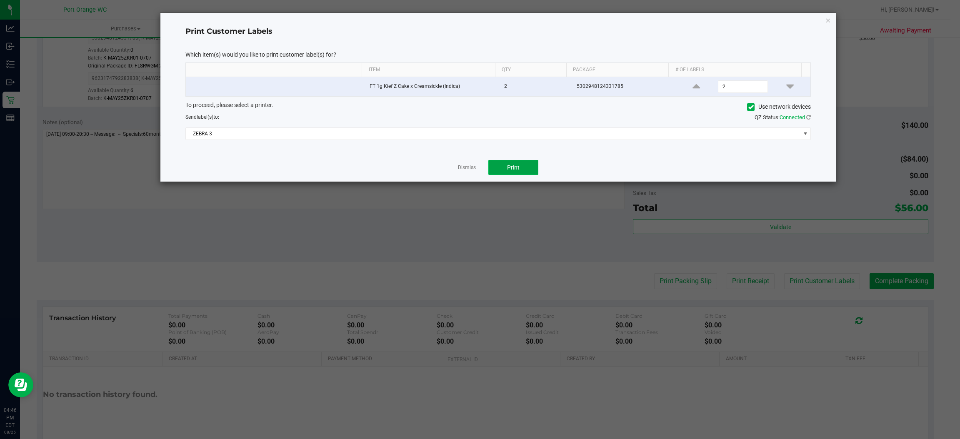
click at [479, 170] on span "Print" at bounding box center [513, 167] width 13 height 7
click at [466, 169] on link "Dismiss" at bounding box center [467, 167] width 18 height 7
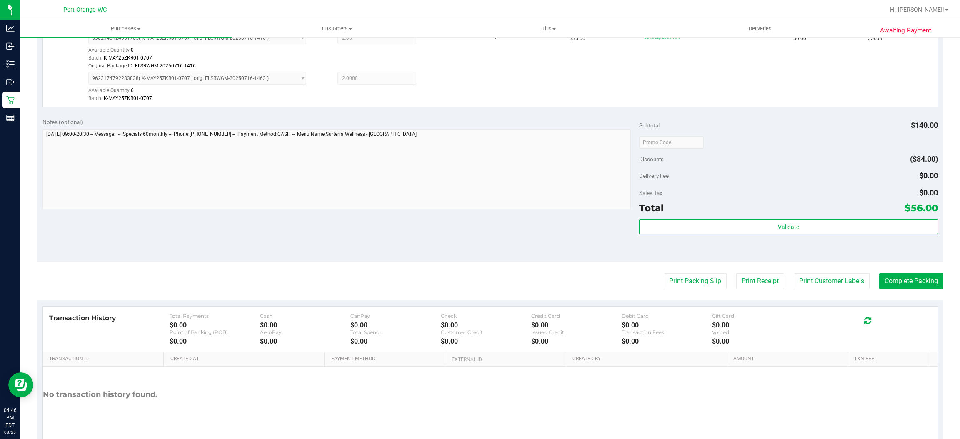
scroll to position [284, 0]
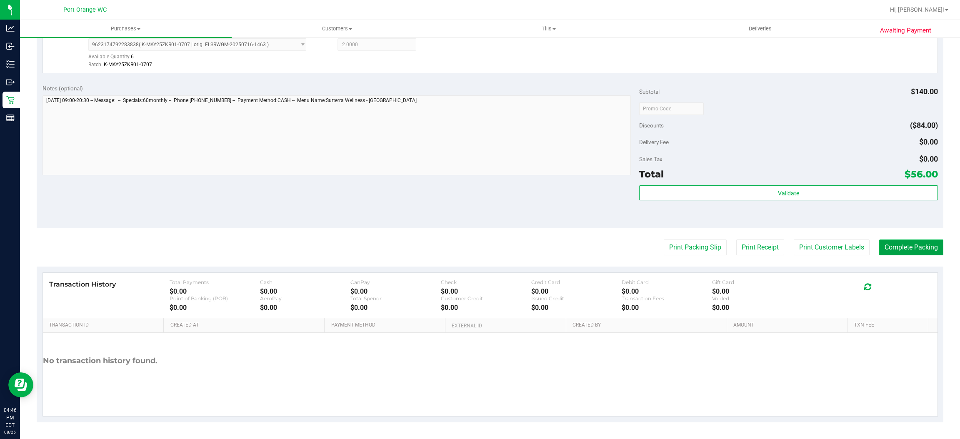
click at [479, 248] on button "Complete Packing" at bounding box center [911, 248] width 64 height 16
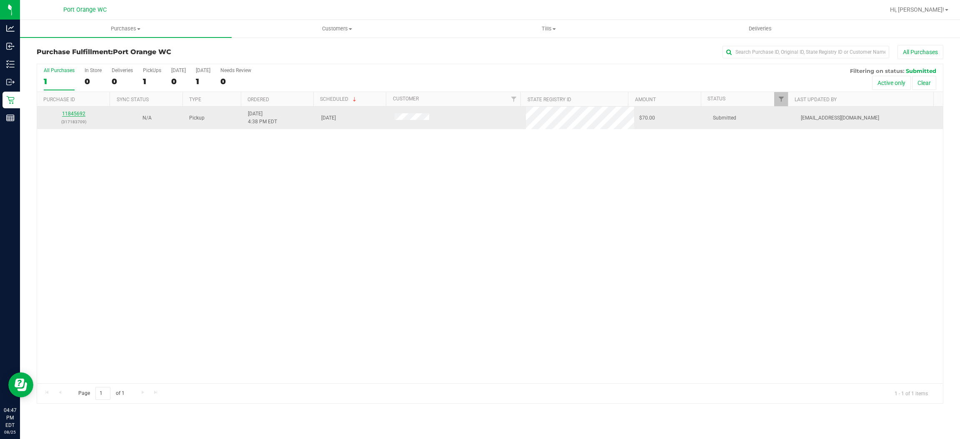
click at [76, 111] on link "11845692" at bounding box center [73, 114] width 23 height 6
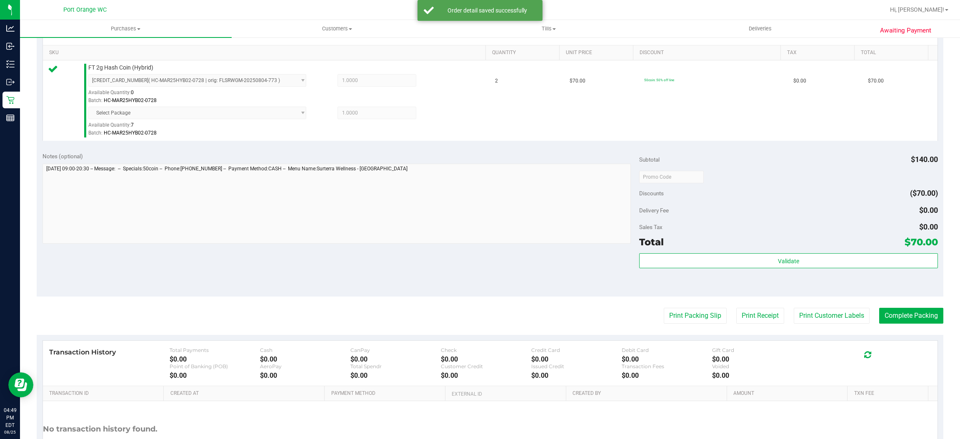
scroll to position [215, 0]
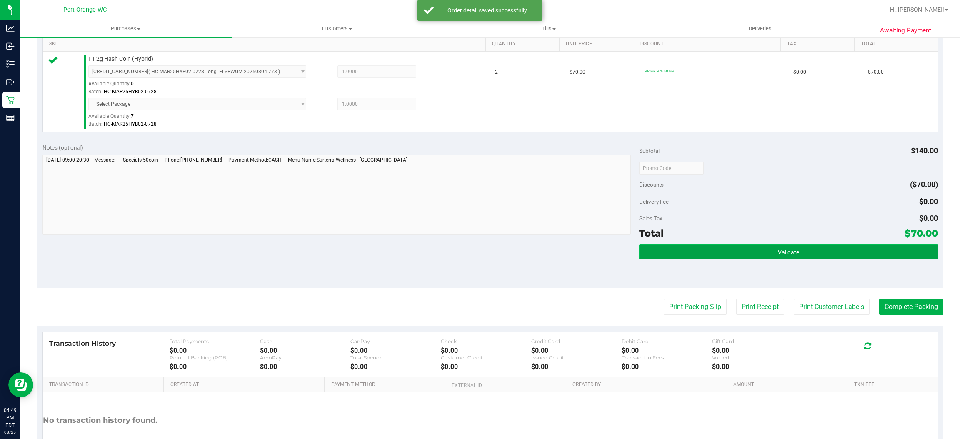
click at [479, 259] on button "Validate" at bounding box center [788, 252] width 298 height 15
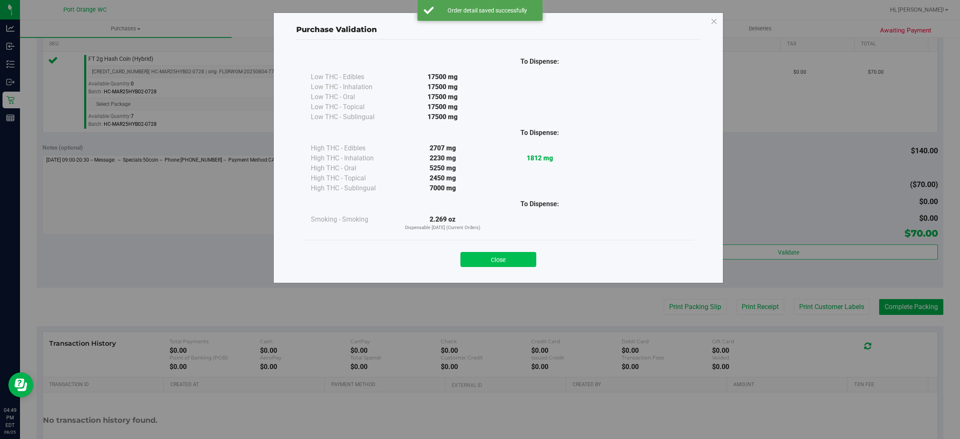
click at [479, 253] on button "Close" at bounding box center [498, 259] width 76 height 15
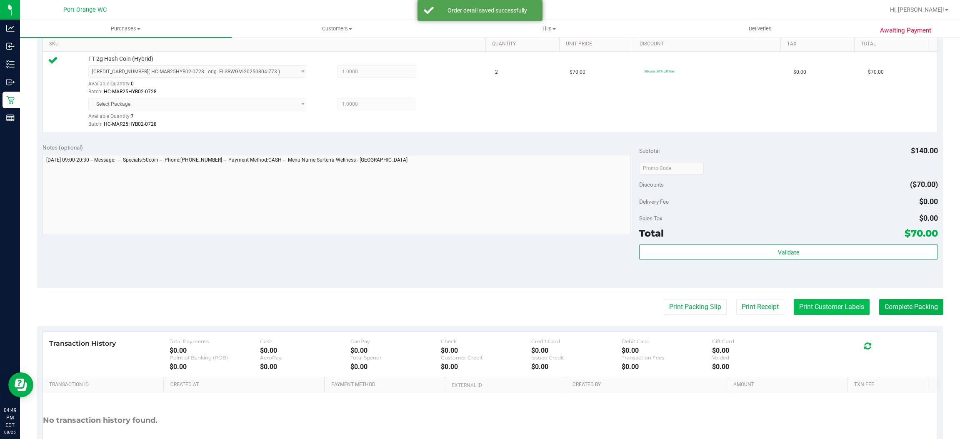
click at [479, 307] on button "Print Customer Labels" at bounding box center [832, 307] width 76 height 16
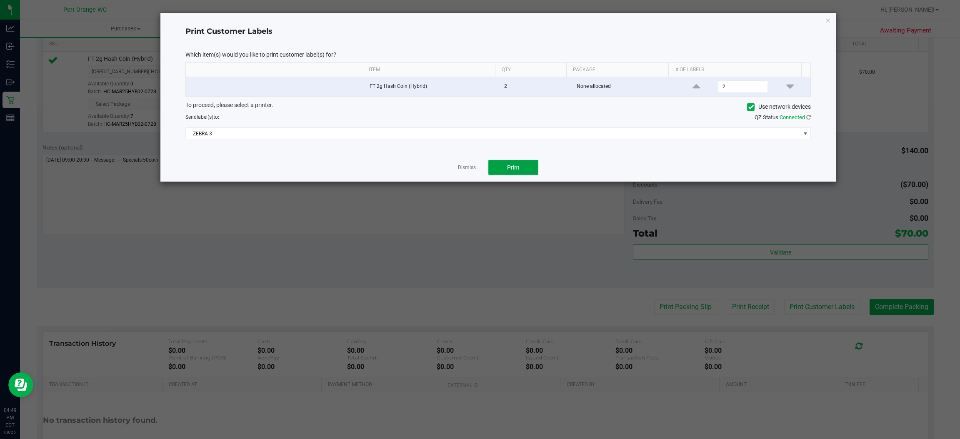
click at [479, 171] on span "Print" at bounding box center [513, 167] width 13 height 7
click at [468, 169] on link "Dismiss" at bounding box center [467, 167] width 18 height 7
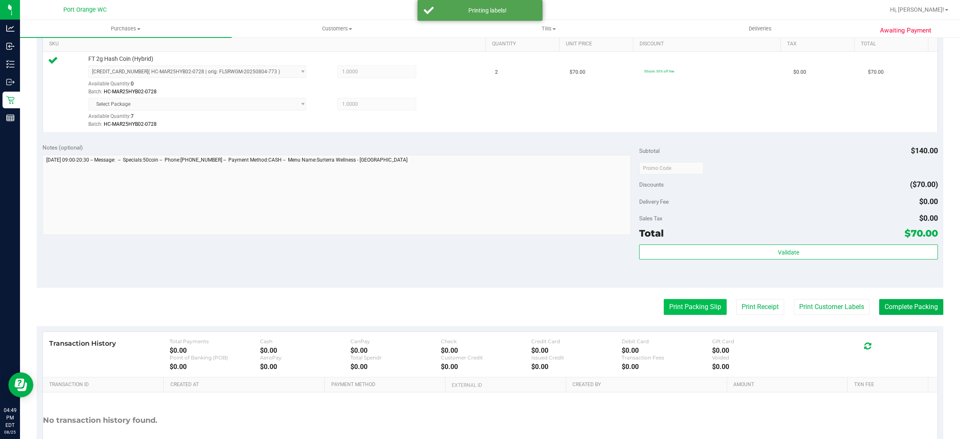
click at [479, 307] on button "Print Packing Slip" at bounding box center [695, 307] width 63 height 16
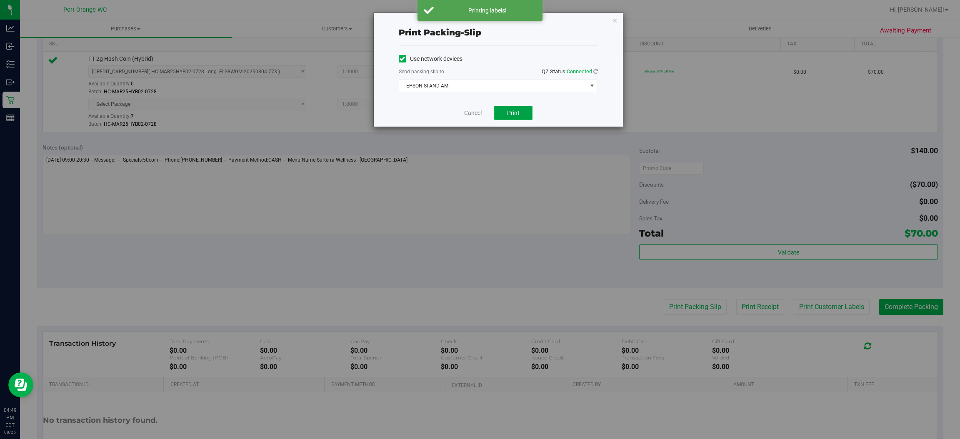
click at [479, 112] on span "Print" at bounding box center [513, 113] width 13 height 7
click at [470, 109] on link "Cancel" at bounding box center [473, 113] width 18 height 9
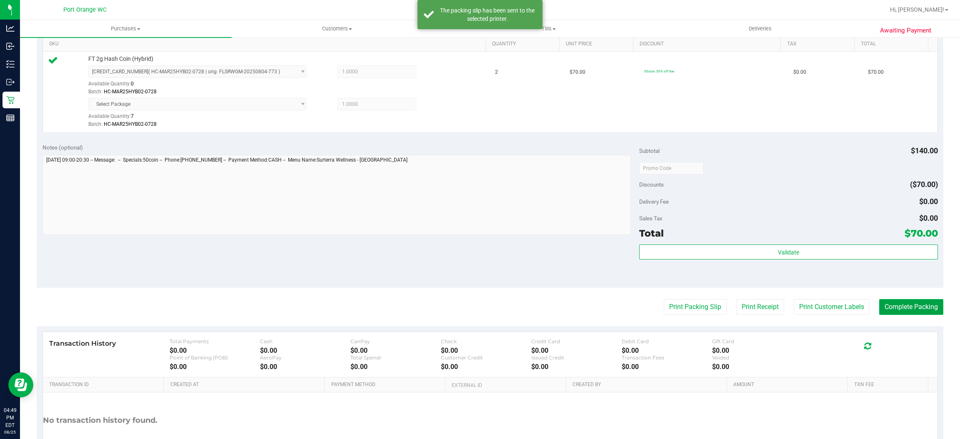
click at [479, 303] on button "Complete Packing" at bounding box center [911, 307] width 64 height 16
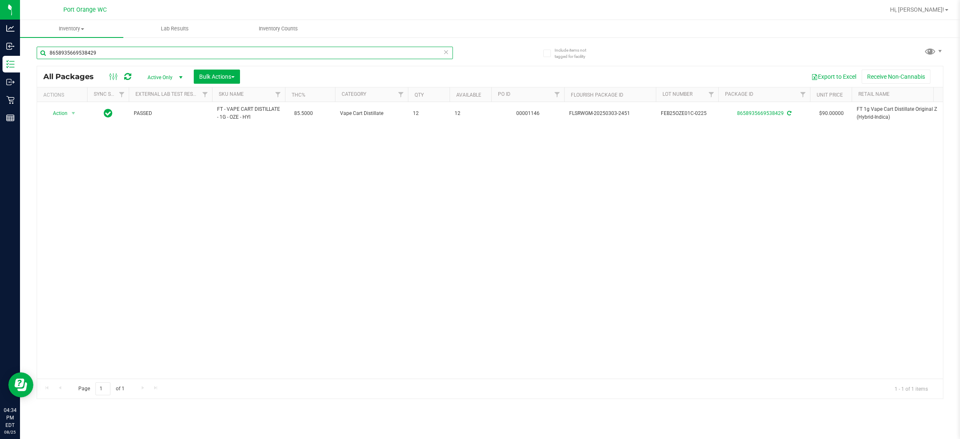
click at [151, 49] on input "8658935669538429" at bounding box center [245, 53] width 416 height 13
type input "9623174792283838"
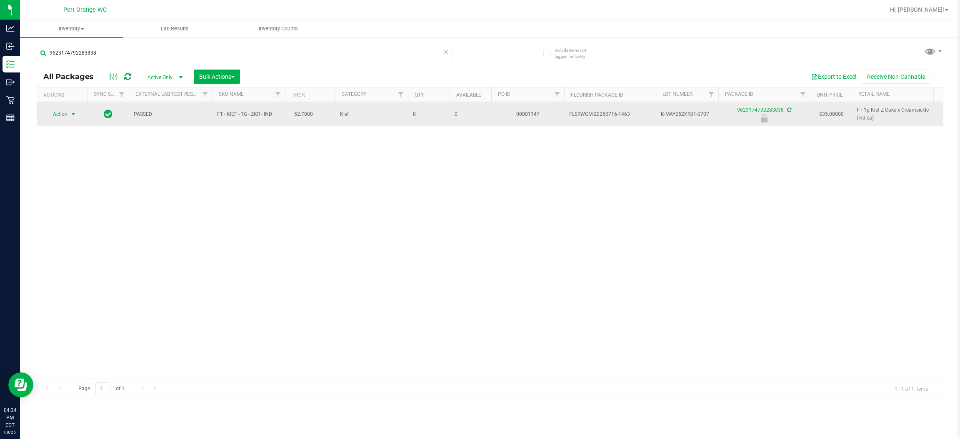
click at [73, 115] on span "select" at bounding box center [73, 114] width 7 height 7
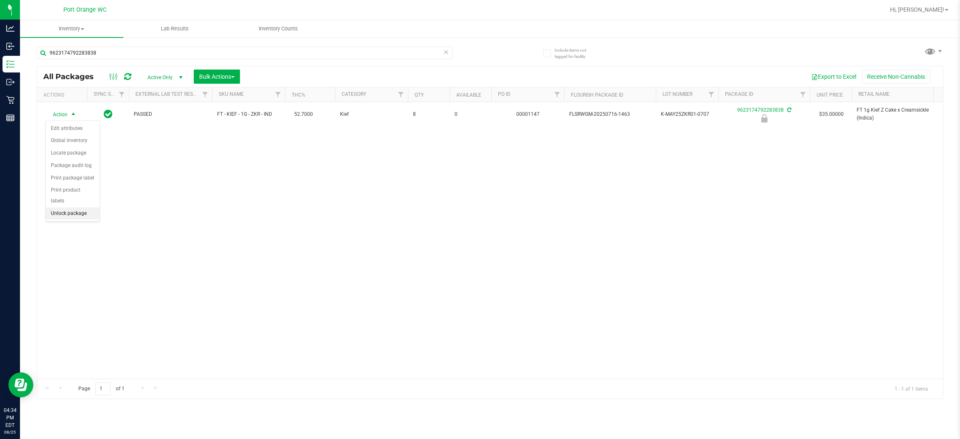
click at [77, 208] on li "Unlock package" at bounding box center [73, 214] width 54 height 13
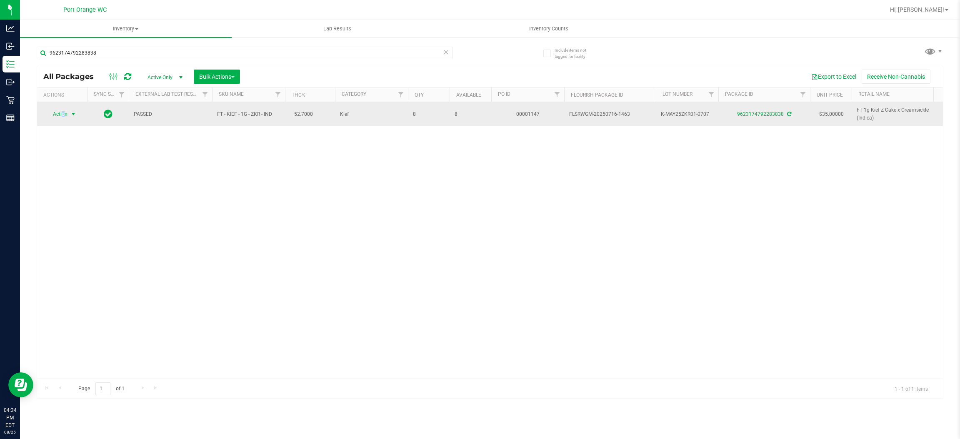
click at [63, 119] on span "Action" at bounding box center [56, 114] width 23 height 12
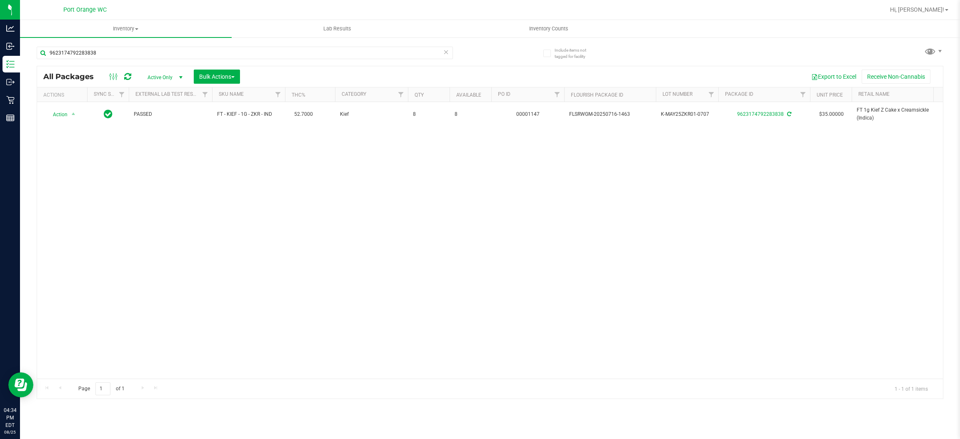
click at [314, 179] on div "Action Action Adjust qty Create package Edit attributes Global inventory Locate…" at bounding box center [490, 240] width 906 height 277
click at [112, 43] on div "9623174792283838" at bounding box center [263, 52] width 453 height 27
drag, startPoint x: 112, startPoint y: 43, endPoint x: 112, endPoint y: 47, distance: 4.2
click at [112, 47] on div "9623174792283838" at bounding box center [263, 52] width 453 height 27
click at [112, 47] on input "9623174792283838" at bounding box center [245, 53] width 416 height 13
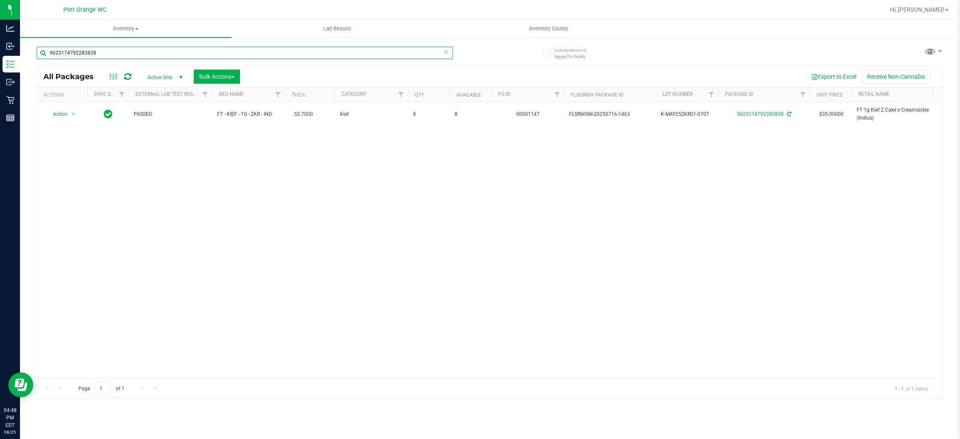
click at [112, 47] on input "9623174792283838" at bounding box center [245, 53] width 416 height 13
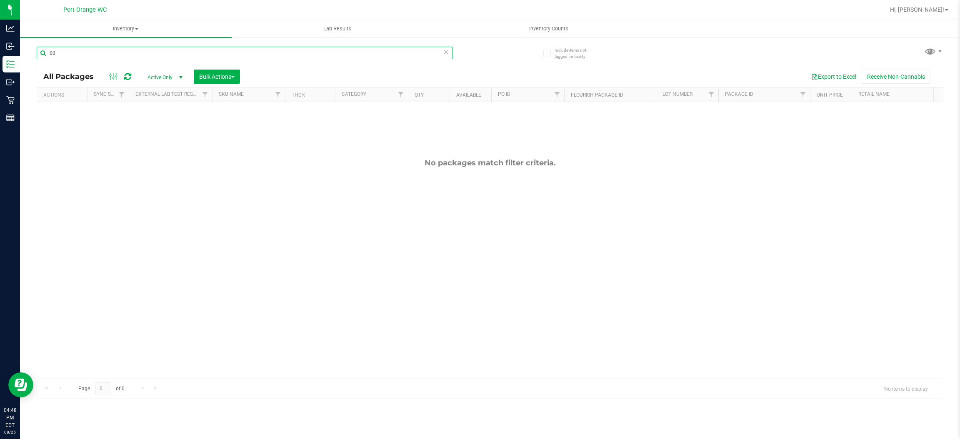
type input "0"
type input "0071184008457619"
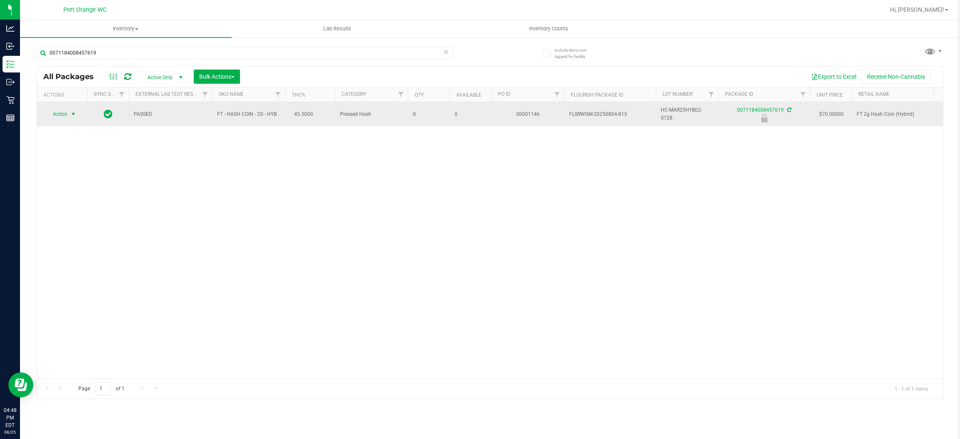
click at [73, 114] on span "select" at bounding box center [73, 114] width 7 height 7
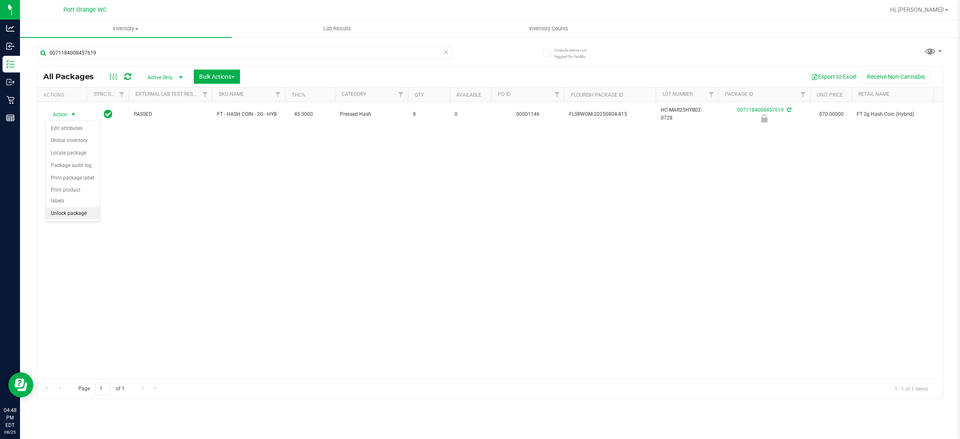
click at [84, 208] on li "Unlock package" at bounding box center [73, 214] width 54 height 13
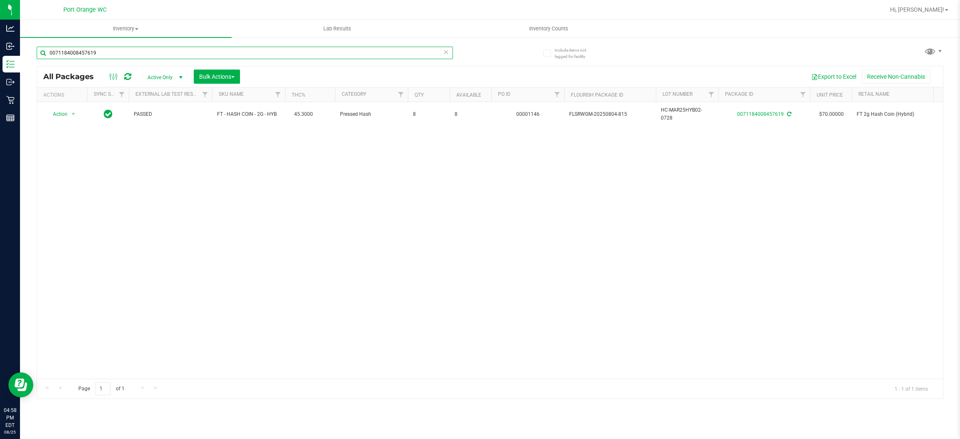
click at [122, 54] on input "0071184008457619" at bounding box center [245, 53] width 416 height 13
type input "0"
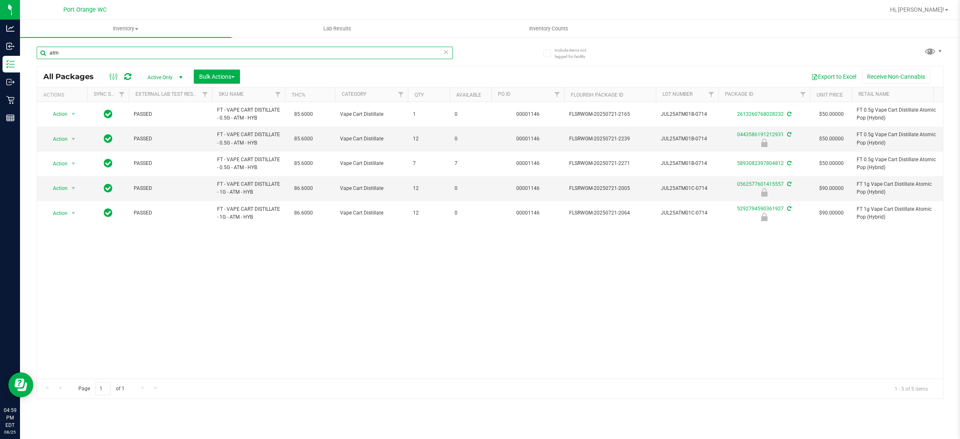
click at [98, 55] on input "atm" at bounding box center [245, 53] width 416 height 13
click at [98, 56] on input "atm" at bounding box center [245, 53] width 416 height 13
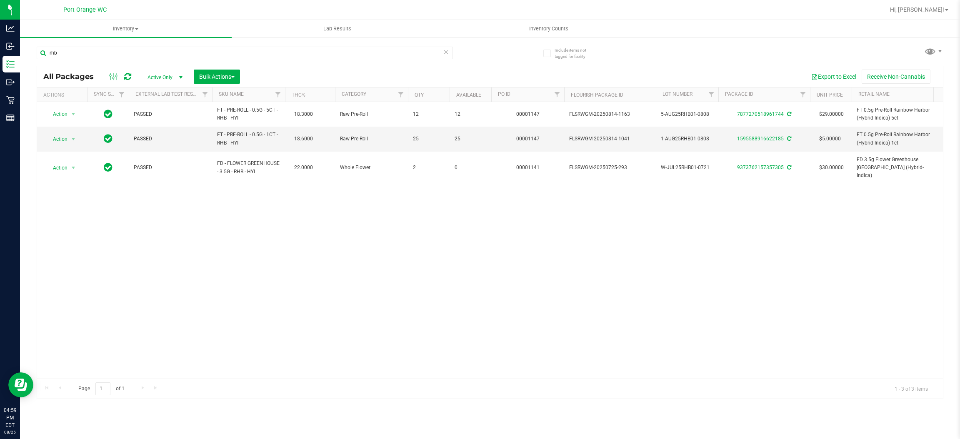
click at [191, 322] on div "Action Action Adjust qty Create package Edit attributes Global inventory Locate…" at bounding box center [490, 240] width 906 height 277
click at [128, 51] on input "rhb" at bounding box center [245, 53] width 416 height 13
type input "h"
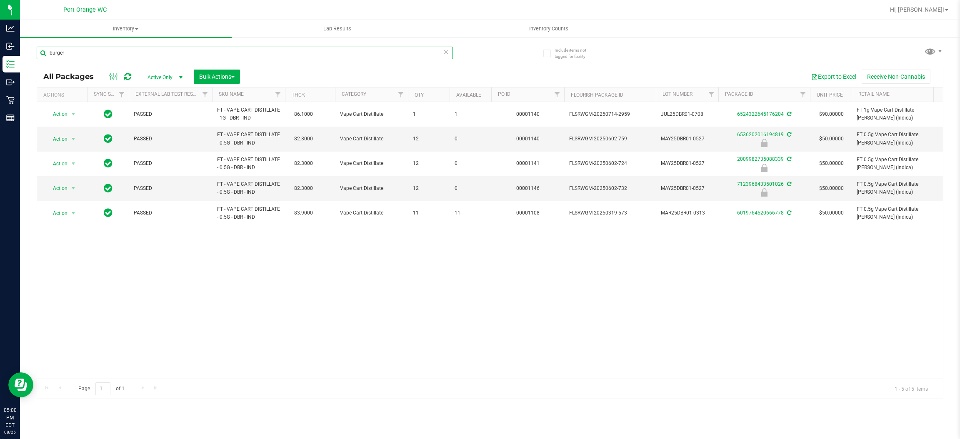
click at [130, 49] on input "burger" at bounding box center [245, 53] width 416 height 13
click at [130, 50] on input "burger" at bounding box center [245, 53] width 416 height 13
click at [131, 48] on input "burger" at bounding box center [245, 53] width 416 height 13
type input "gasp"
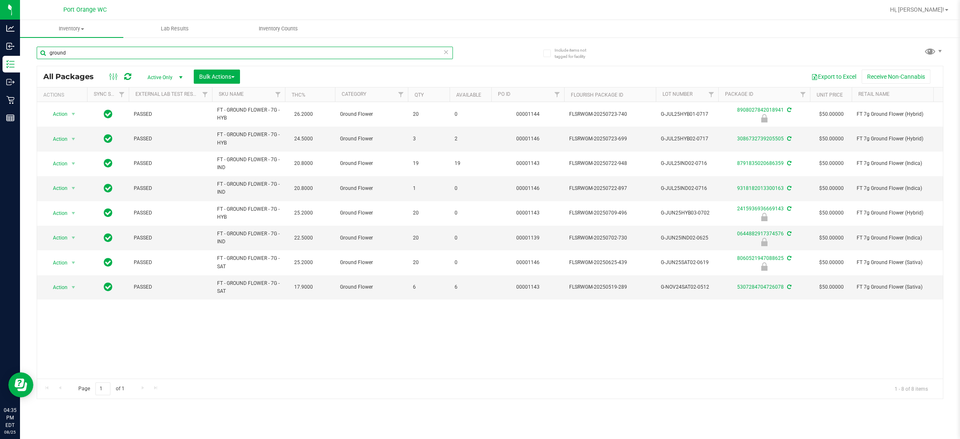
click at [113, 49] on input "ground" at bounding box center [245, 53] width 416 height 13
type input "jcw"
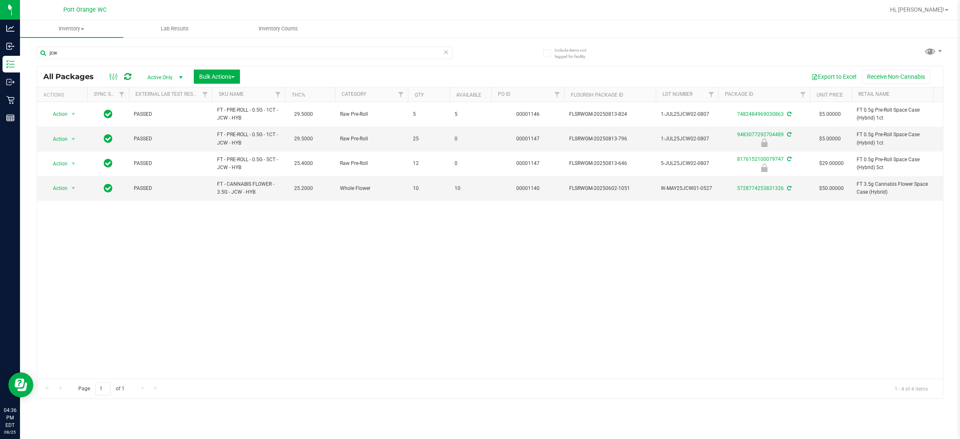
click at [460, 323] on div "Action Action Adjust qty Create package Edit attributes Global inventory Locate…" at bounding box center [490, 240] width 906 height 277
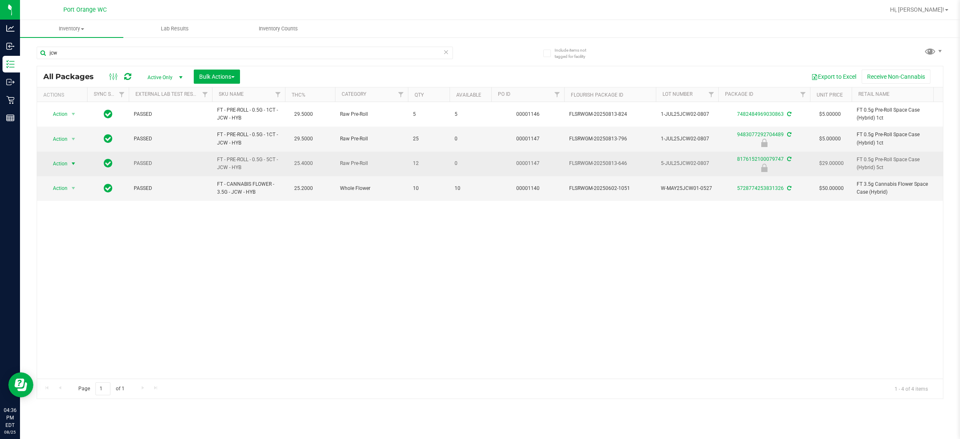
click at [74, 162] on span "select" at bounding box center [73, 163] width 7 height 7
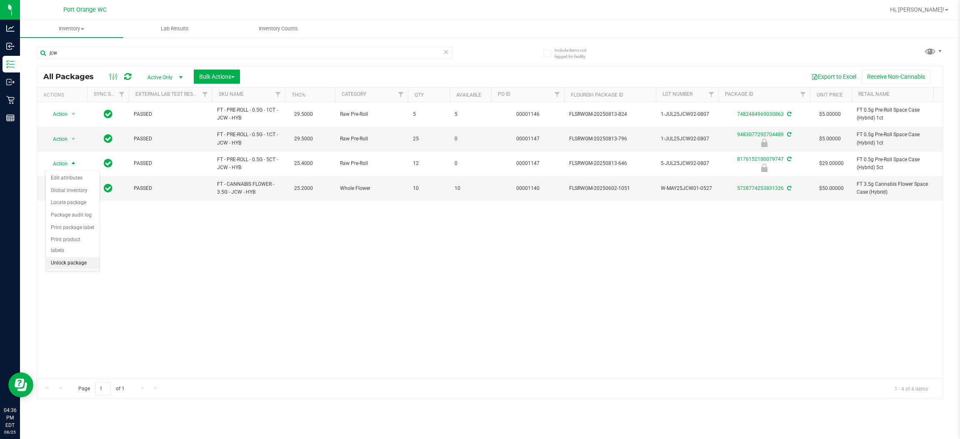
click at [91, 257] on li "Unlock package" at bounding box center [73, 263] width 54 height 13
click at [119, 30] on span "Inventory" at bounding box center [126, 29] width 212 height 8
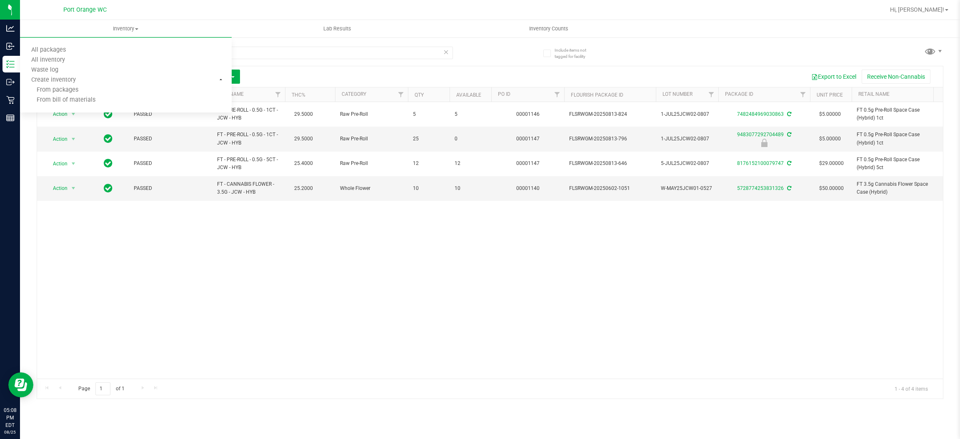
click at [99, 15] on div "Port Orange WC" at bounding box center [85, 9] width 122 height 13
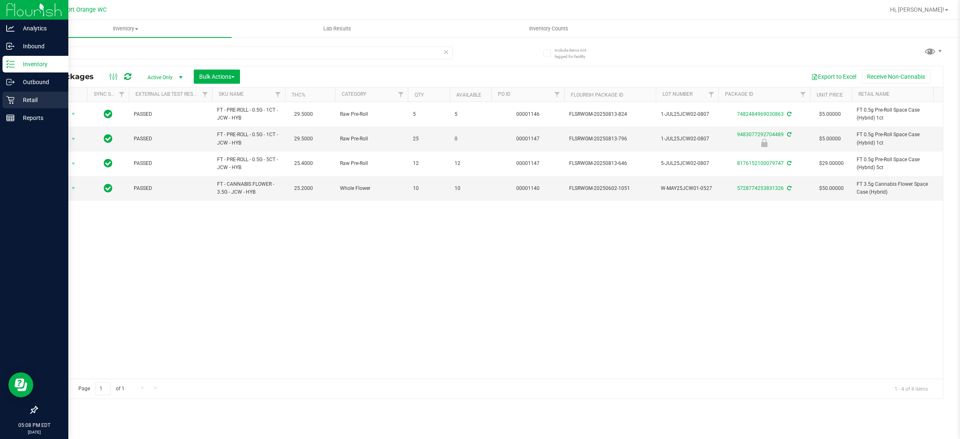
click at [22, 101] on p "Retail" at bounding box center [40, 100] width 50 height 10
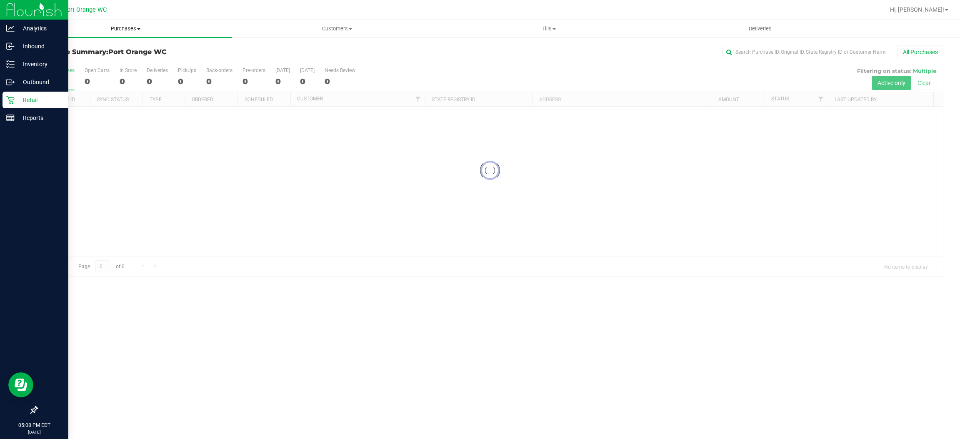
click at [133, 29] on span "Purchases" at bounding box center [126, 29] width 212 height 8
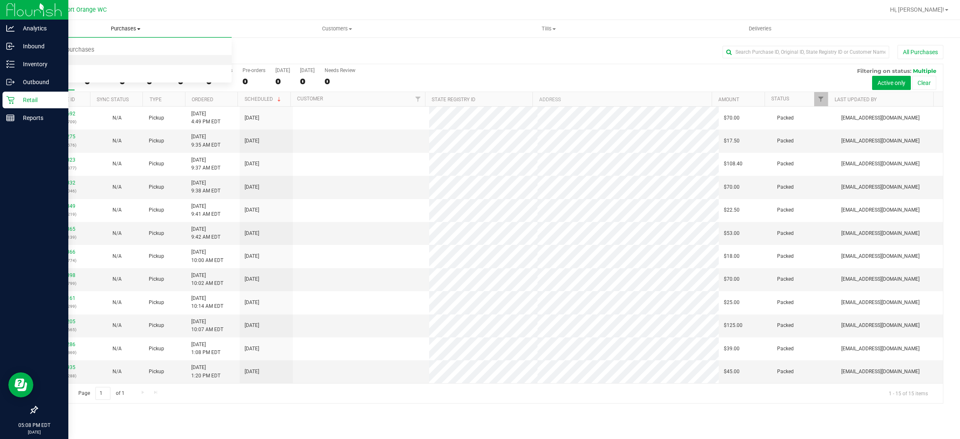
click at [104, 63] on li "Fulfillment" at bounding box center [126, 60] width 212 height 10
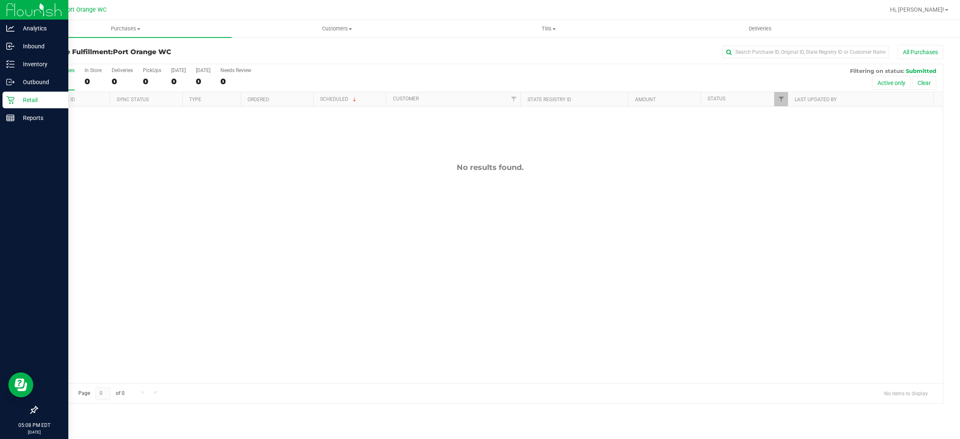
click at [24, 92] on div "Retail" at bounding box center [36, 100] width 66 height 17
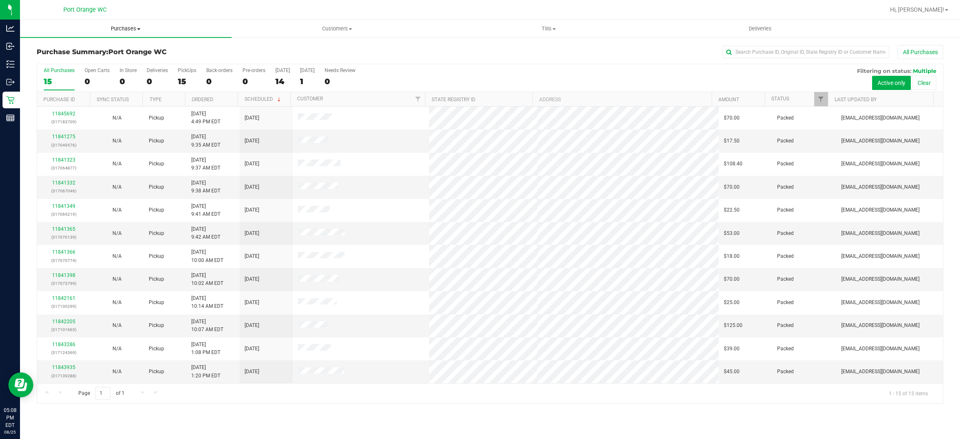
click at [136, 27] on span "Purchases" at bounding box center [126, 29] width 212 height 8
click at [113, 60] on li "Fulfillment" at bounding box center [126, 60] width 212 height 10
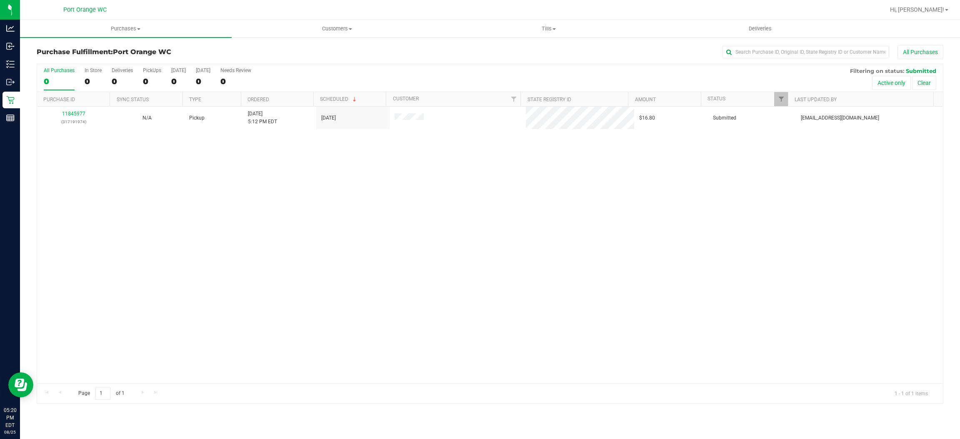
click at [314, 353] on div "11845977 (317191974) N/A Pickup [DATE] 5:12 PM EDT 8/25/2025 $16.80 Submitted […" at bounding box center [490, 245] width 906 height 277
